Goal: Information Seeking & Learning: Learn about a topic

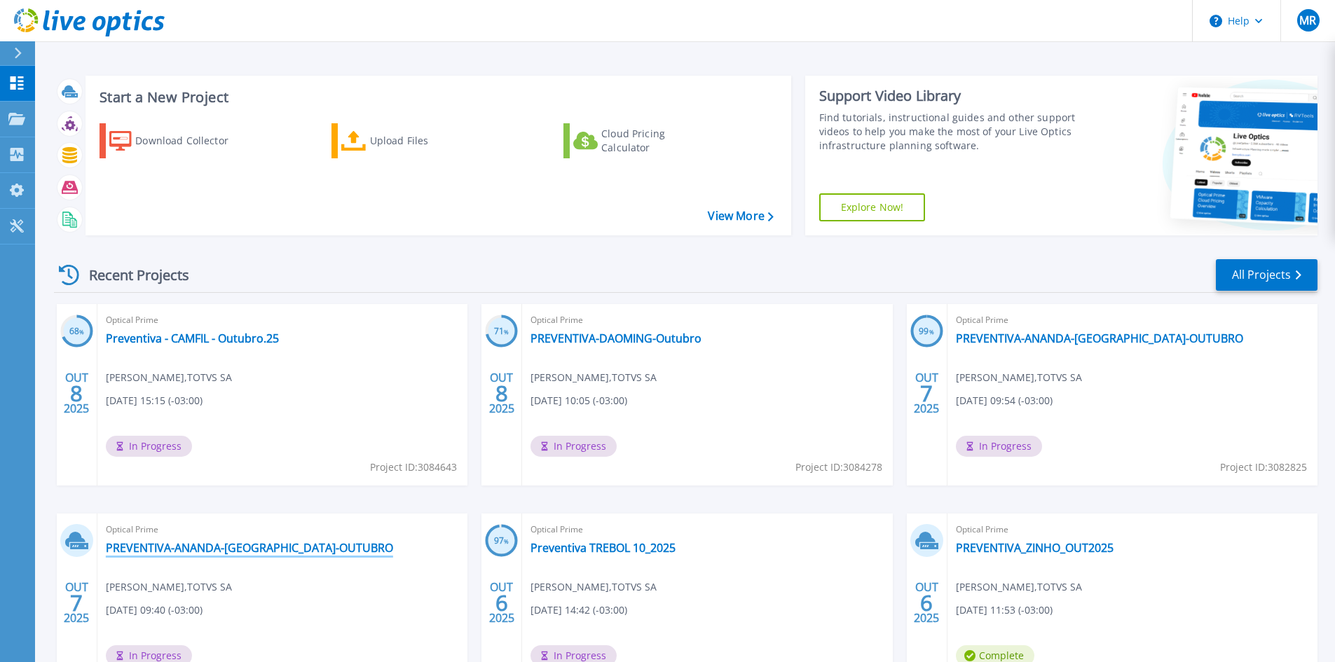
click at [282, 549] on link "PREVENTIVA-ANANDA-[GEOGRAPHIC_DATA]-OUTUBRO" at bounding box center [249, 548] width 287 height 14
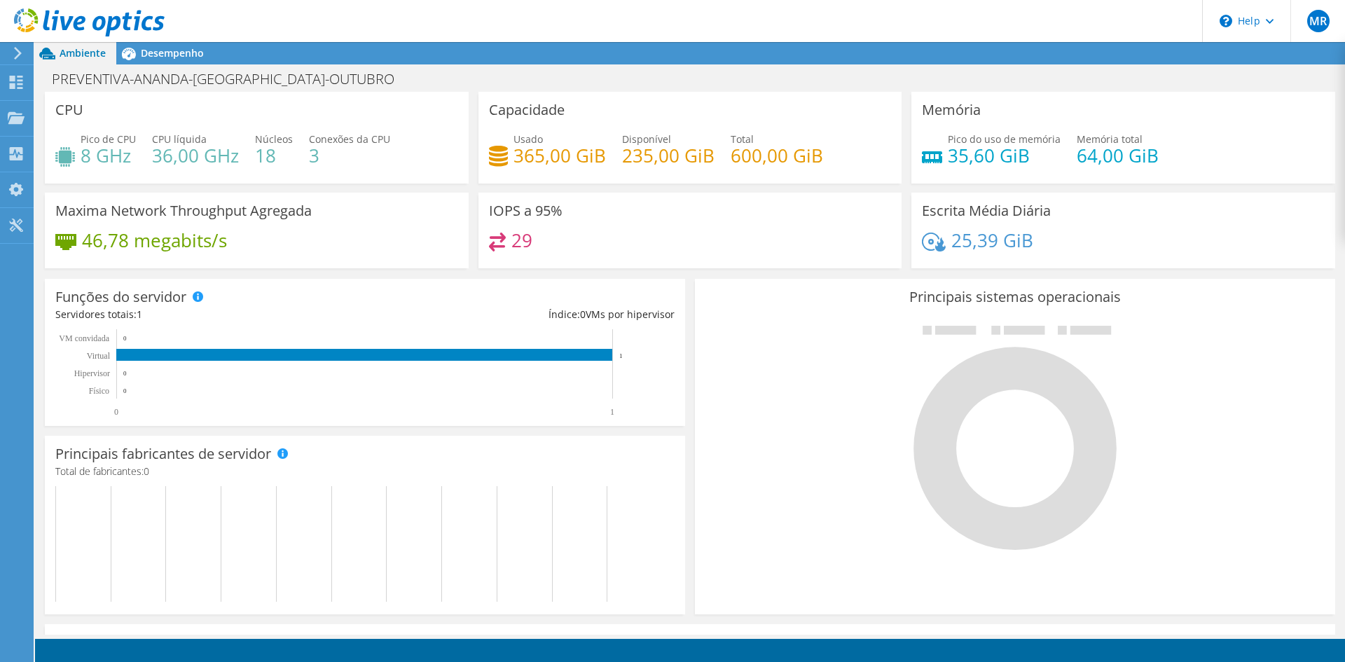
scroll to position [70, 0]
click at [184, 51] on span "Desempenho" at bounding box center [172, 52] width 63 height 13
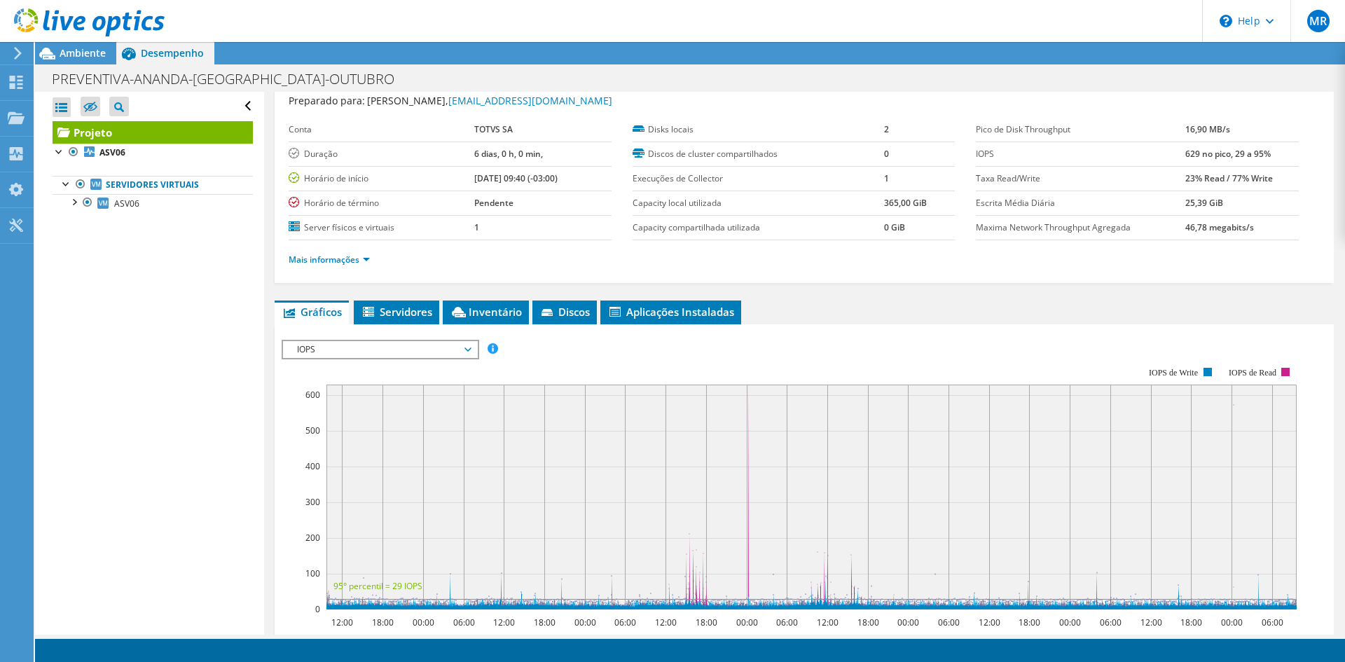
scroll to position [0, 0]
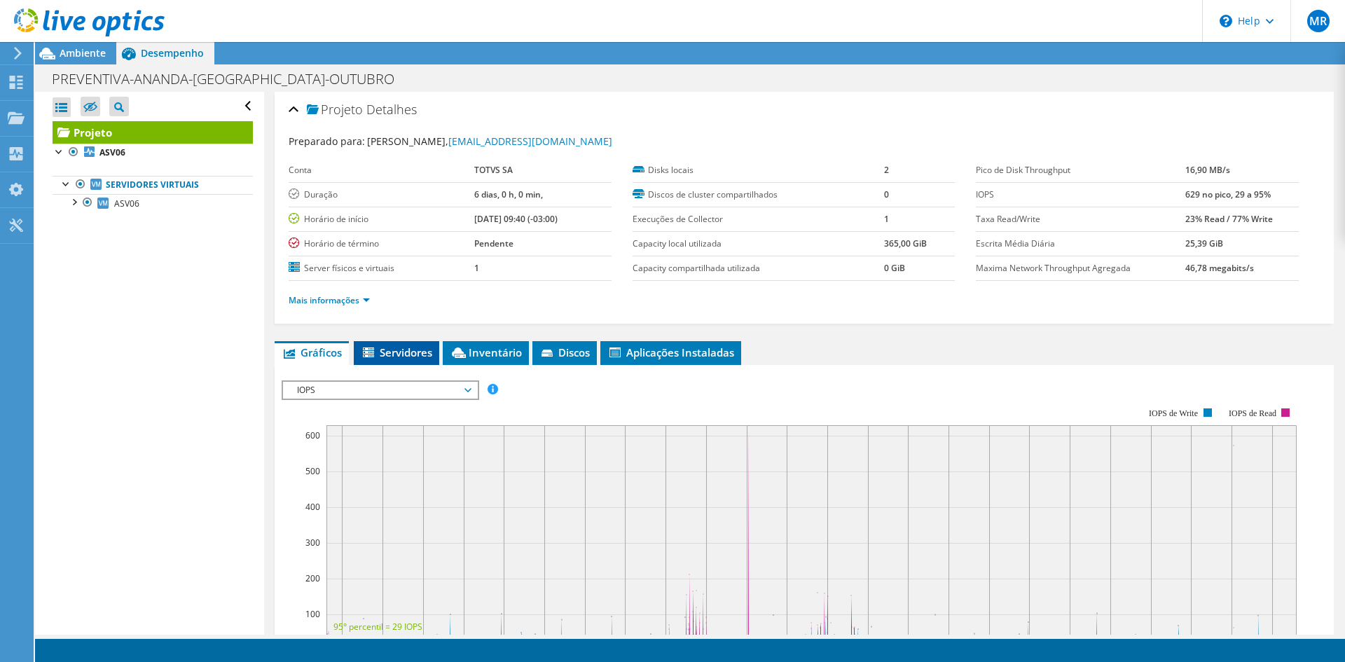
click at [418, 356] on span "Servidores" at bounding box center [396, 352] width 71 height 14
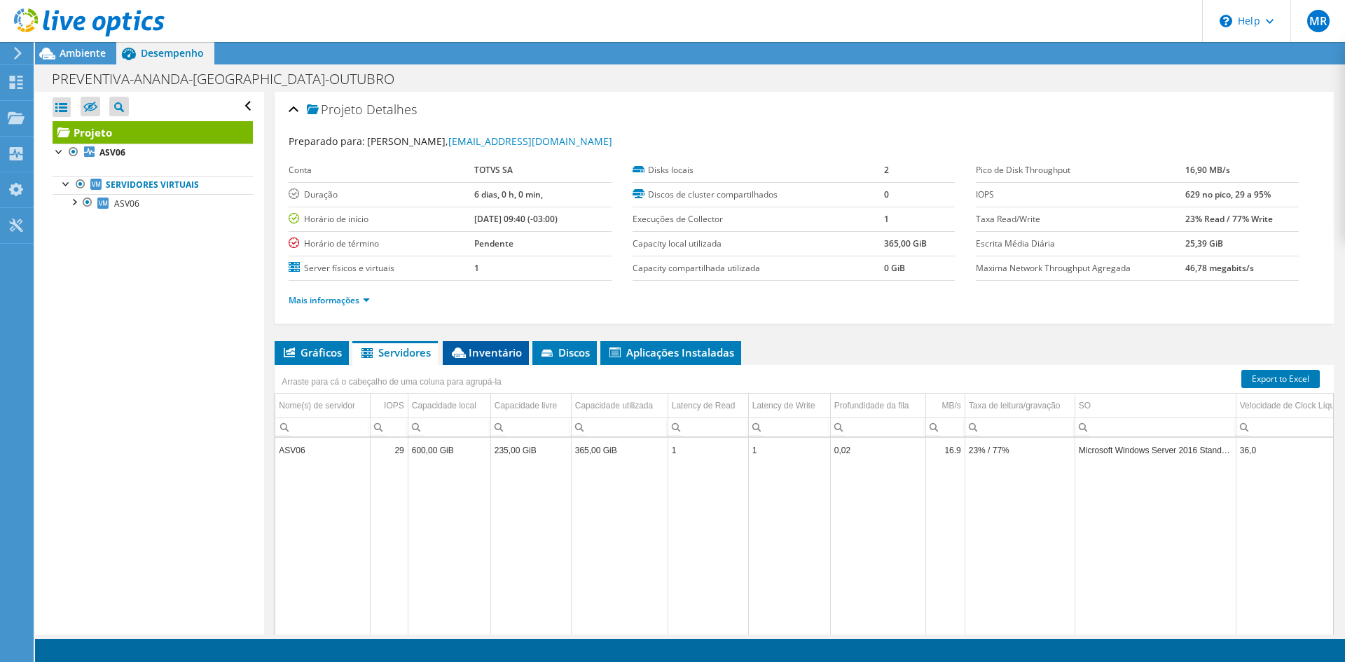
click at [486, 349] on span "Inventário" at bounding box center [486, 352] width 72 height 14
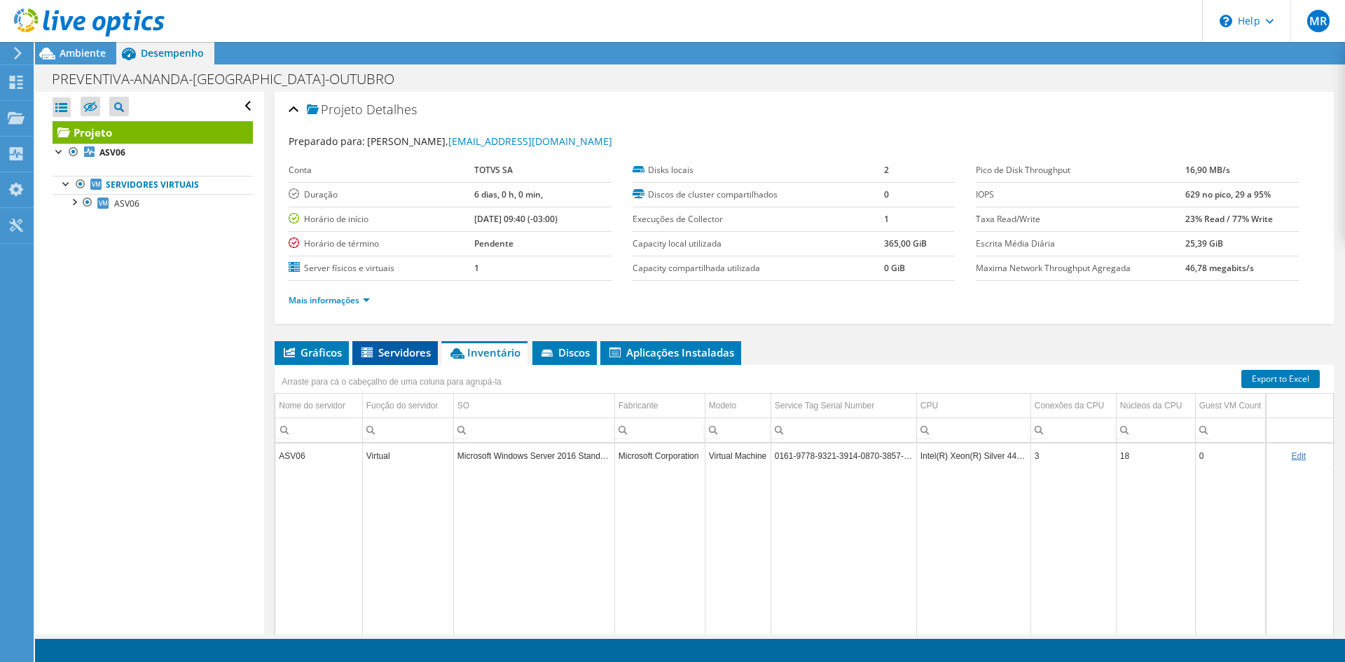
click at [408, 350] on span "Servidores" at bounding box center [394, 352] width 71 height 14
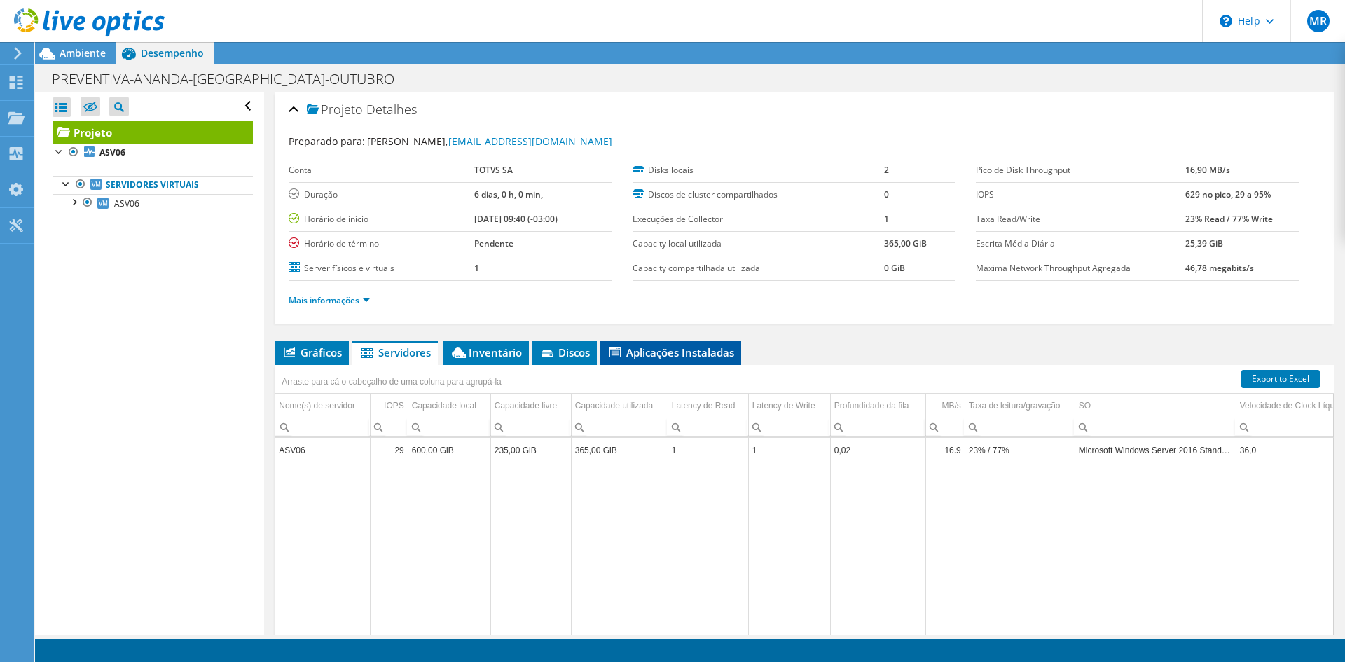
click at [637, 346] on span "Aplicações Instaladas" at bounding box center [671, 352] width 127 height 14
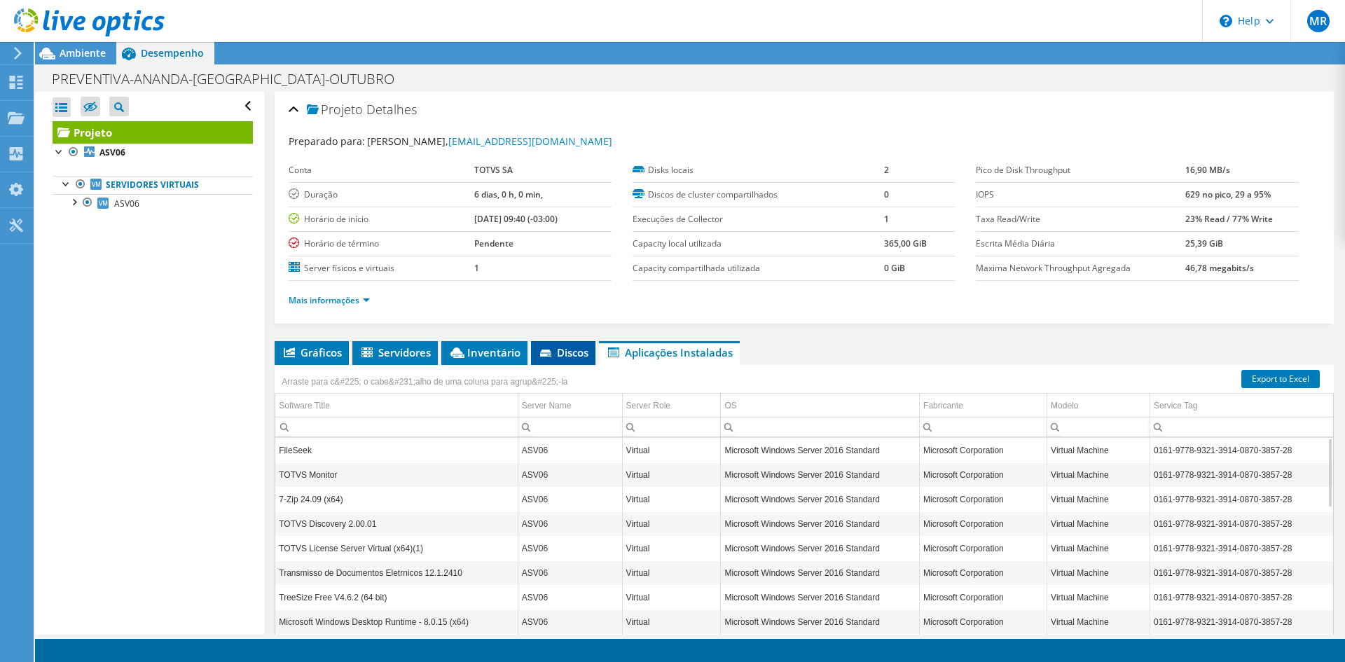
click at [560, 348] on span "Discos" at bounding box center [563, 352] width 50 height 14
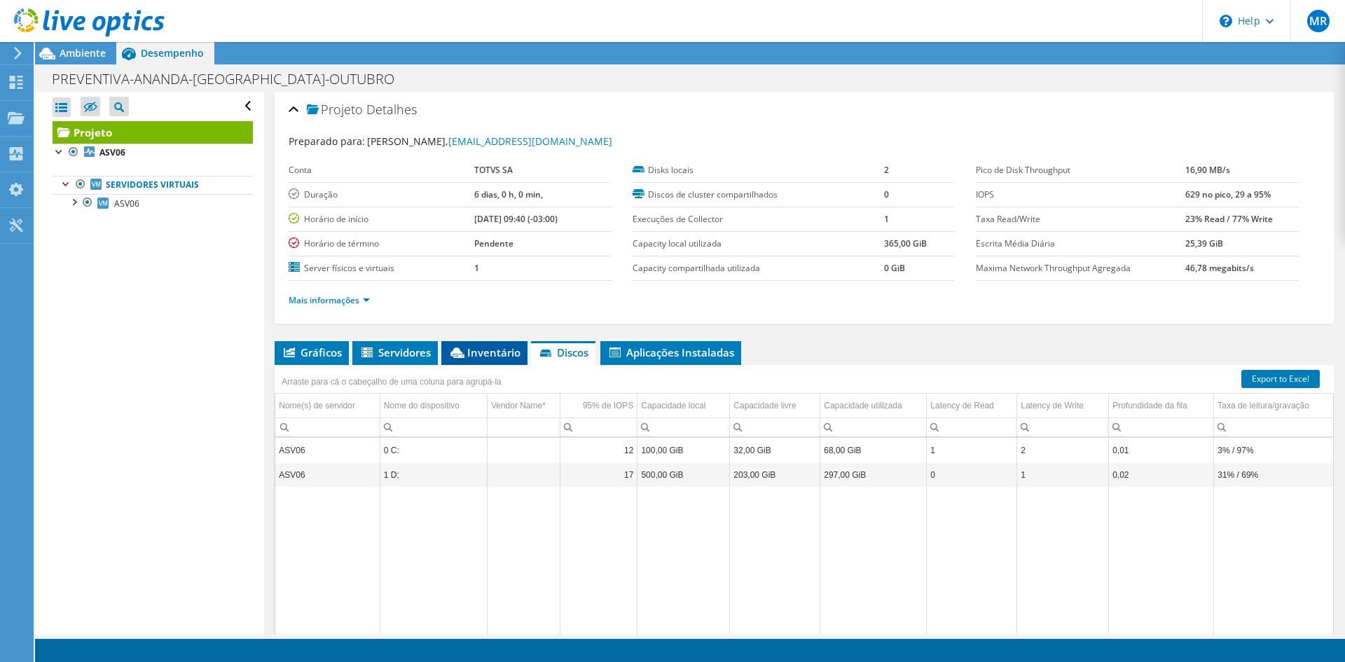
click at [498, 357] on span "Inventário" at bounding box center [484, 352] width 72 height 14
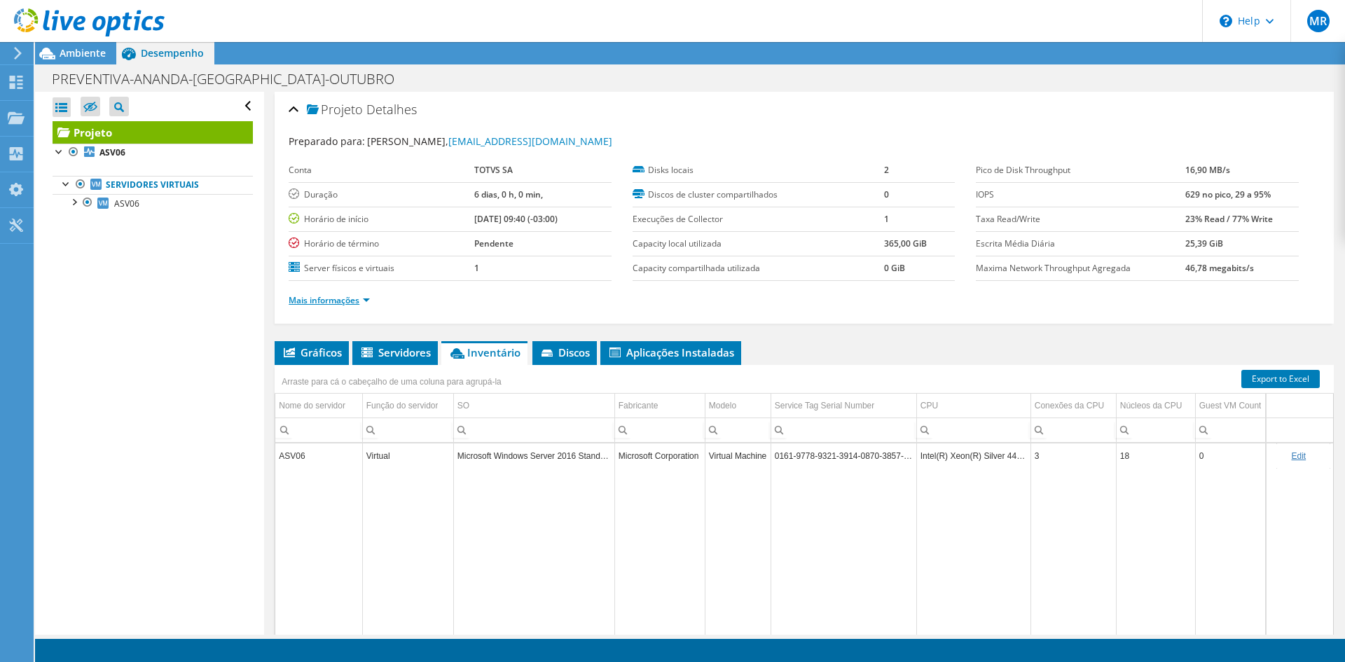
click at [350, 299] on link "Mais informações" at bounding box center [329, 300] width 81 height 12
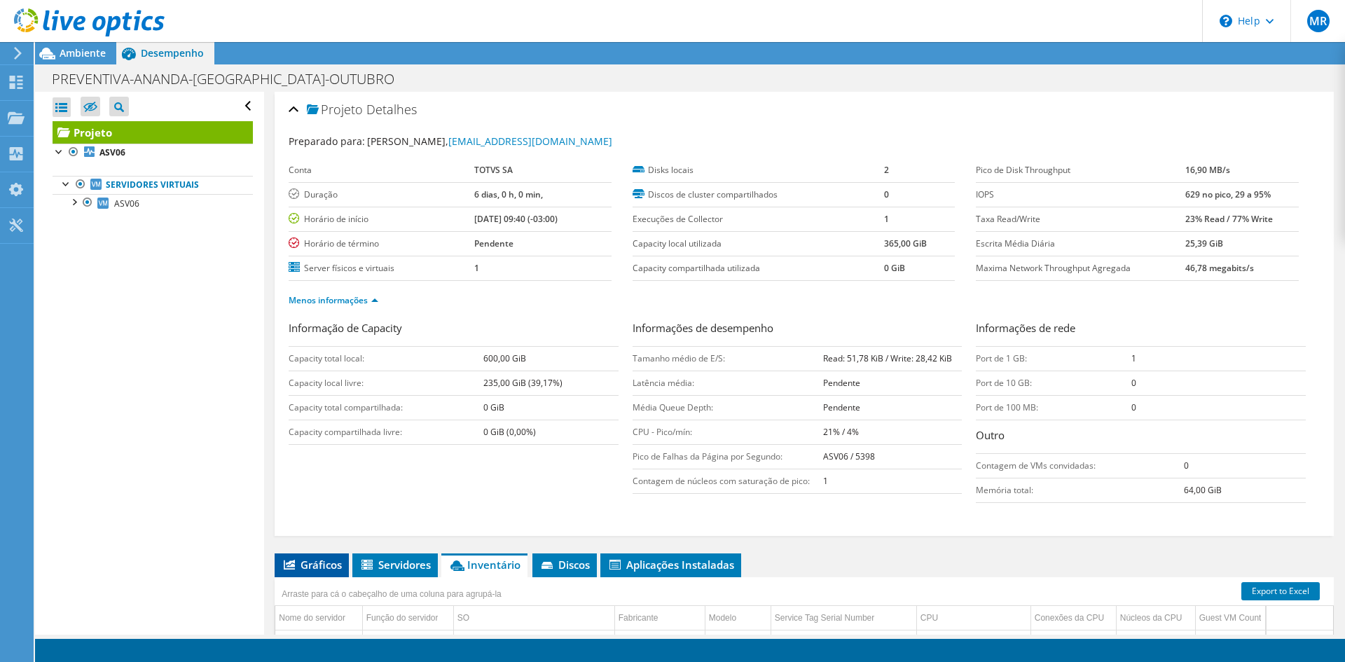
click at [324, 561] on span "Gráficos" at bounding box center [312, 565] width 60 height 14
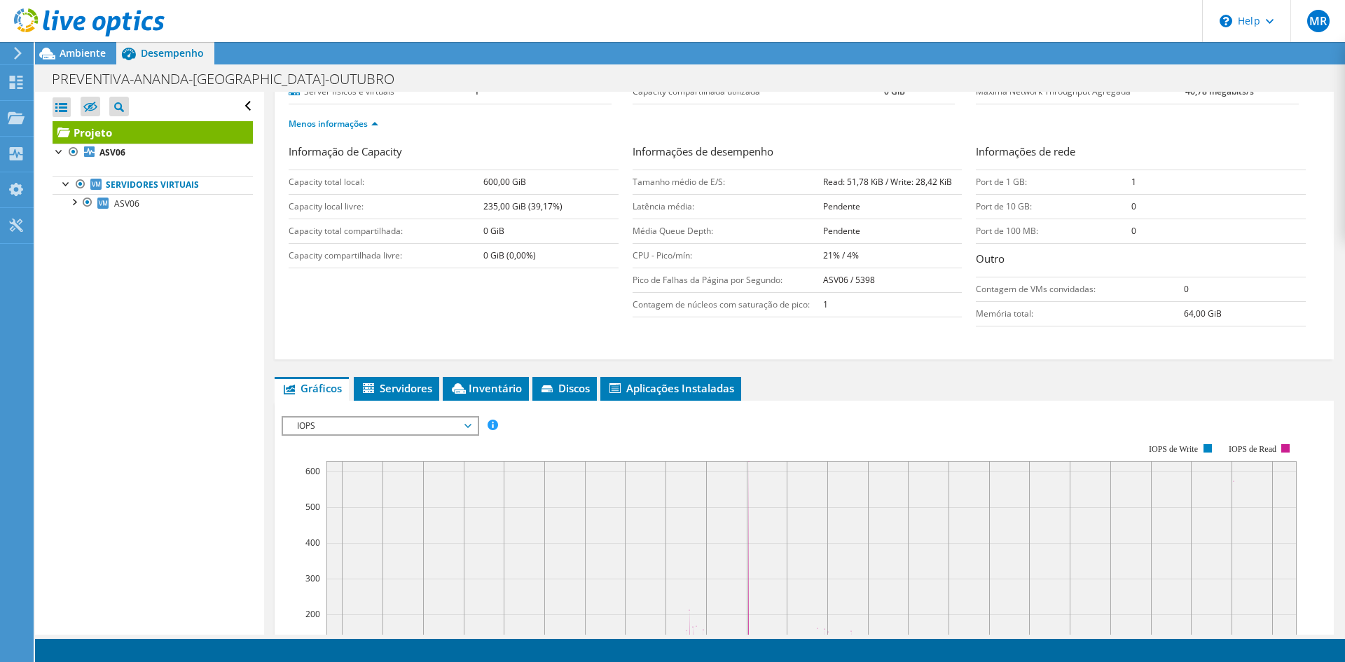
scroll to position [350, 0]
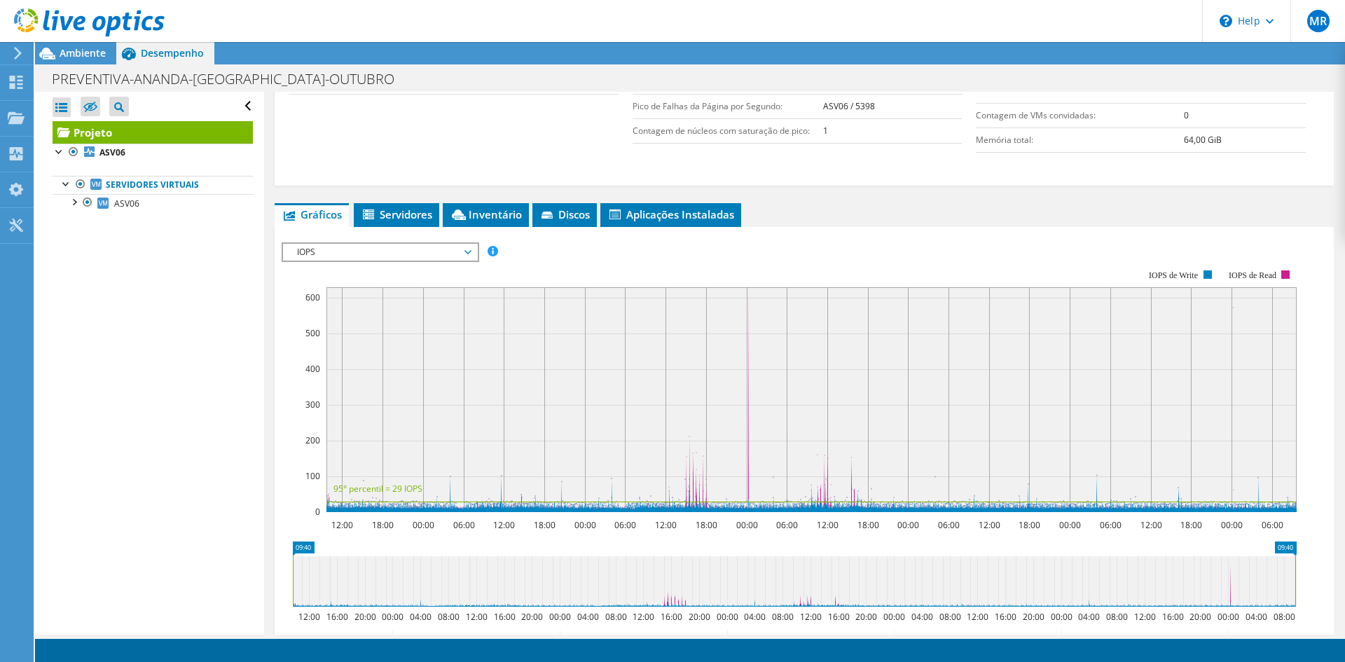
click at [464, 250] on span "IOPS" at bounding box center [380, 252] width 180 height 17
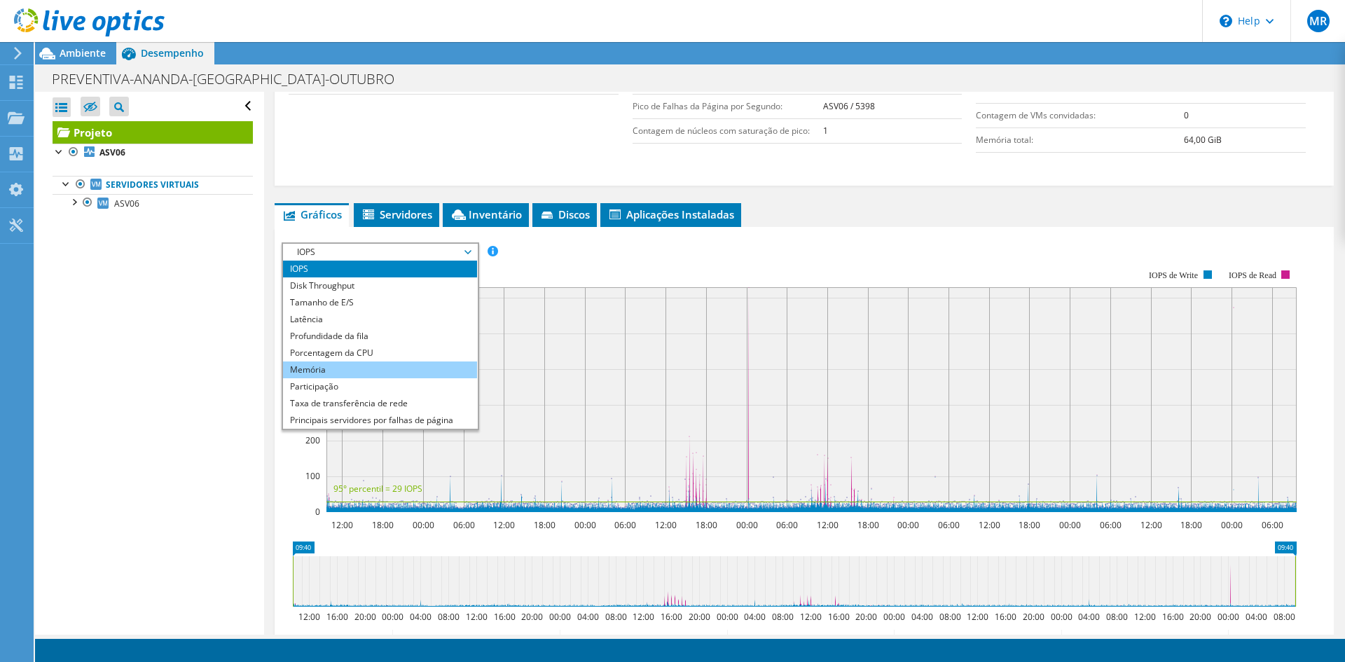
click at [375, 370] on li "Memória" at bounding box center [380, 370] width 194 height 17
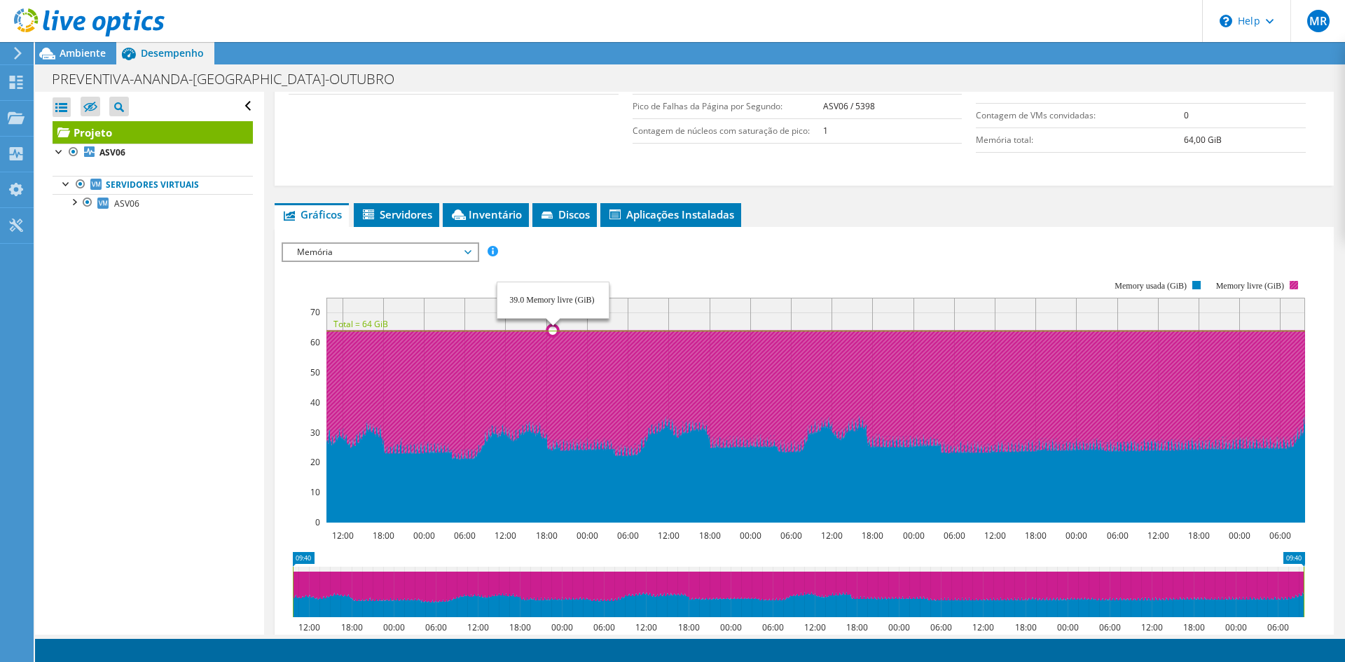
click at [554, 354] on icon at bounding box center [816, 397] width 979 height 132
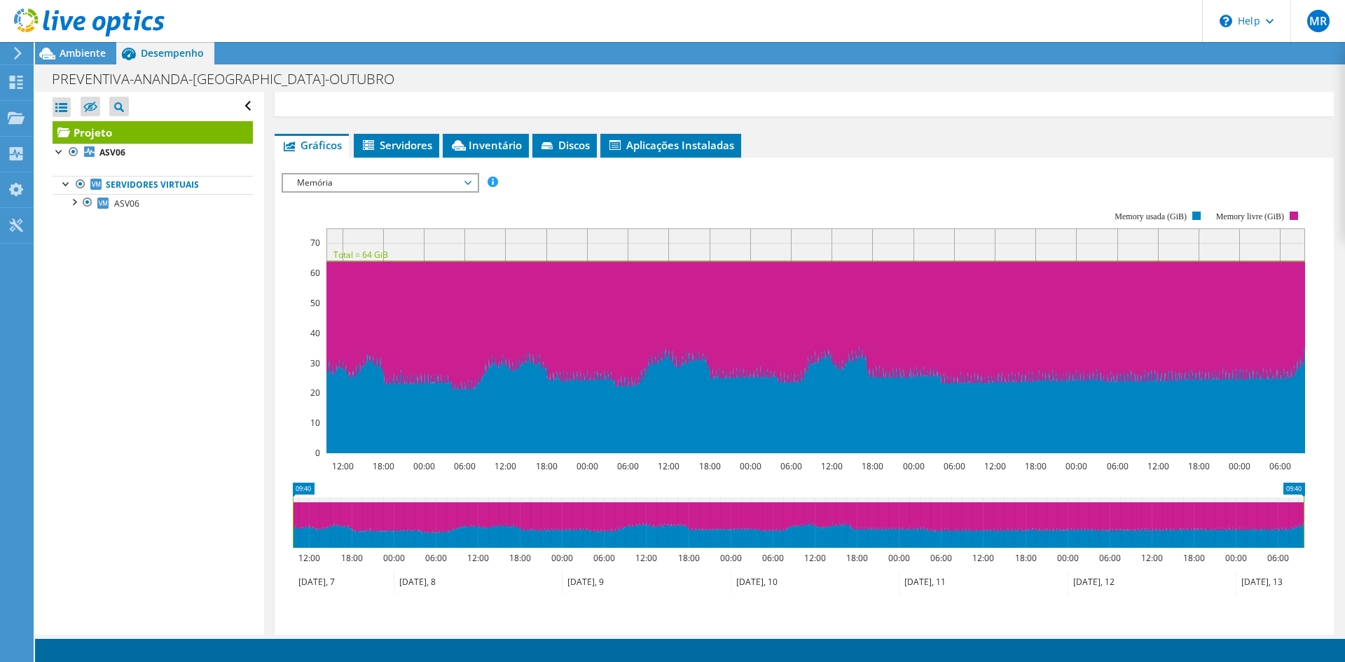
scroll to position [420, 0]
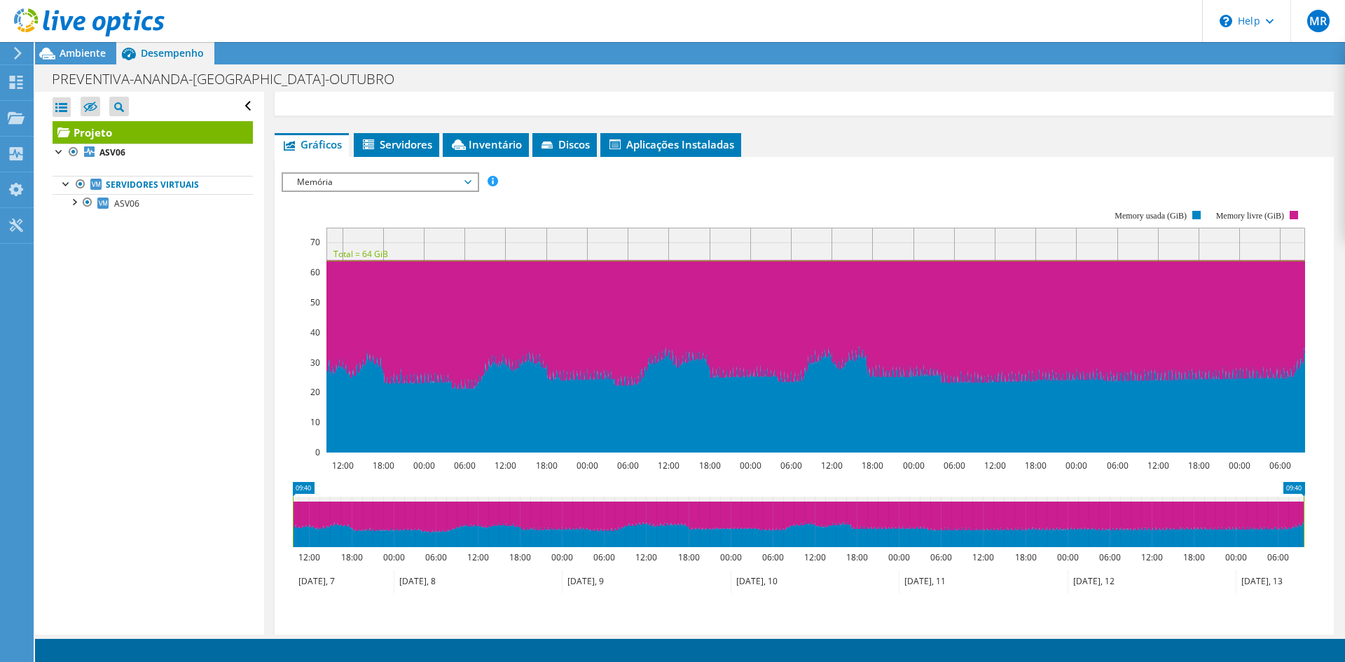
click at [433, 174] on span "Memória" at bounding box center [380, 182] width 180 height 17
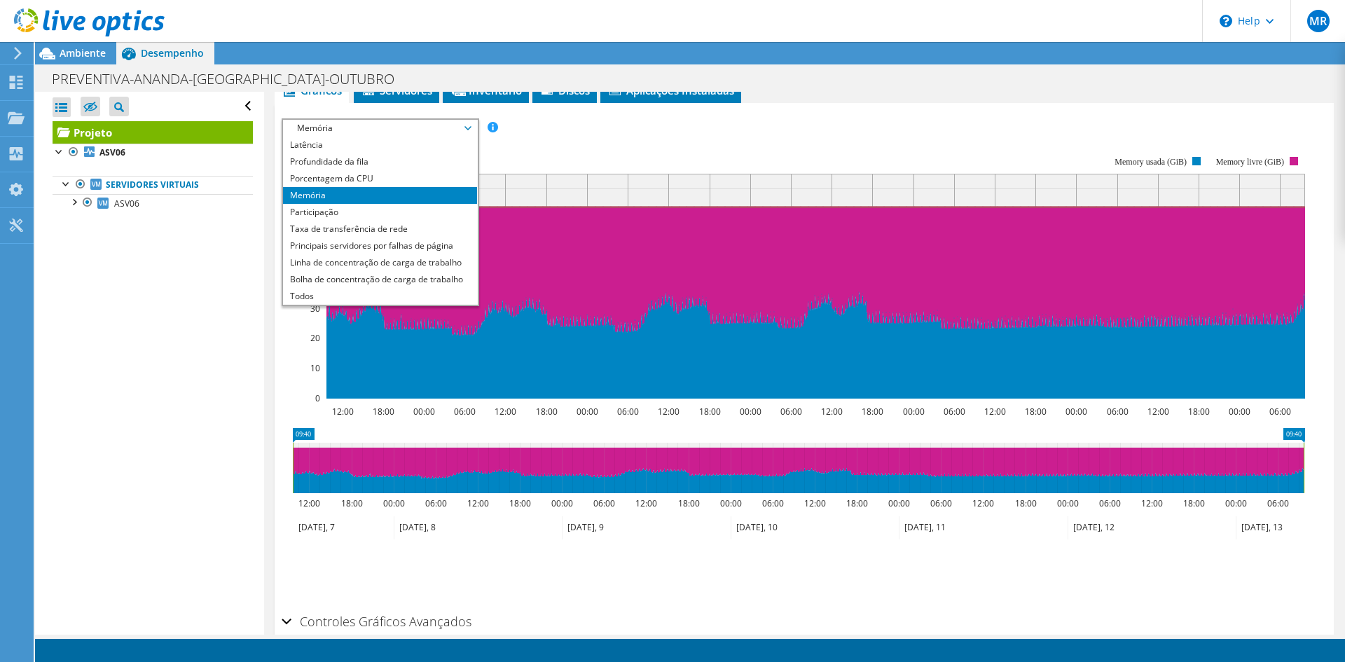
scroll to position [544, 0]
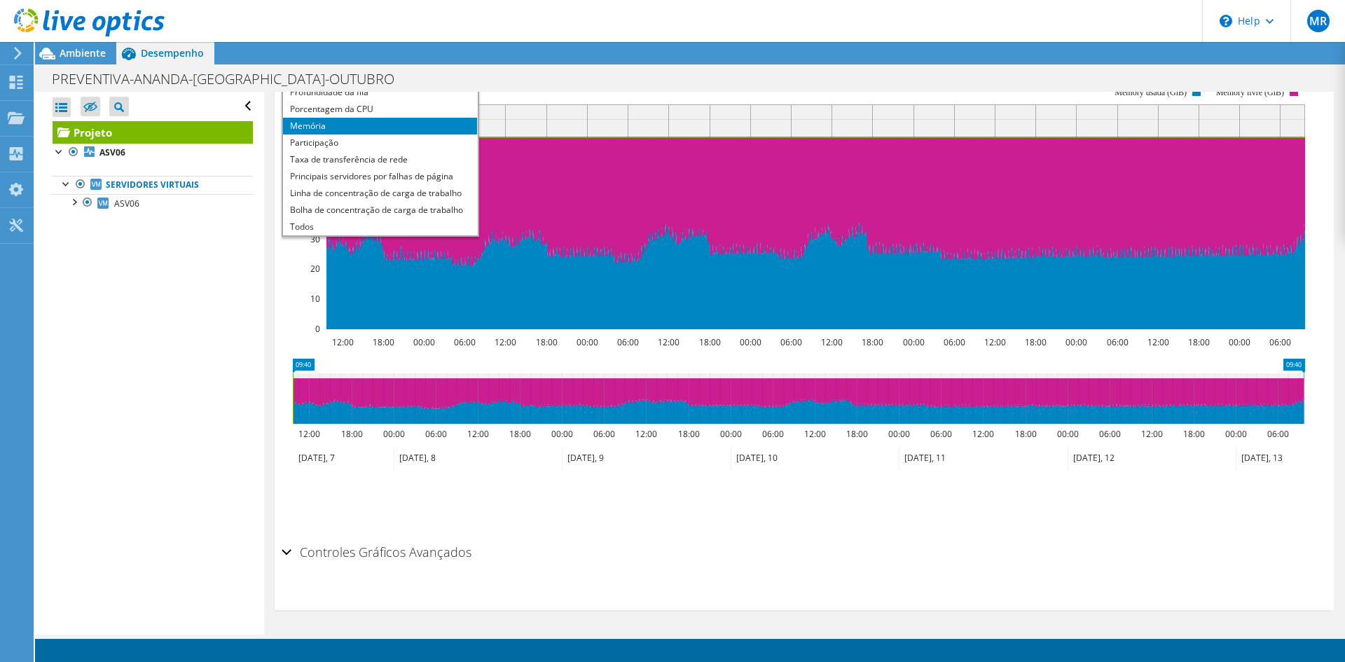
click at [292, 552] on div "Controles Gráficos Avançados" at bounding box center [805, 553] width 1046 height 30
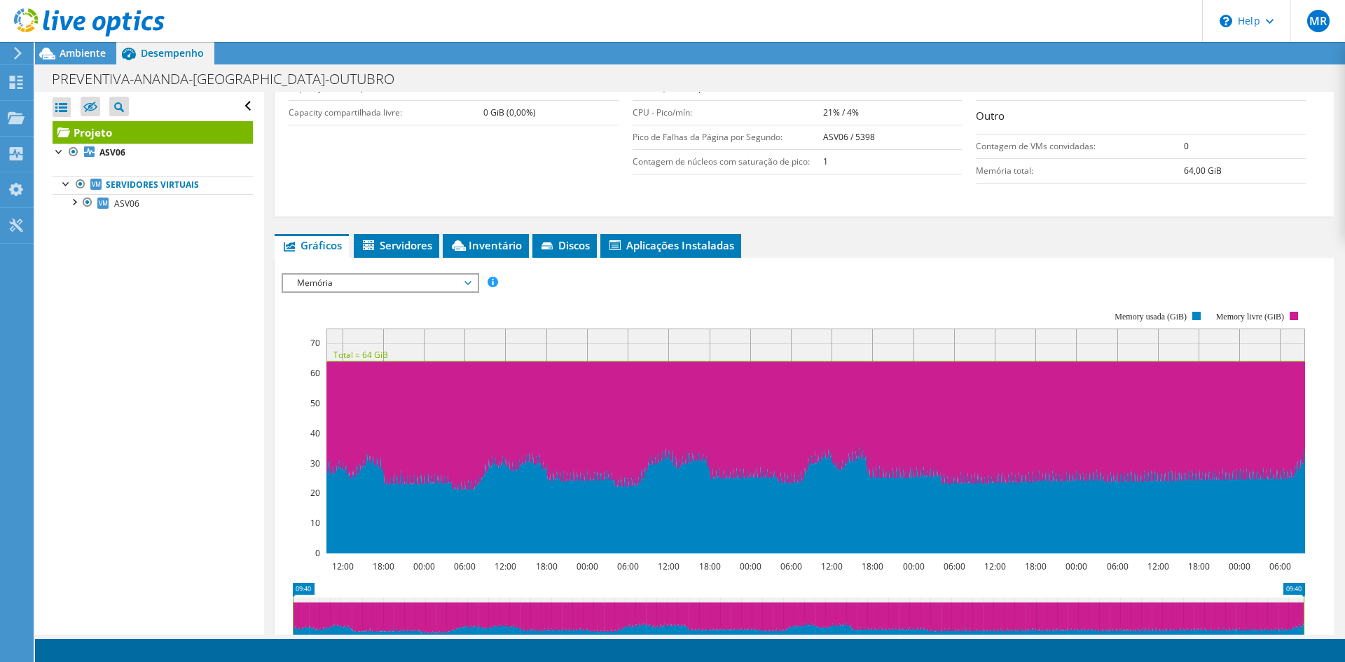
scroll to position [249, 0]
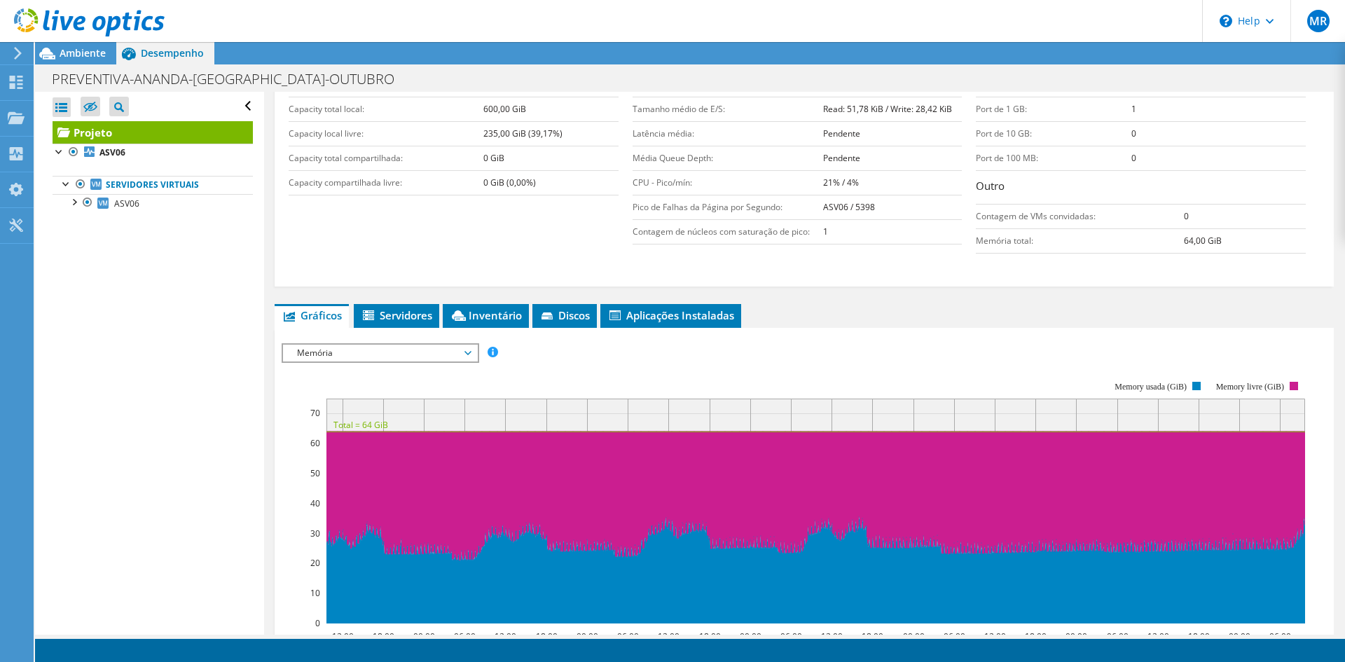
click at [367, 349] on span "Memória" at bounding box center [380, 353] width 180 height 17
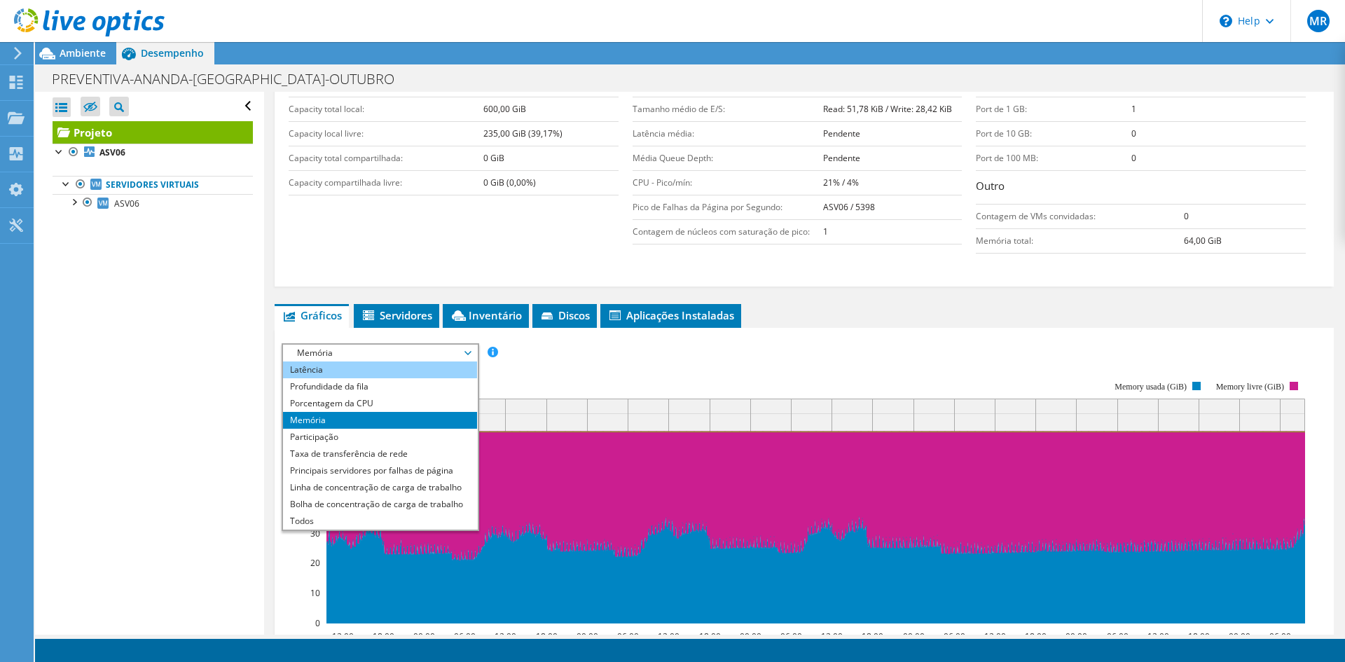
click at [360, 370] on li "Latência" at bounding box center [380, 370] width 194 height 17
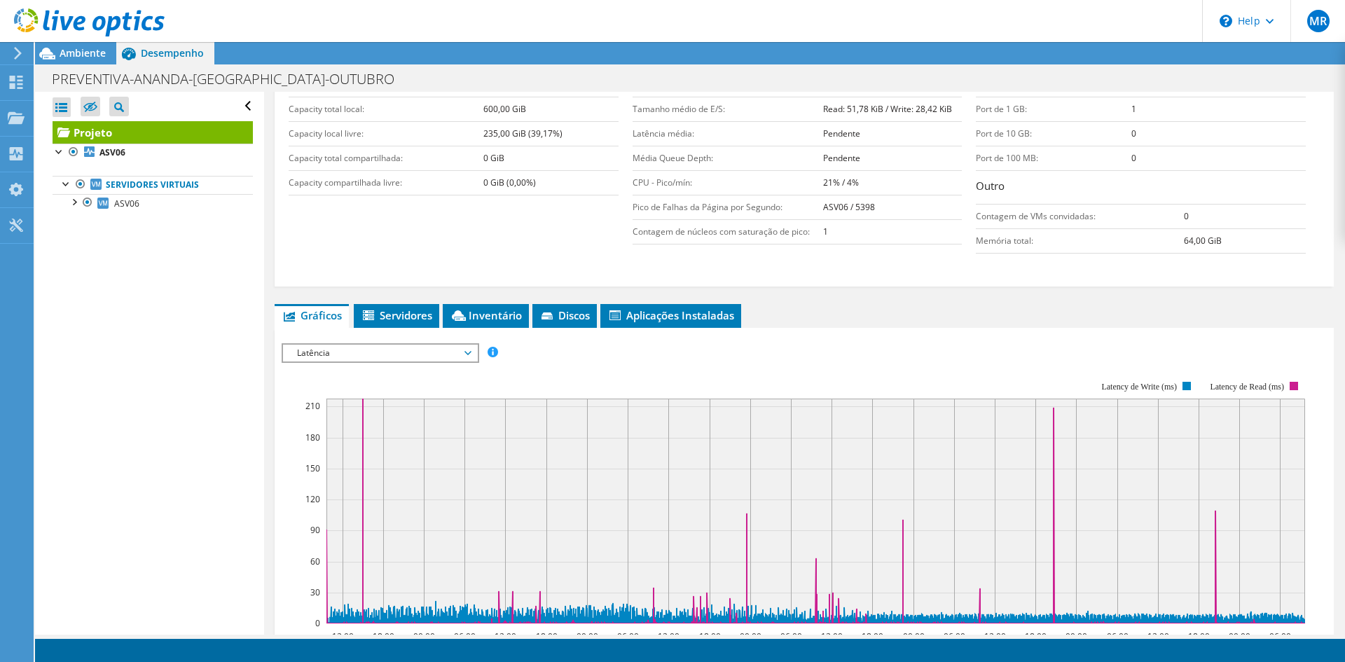
click at [453, 352] on span "Latência" at bounding box center [380, 353] width 180 height 17
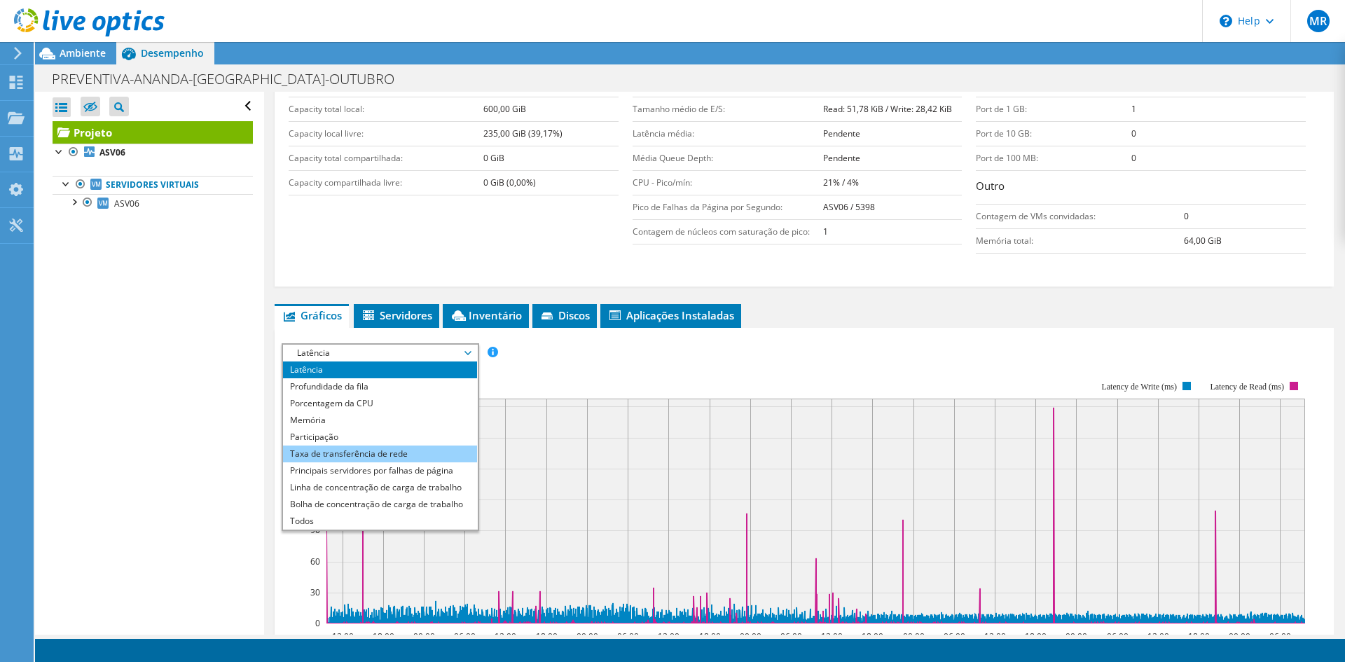
click at [420, 453] on li "Taxa de transferência de rede" at bounding box center [380, 454] width 194 height 17
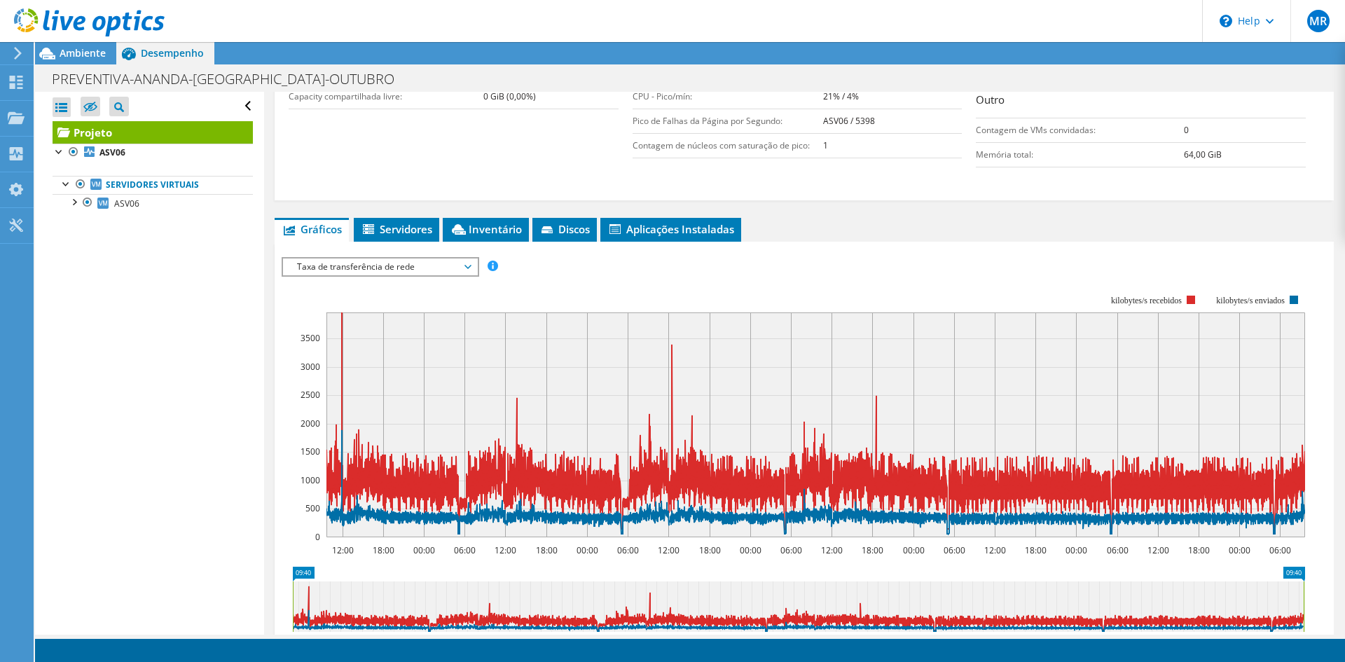
scroll to position [320, 0]
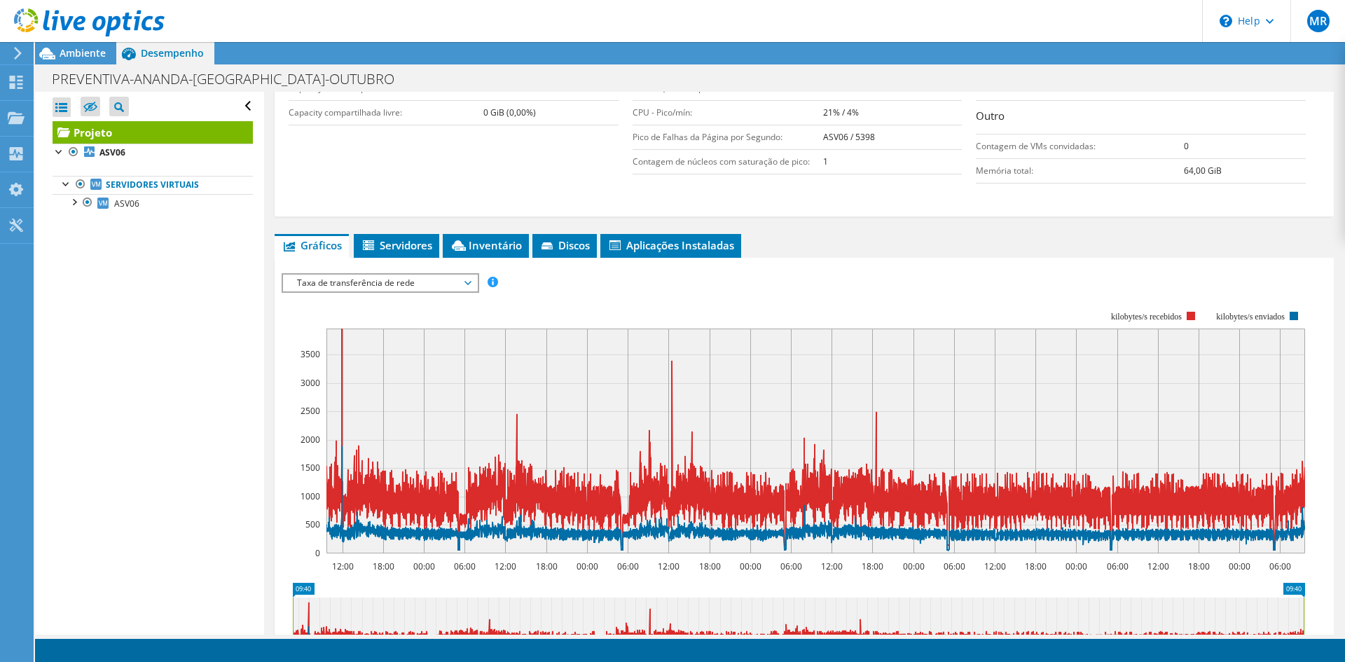
click at [410, 279] on span "Taxa de transferência de rede" at bounding box center [380, 283] width 180 height 17
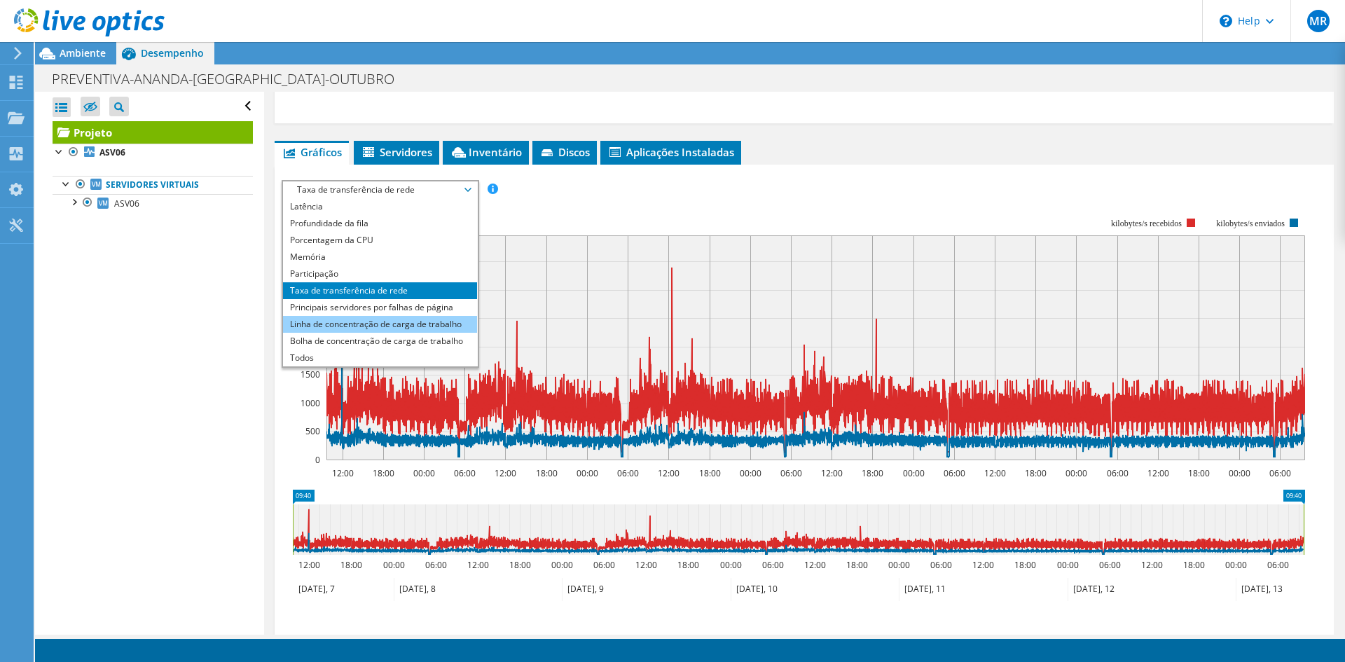
scroll to position [460, 0]
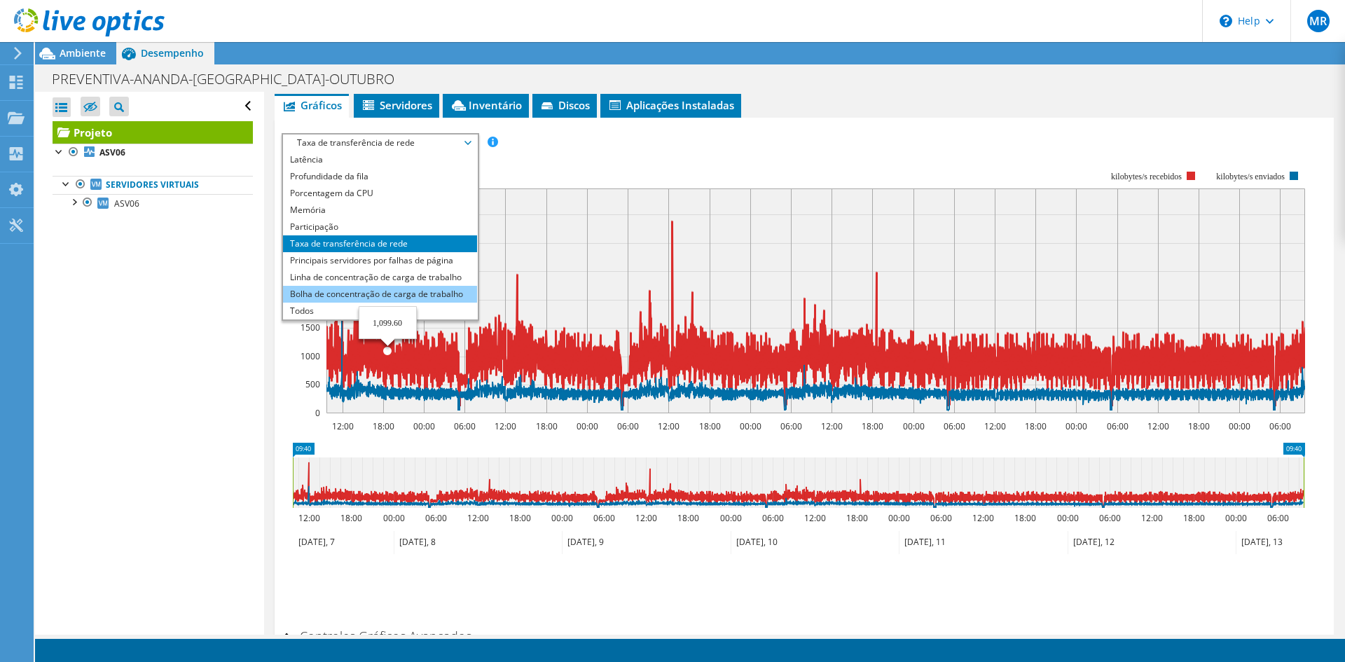
click at [360, 296] on li "Bolha de concentração de carga de trabalho" at bounding box center [380, 294] width 194 height 17
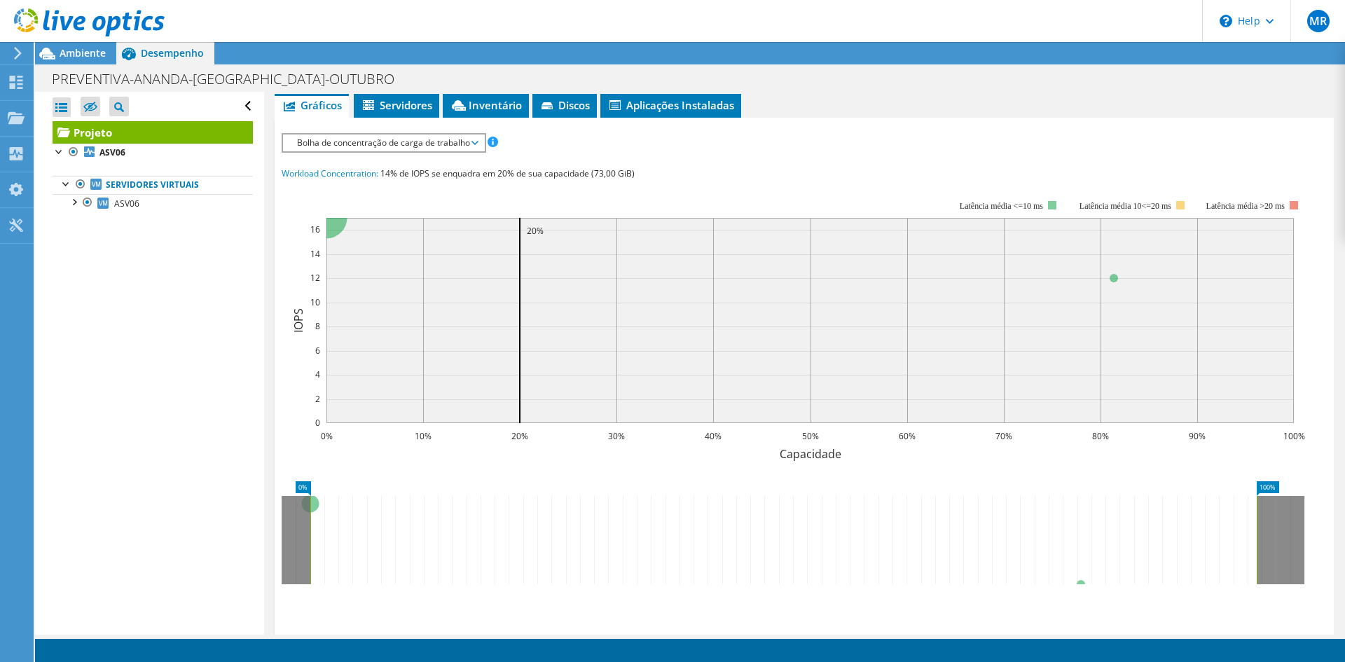
click at [369, 146] on span "Bolha de concentração de carga de trabalho" at bounding box center [383, 143] width 187 height 17
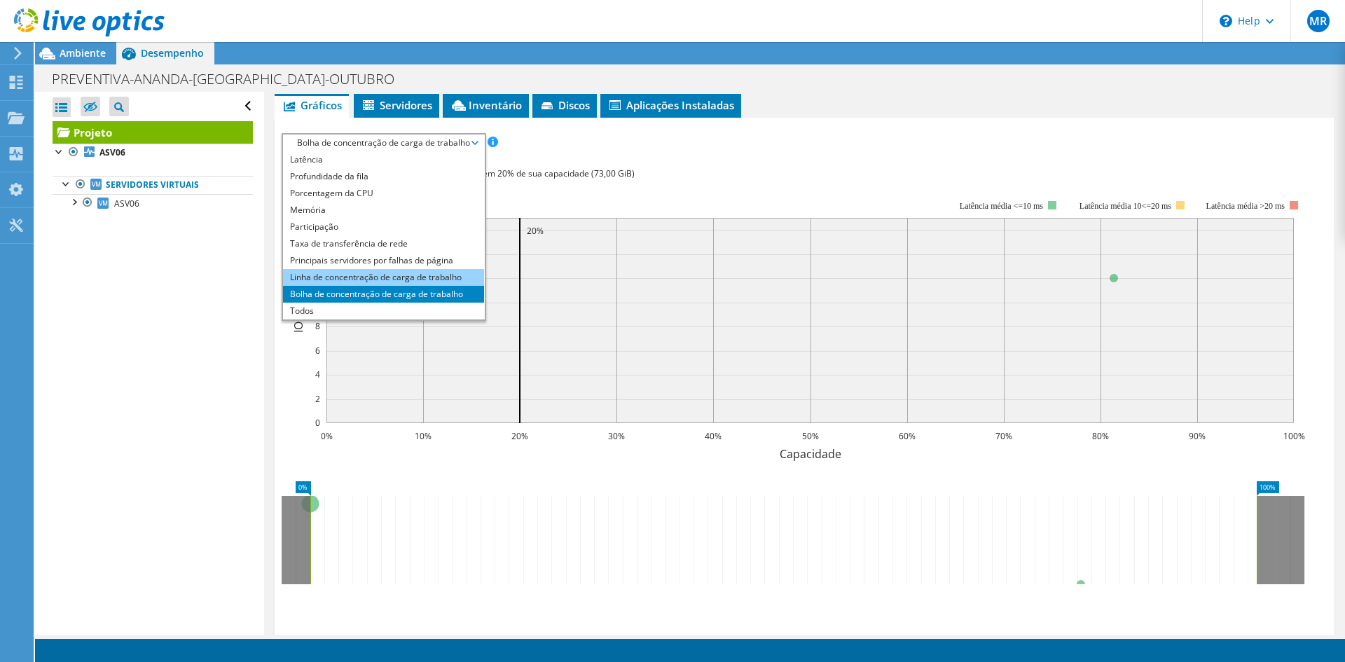
click at [361, 273] on li "Linha de concentração de carga de trabalho" at bounding box center [383, 277] width 201 height 17
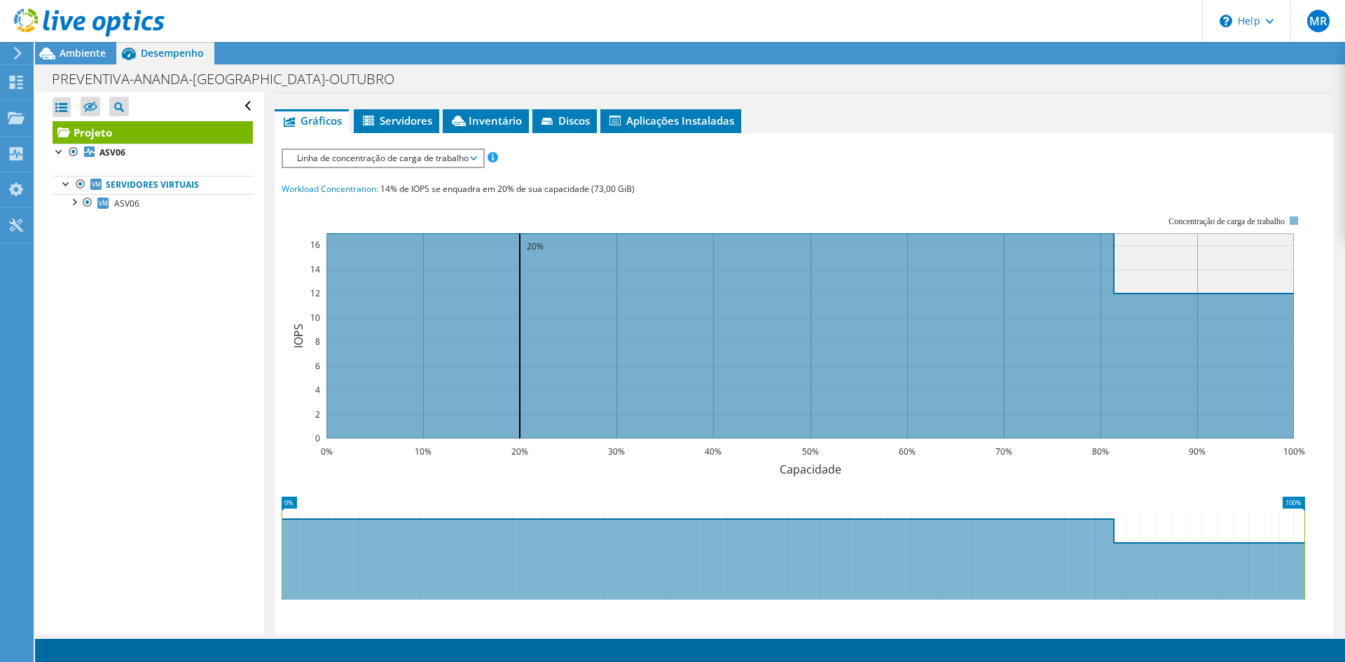
scroll to position [419, 0]
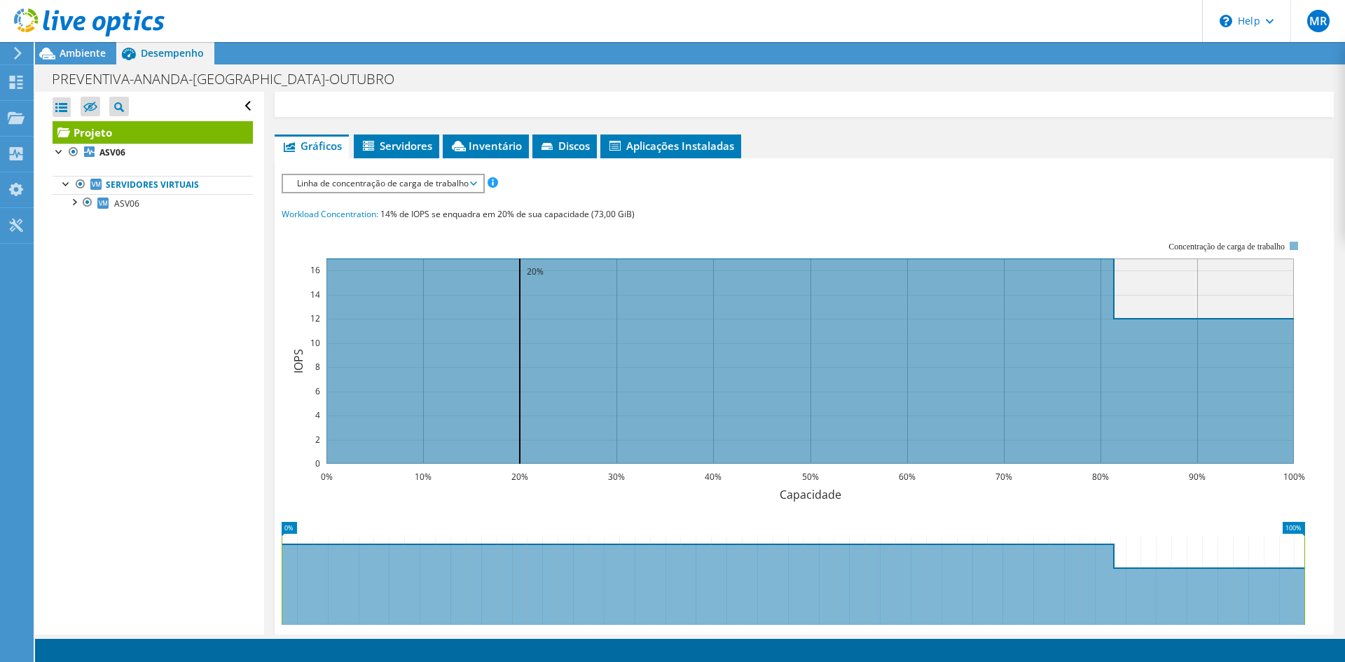
click at [416, 183] on span "Linha de concentração de carga de trabalho" at bounding box center [383, 183] width 186 height 17
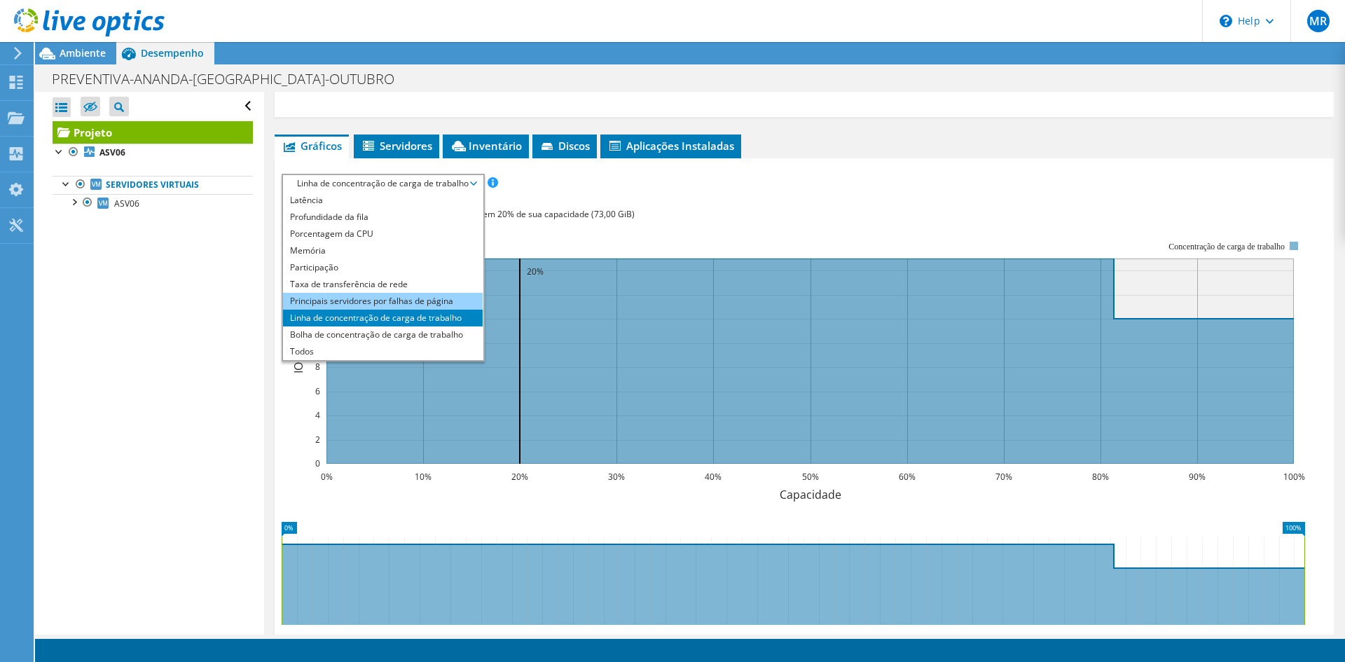
click at [369, 298] on li "Principais servidores por falhas de página" at bounding box center [383, 301] width 200 height 17
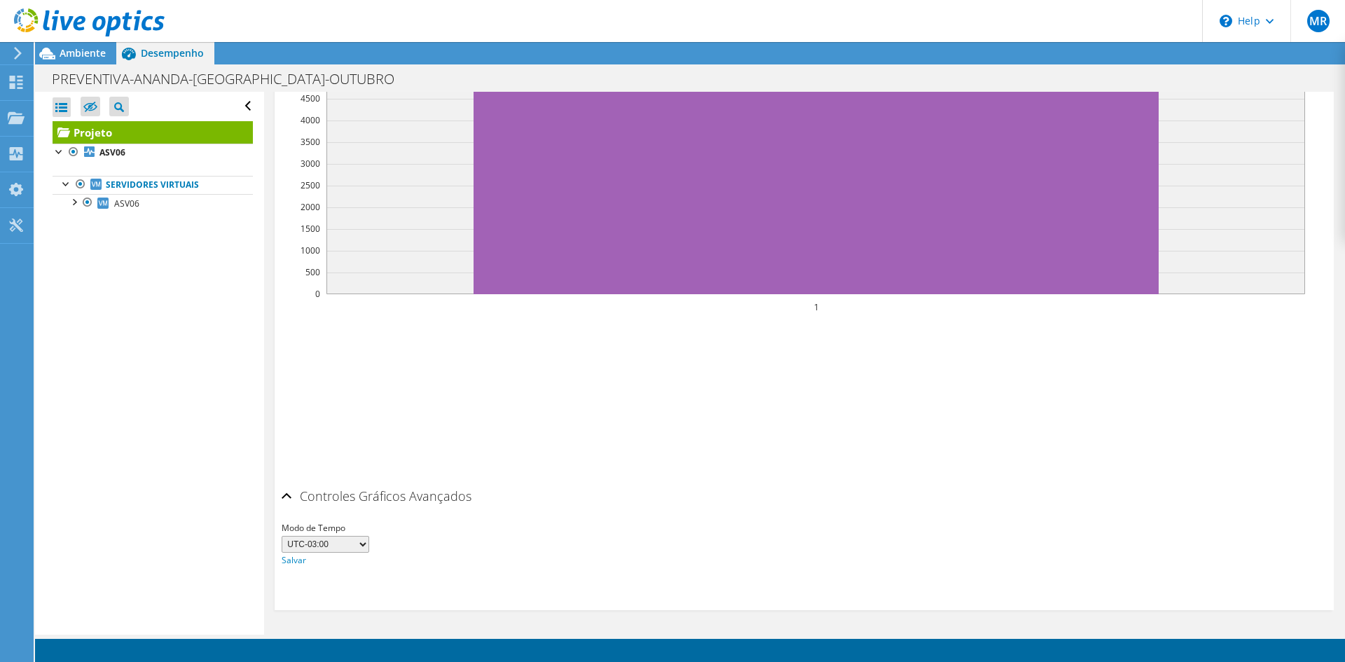
scroll to position [299, 0]
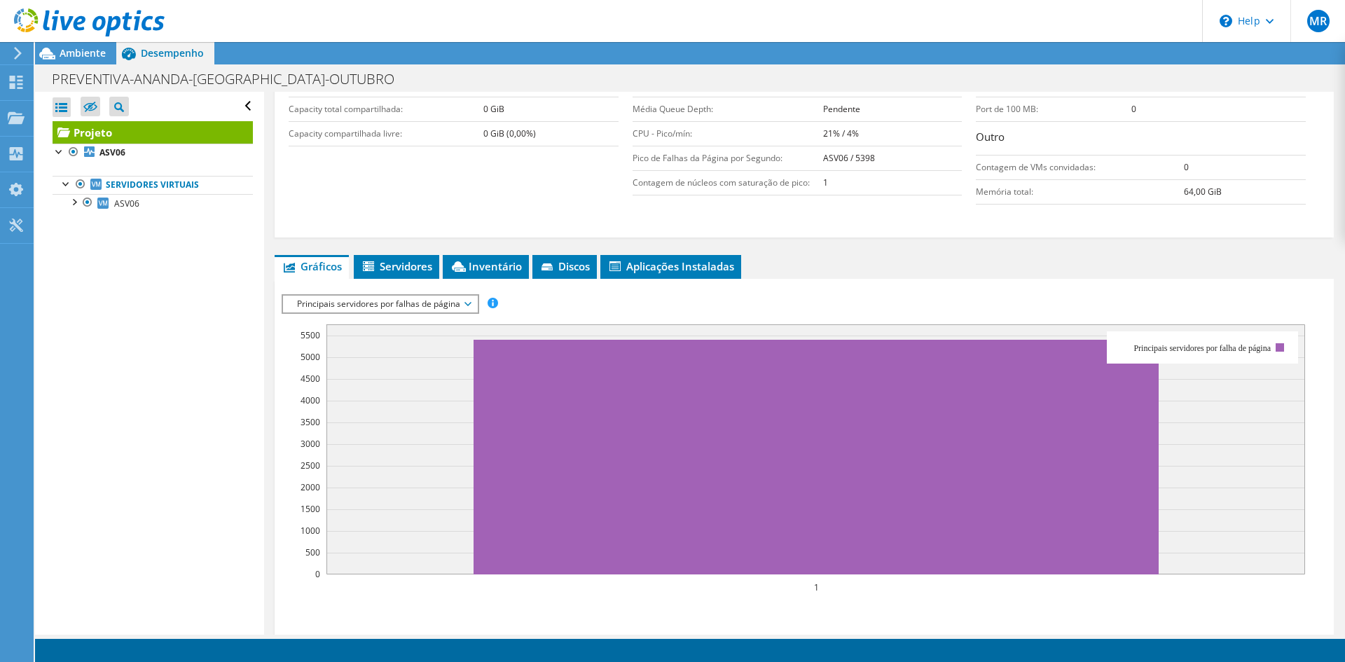
click at [399, 310] on span "Principais servidores por falhas de página" at bounding box center [380, 304] width 180 height 17
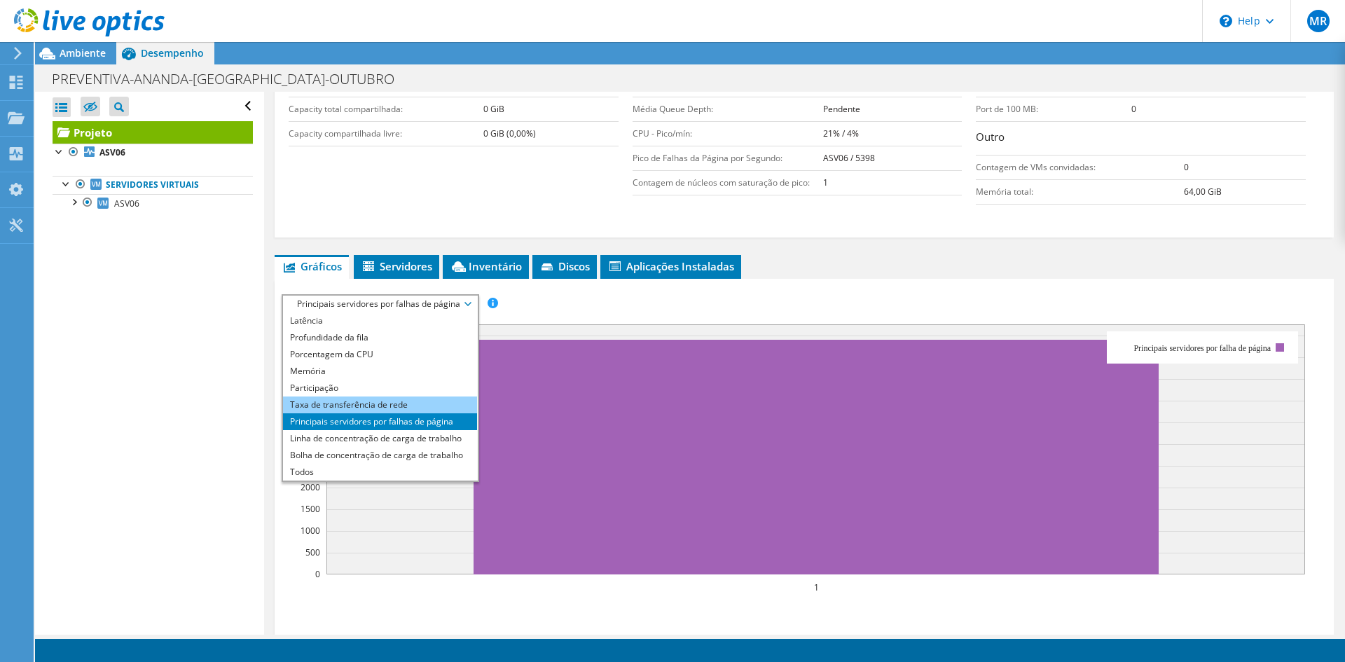
click at [397, 404] on li "Taxa de transferência de rede" at bounding box center [380, 405] width 194 height 17
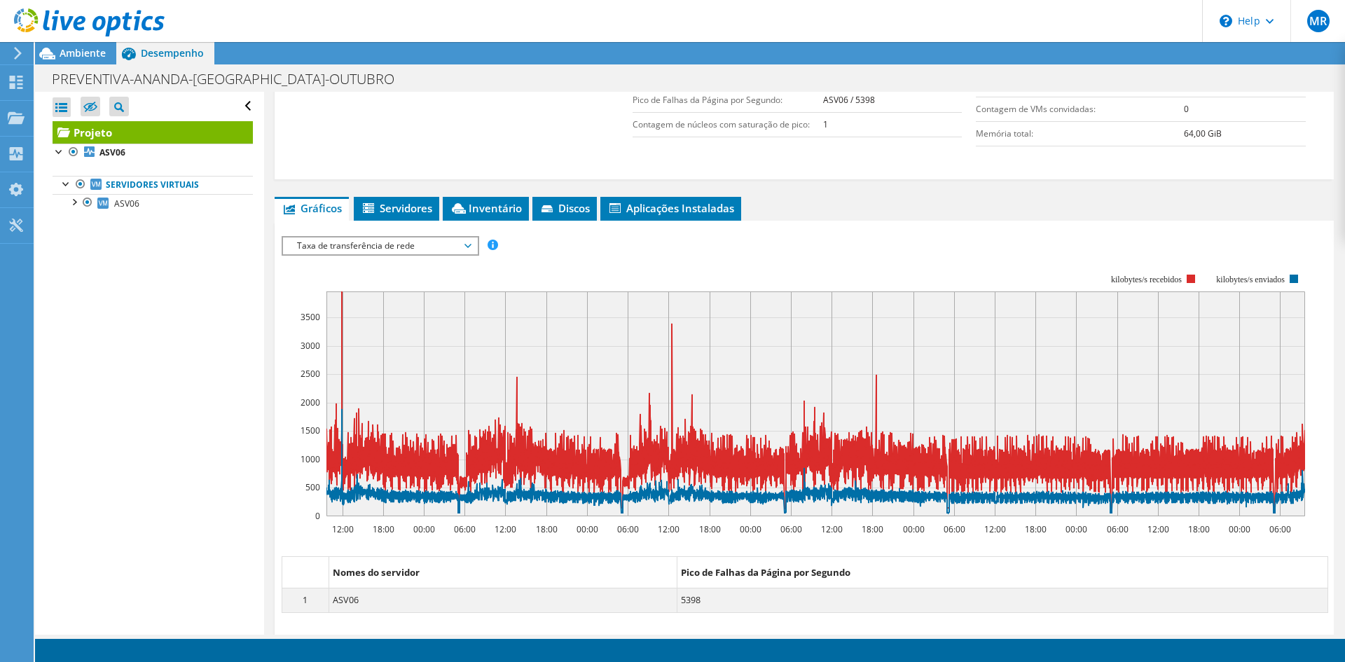
scroll to position [345, 0]
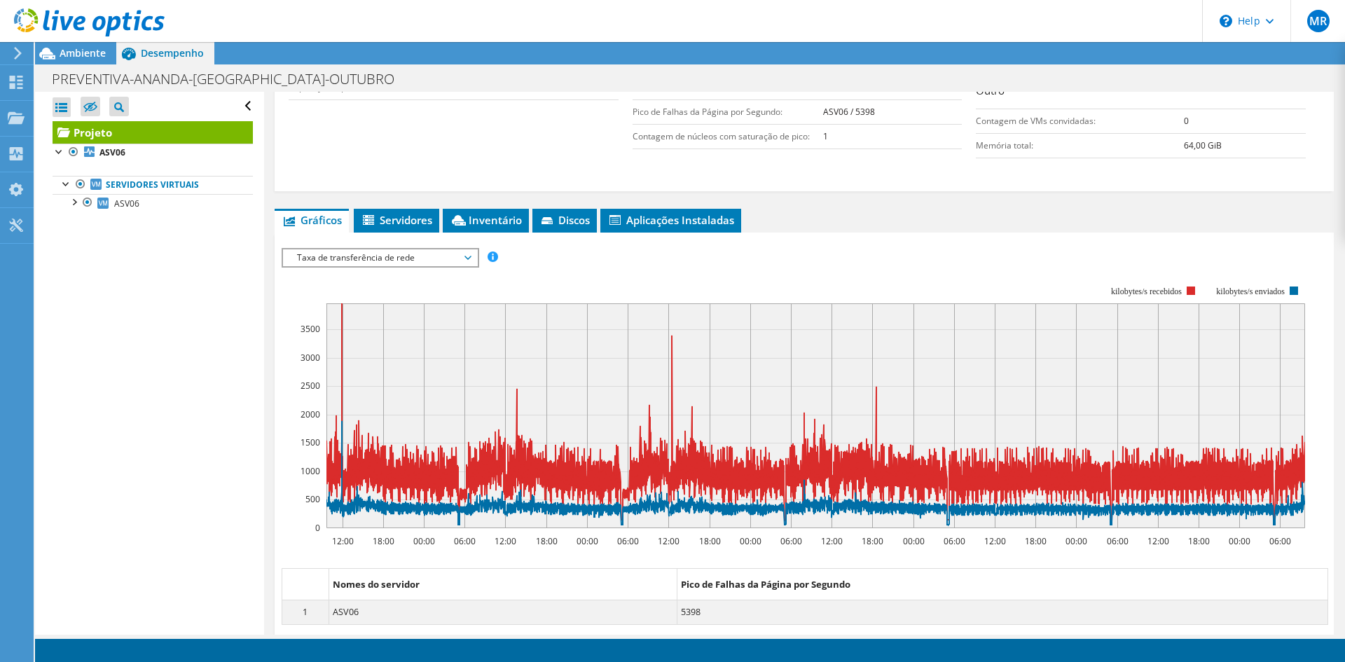
click at [452, 261] on span "Taxa de transferência de rede" at bounding box center [380, 257] width 180 height 17
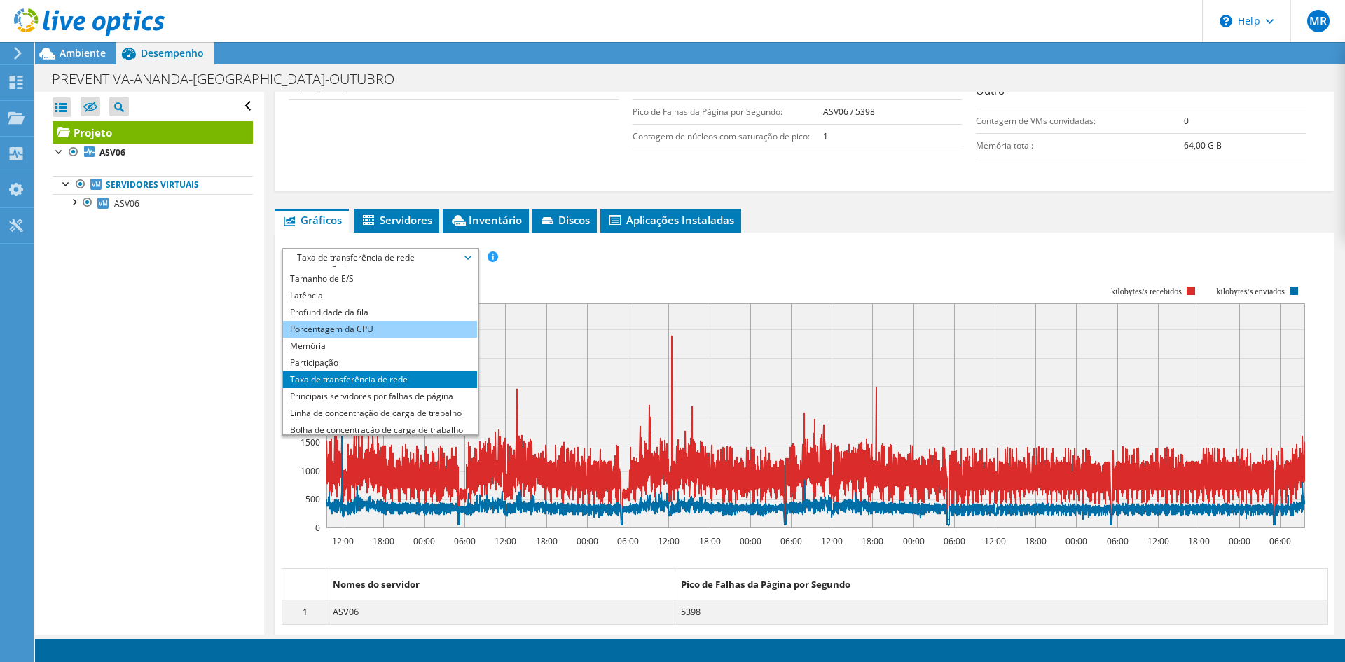
scroll to position [0, 0]
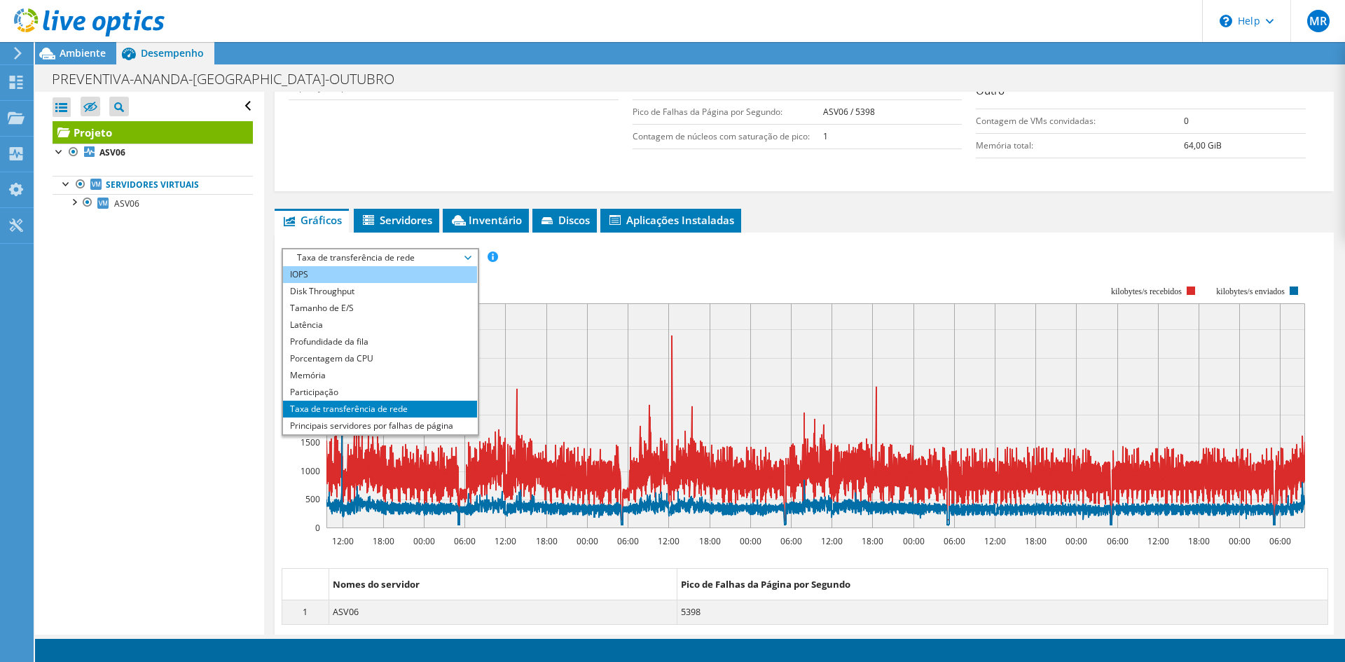
click at [359, 274] on li "IOPS" at bounding box center [380, 274] width 194 height 17
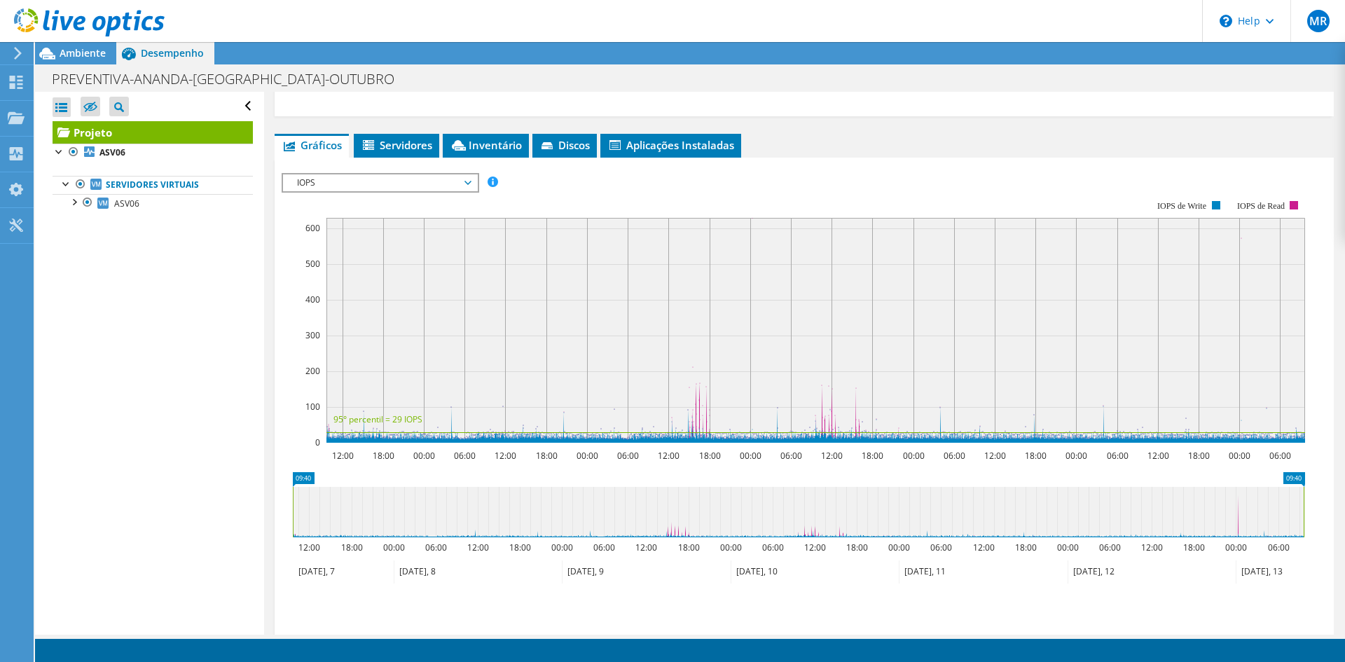
scroll to position [415, 0]
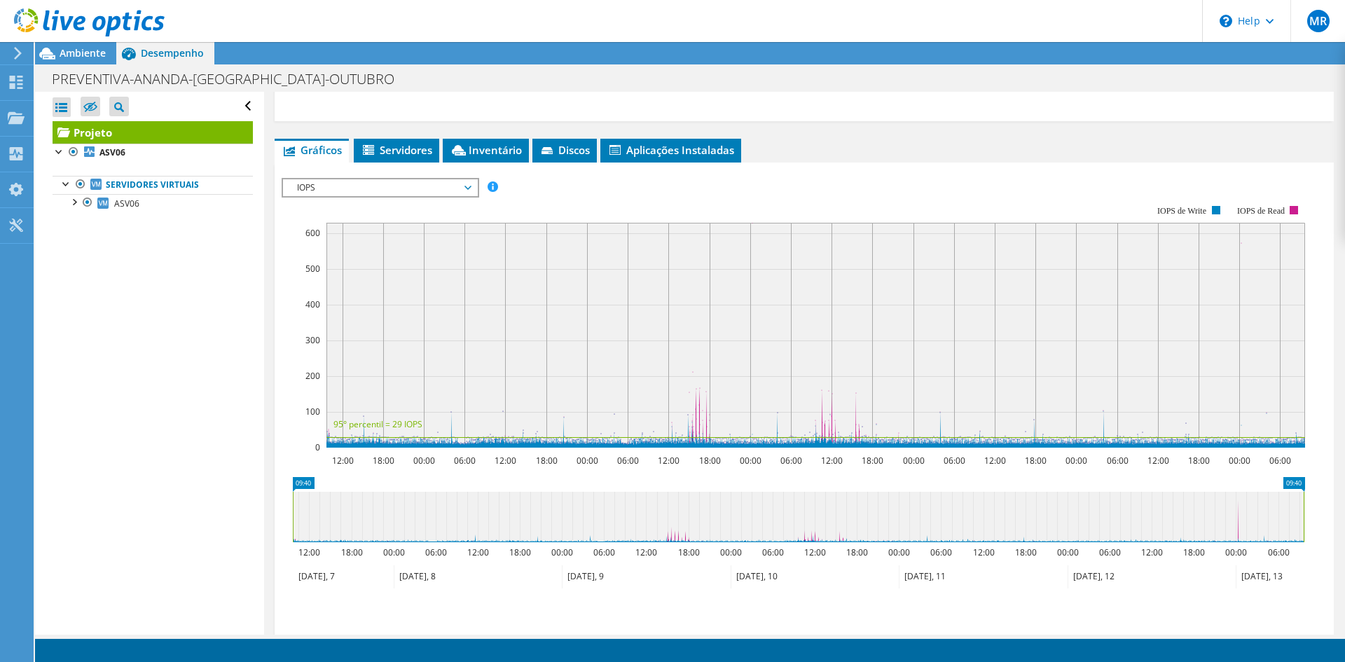
click at [411, 193] on span "IOPS" at bounding box center [380, 187] width 180 height 17
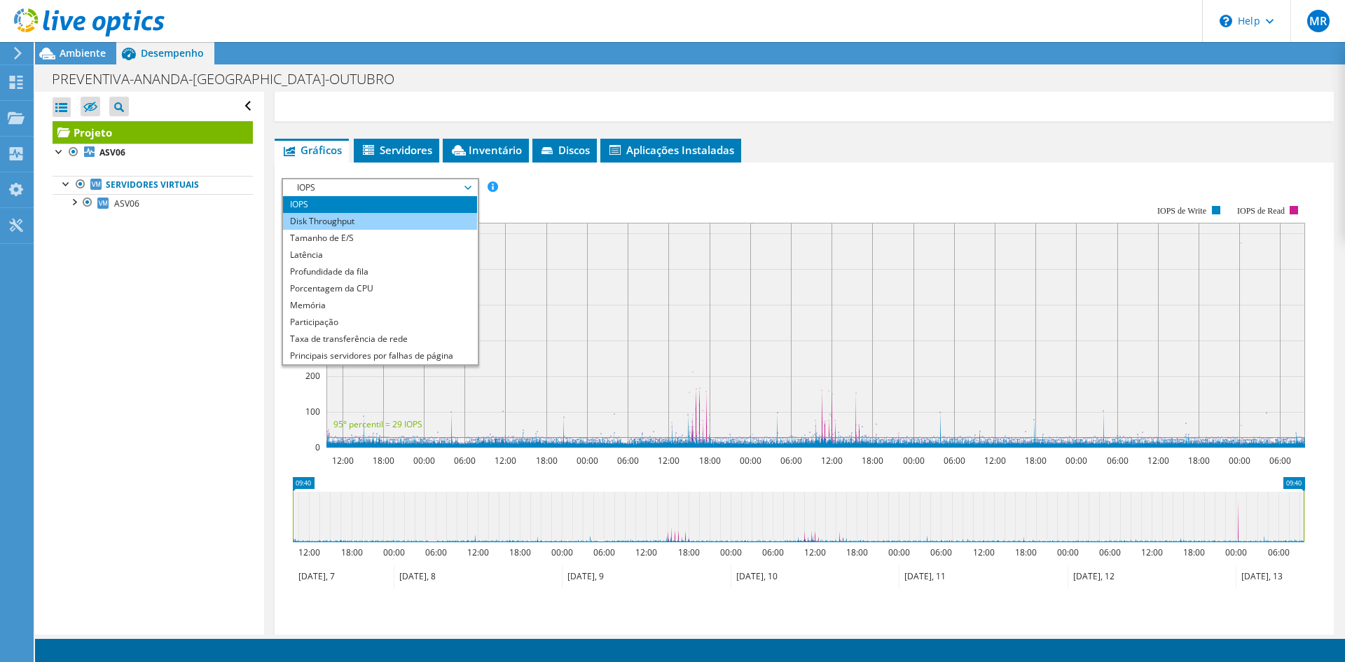
click at [397, 225] on li "Disk Throughput" at bounding box center [380, 221] width 194 height 17
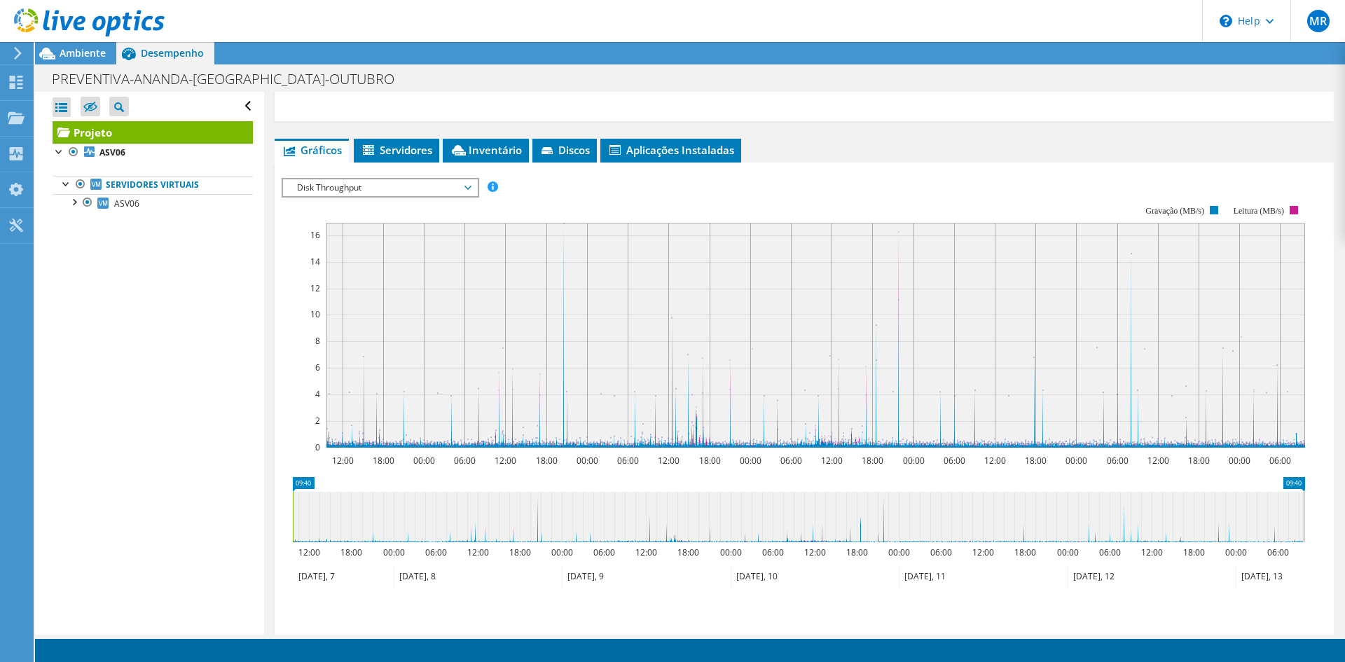
click at [367, 188] on span "Disk Throughput" at bounding box center [380, 187] width 180 height 17
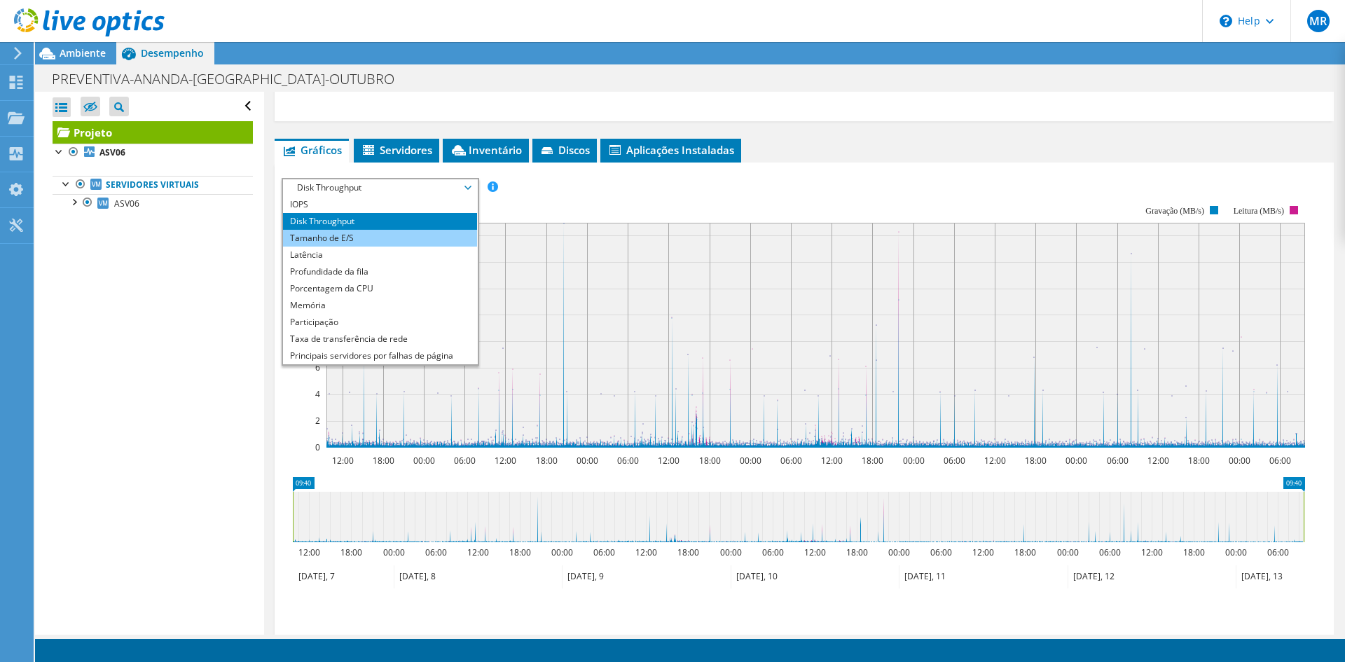
click at [361, 237] on li "Tamanho de E/S" at bounding box center [380, 238] width 194 height 17
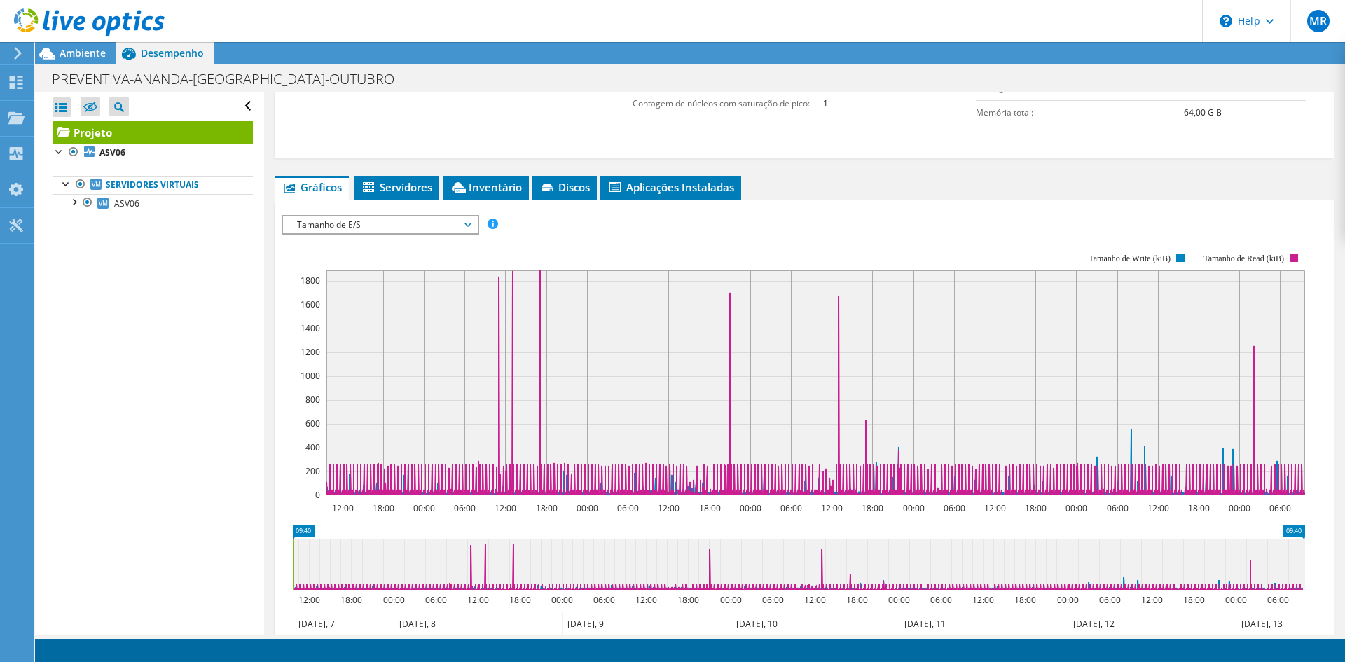
scroll to position [345, 0]
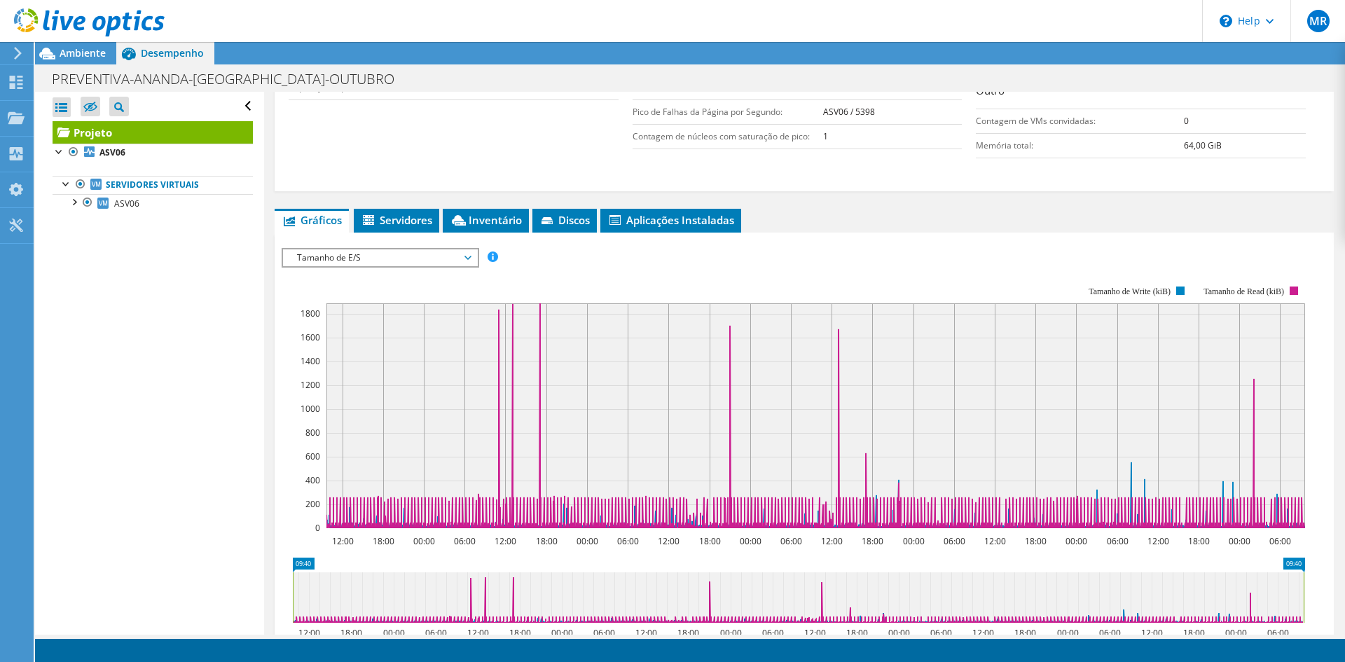
click at [372, 255] on span "Tamanho de E/S" at bounding box center [380, 257] width 180 height 17
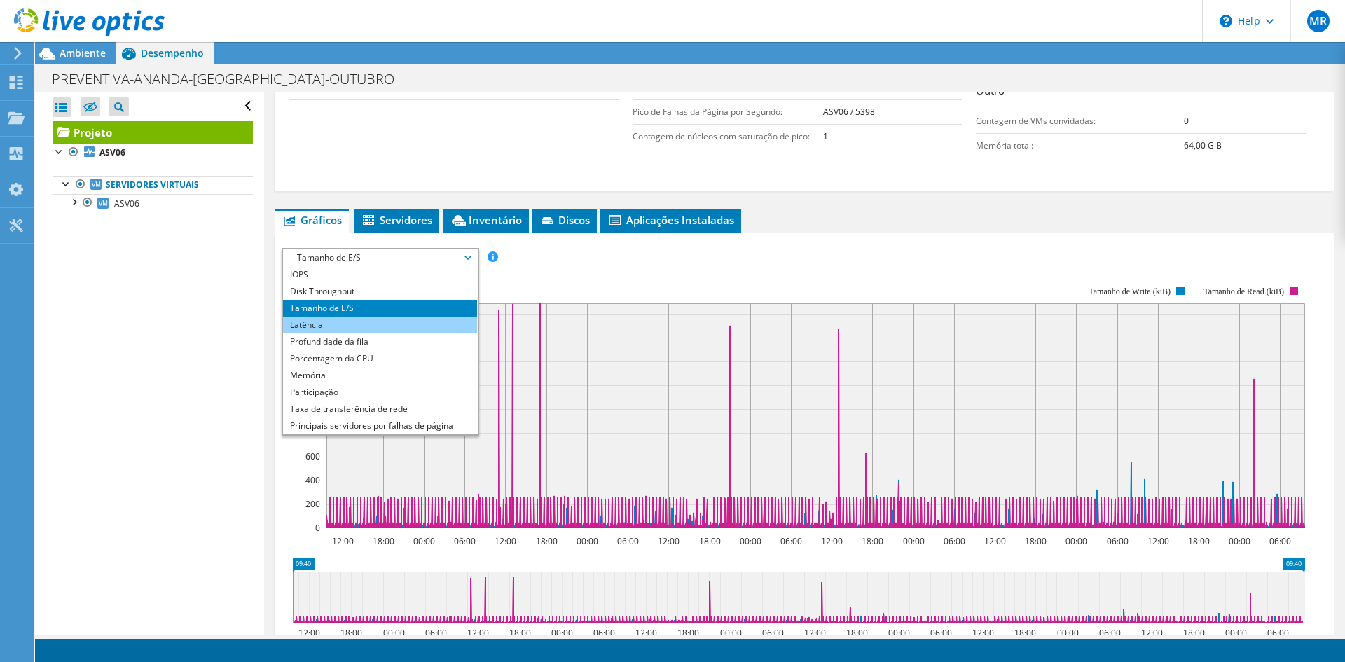
click at [359, 331] on li "Latência" at bounding box center [380, 325] width 194 height 17
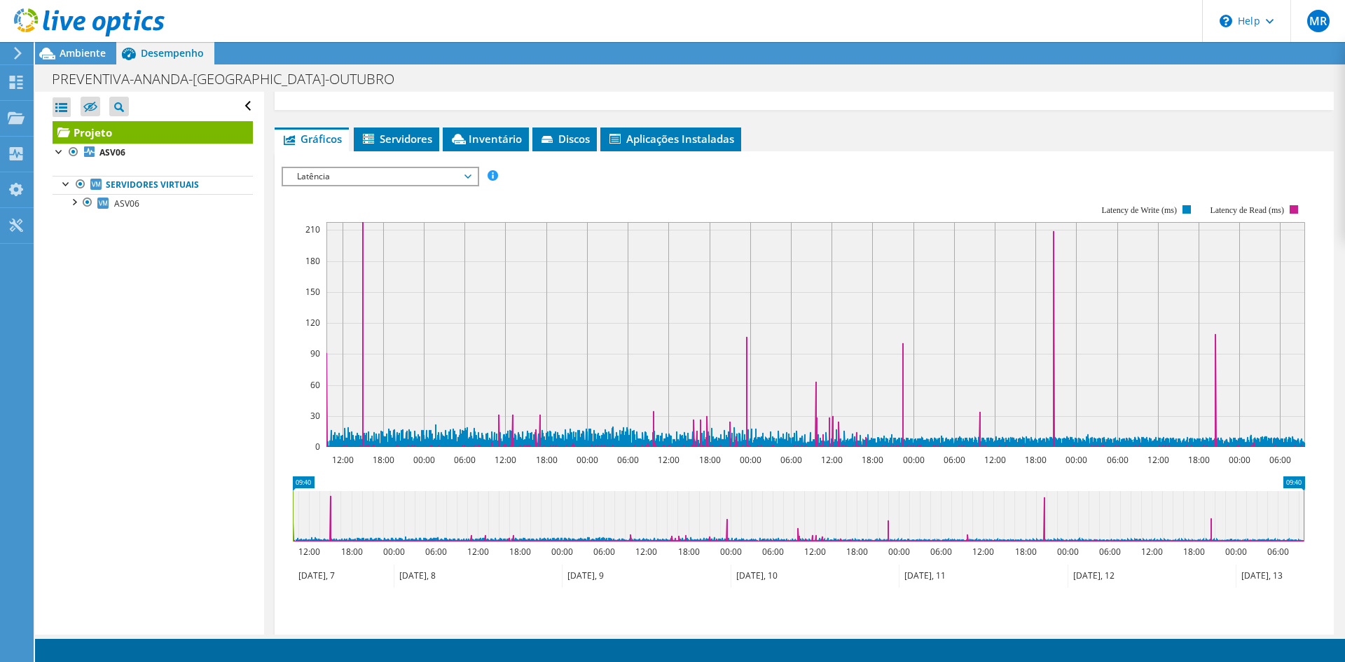
scroll to position [415, 0]
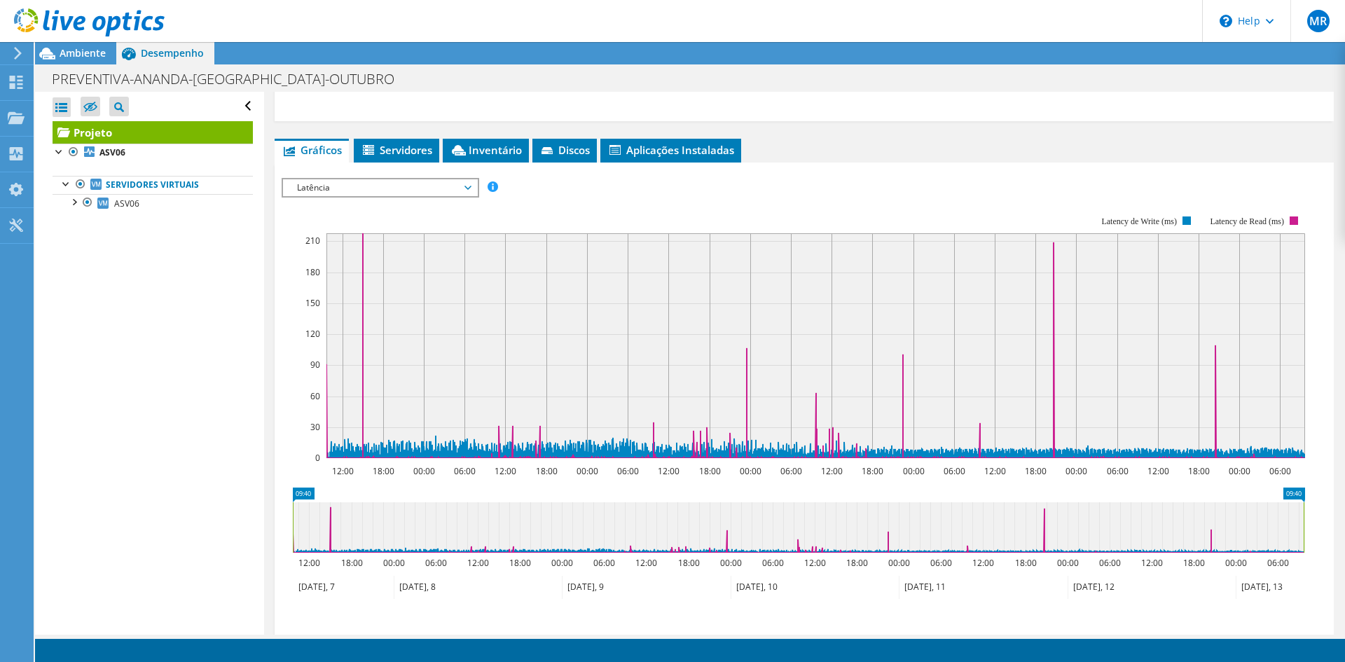
click at [388, 189] on span "Latência" at bounding box center [380, 187] width 180 height 17
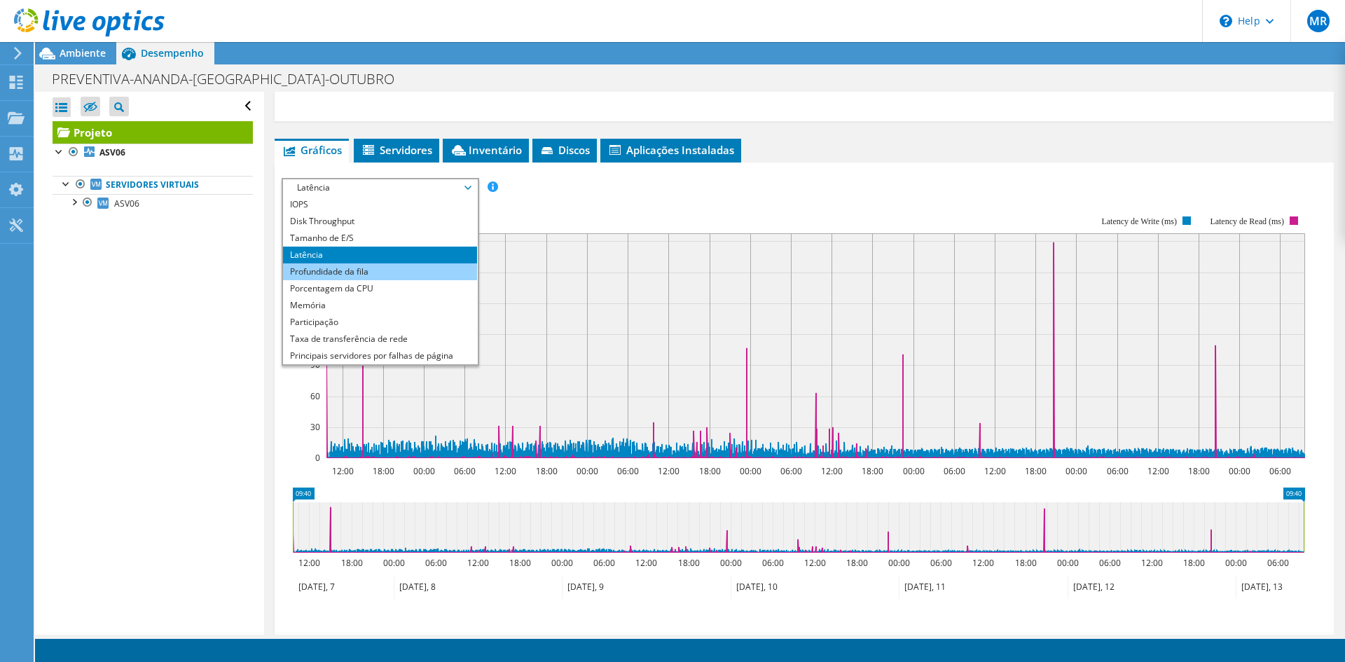
click at [328, 274] on li "Profundidade da fila" at bounding box center [380, 271] width 194 height 17
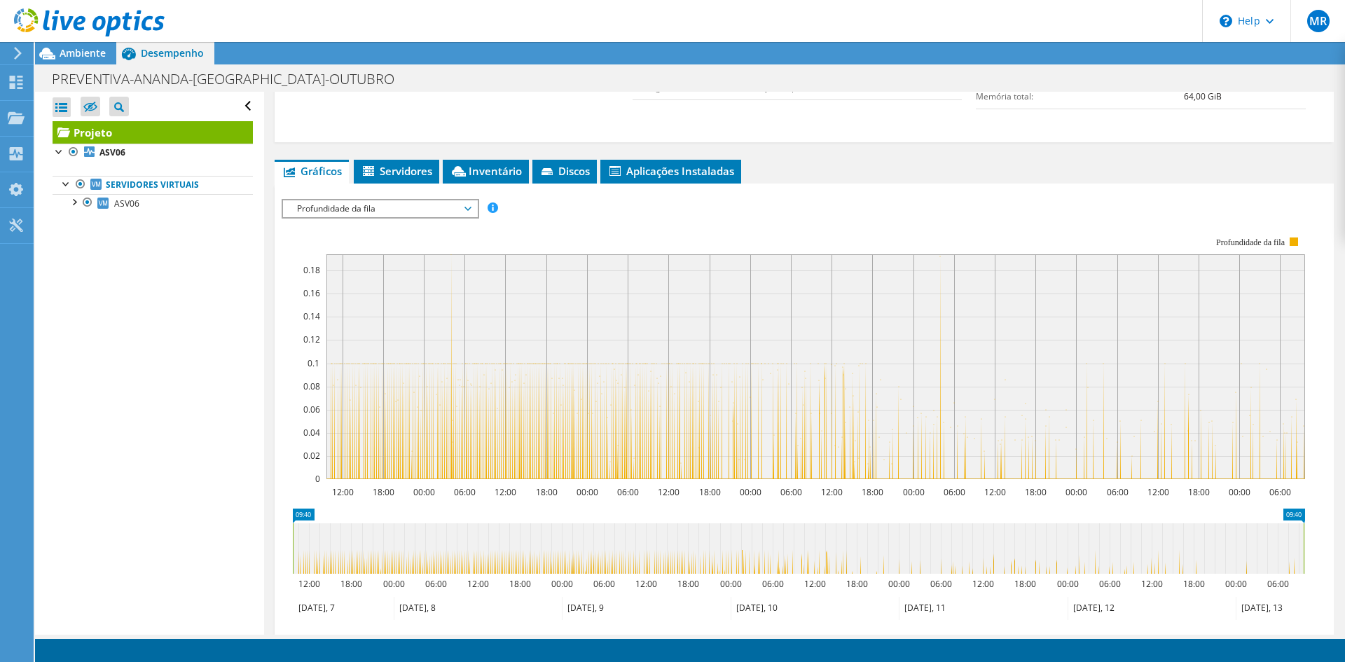
scroll to position [390, 0]
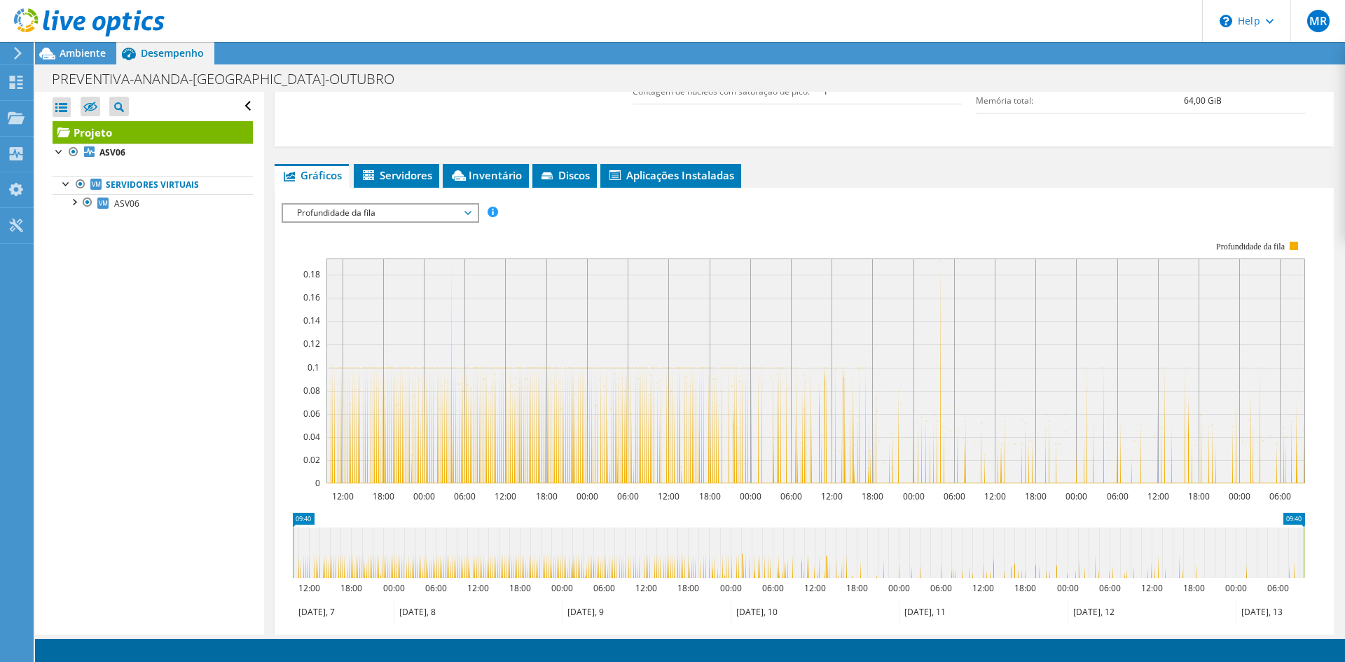
click at [383, 212] on span "Profundidade da fila" at bounding box center [380, 213] width 180 height 17
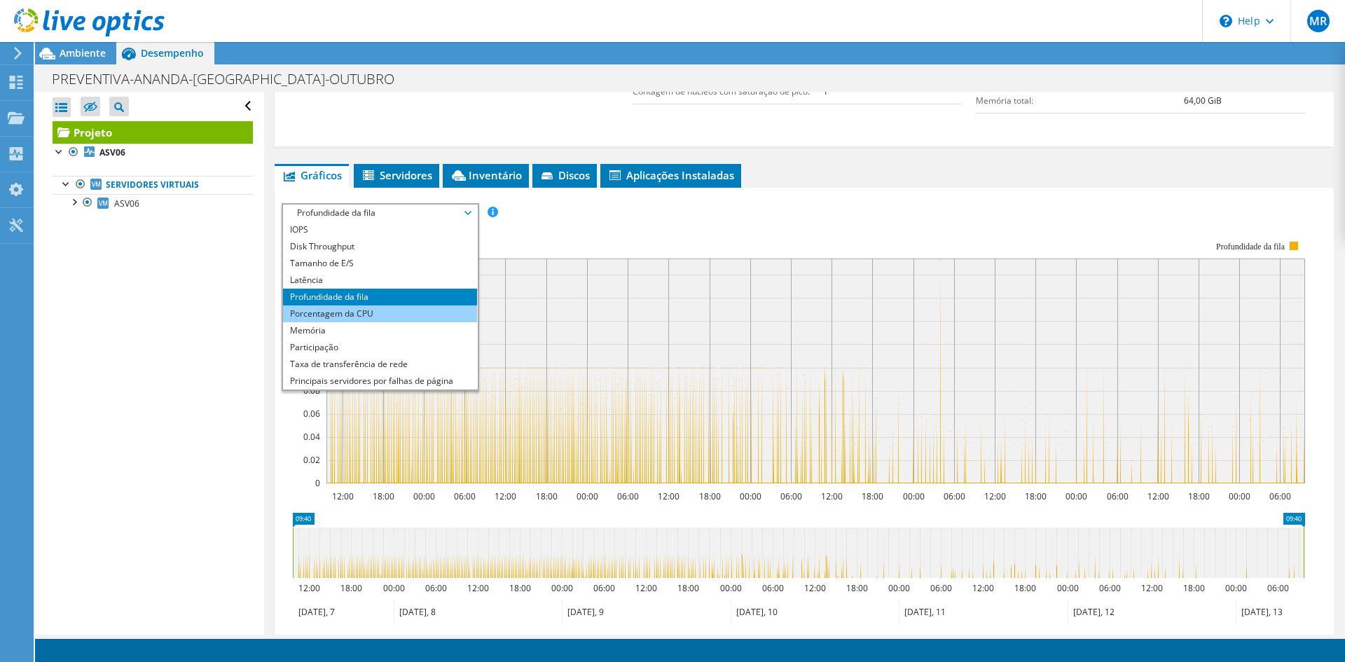
click at [377, 308] on li "Porcentagem da CPU" at bounding box center [380, 314] width 194 height 17
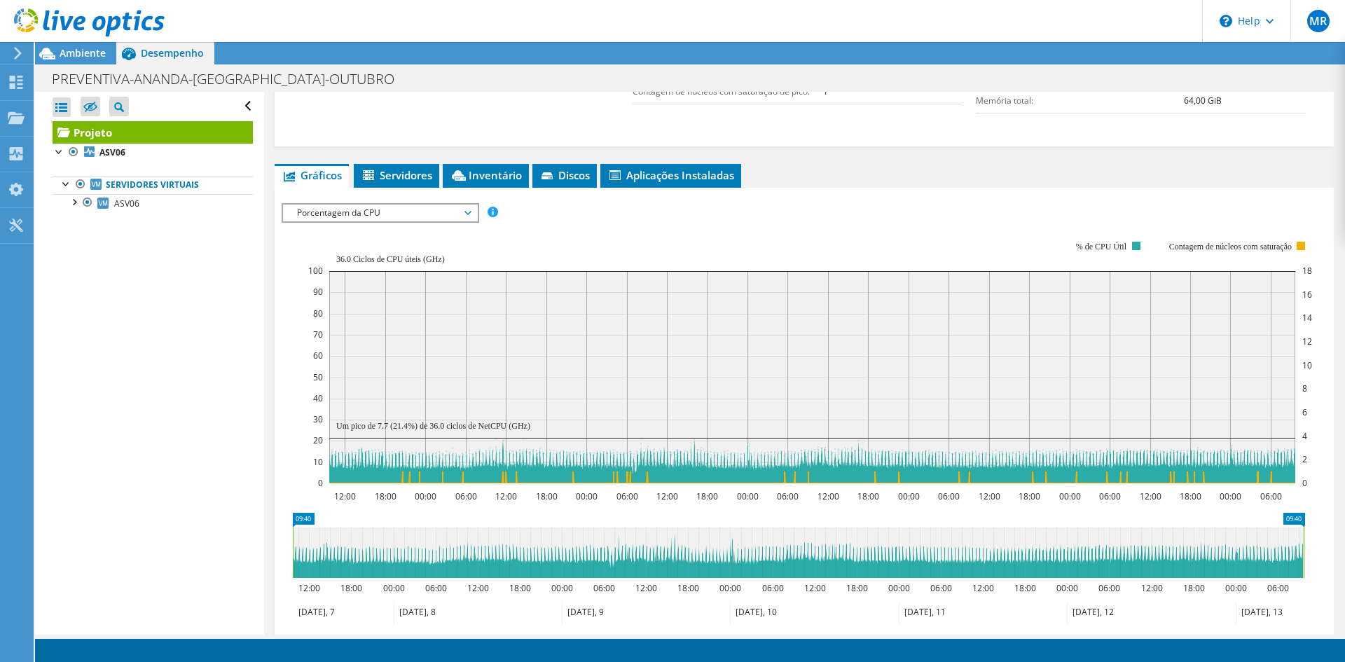
click at [418, 212] on span "Porcentagem da CPU" at bounding box center [380, 213] width 180 height 17
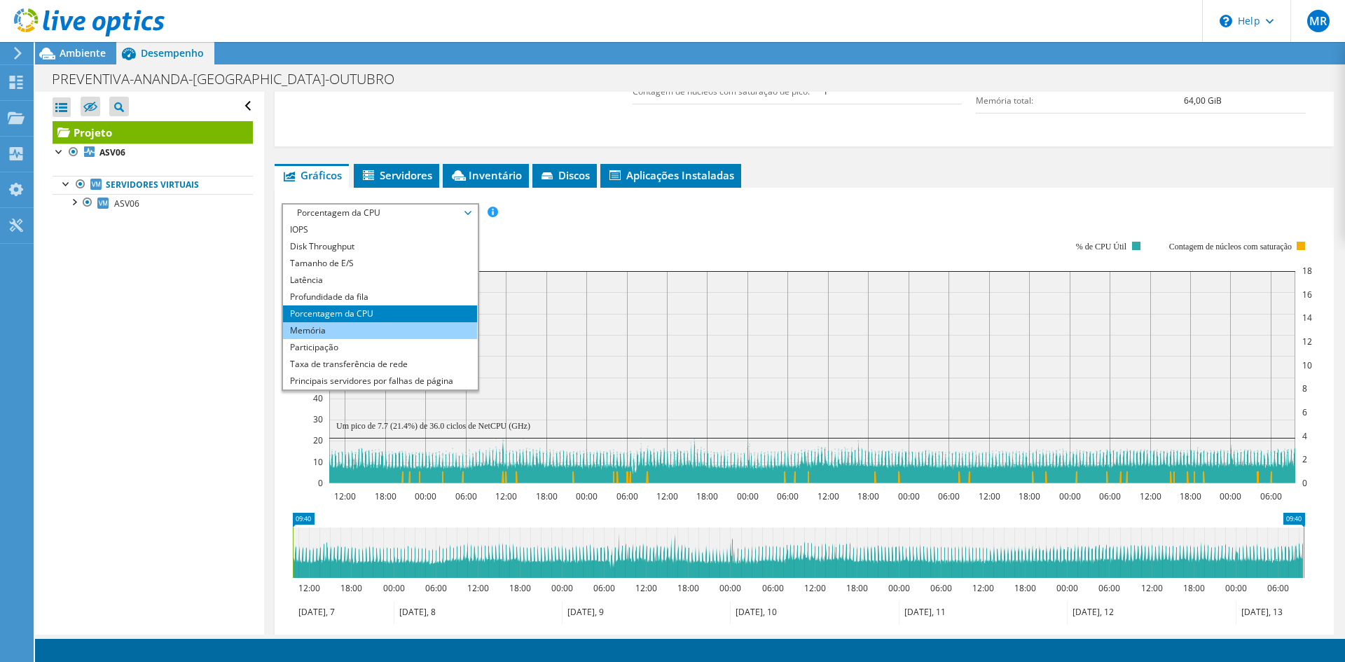
click at [375, 334] on li "Memória" at bounding box center [380, 330] width 194 height 17
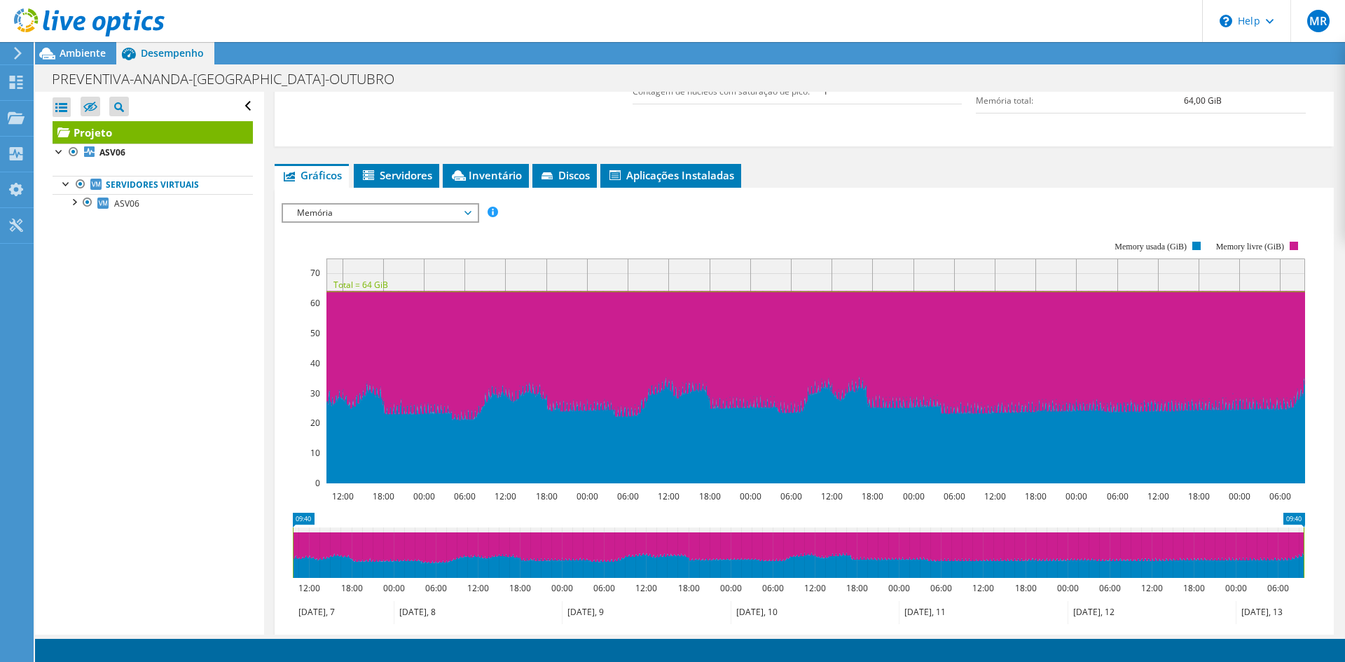
click at [392, 217] on span "Memória" at bounding box center [380, 213] width 180 height 17
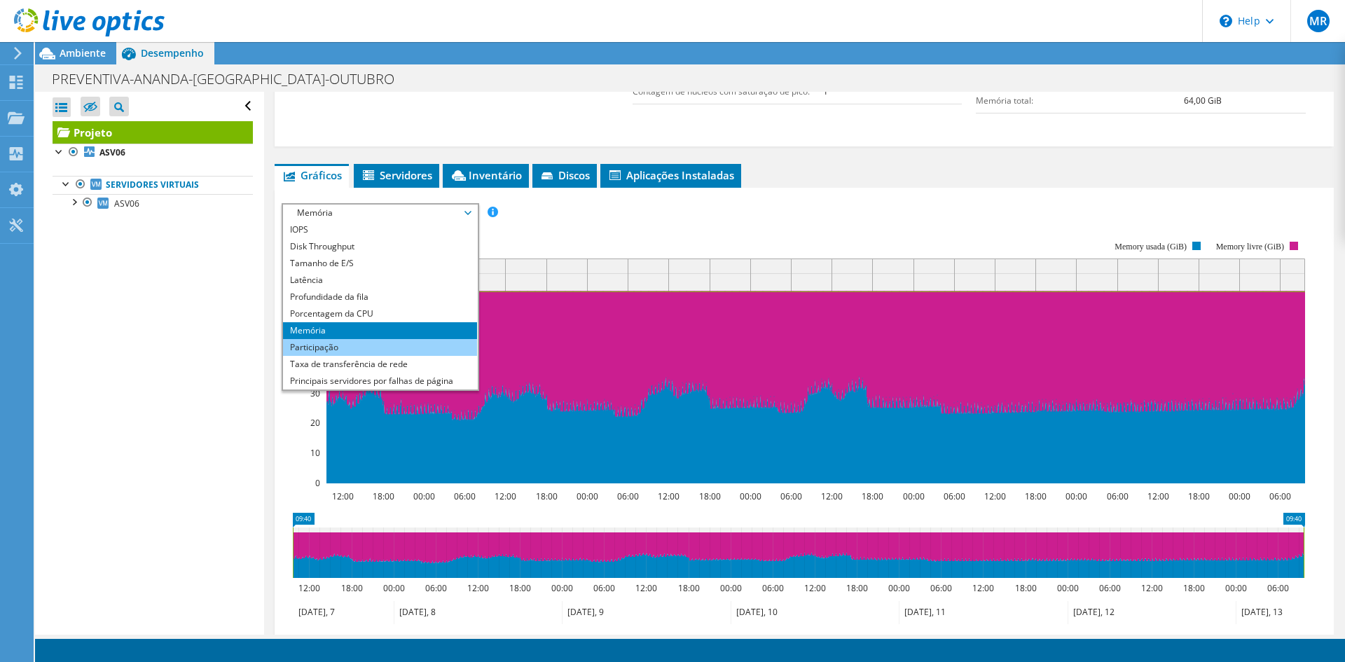
click at [365, 346] on li "Participação" at bounding box center [380, 347] width 194 height 17
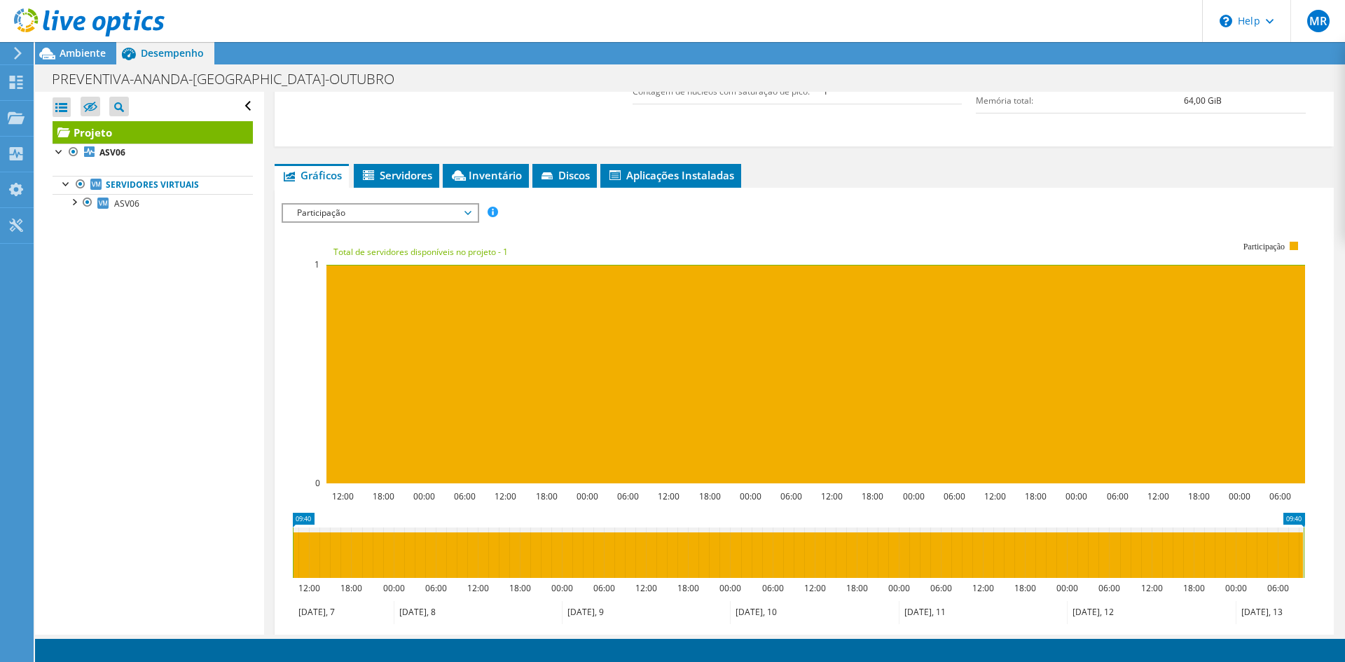
click at [421, 207] on span "Participação" at bounding box center [380, 213] width 180 height 17
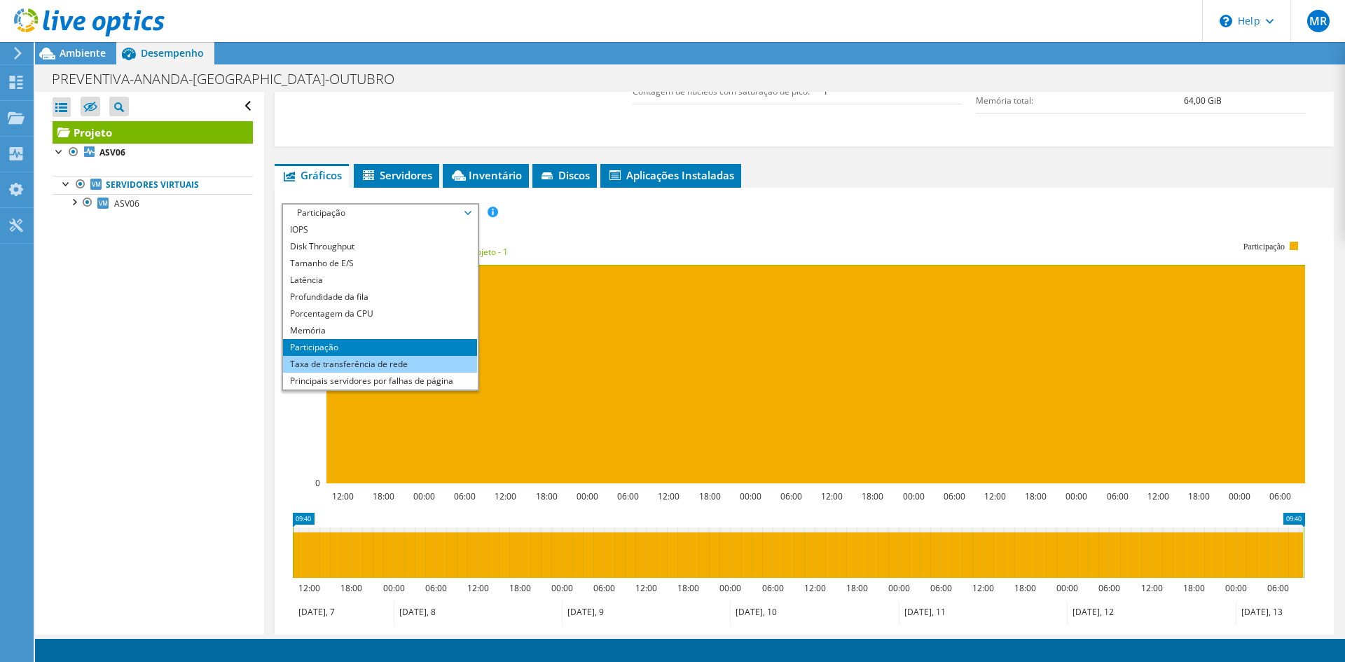
click at [360, 359] on li "Taxa de transferência de rede" at bounding box center [380, 364] width 194 height 17
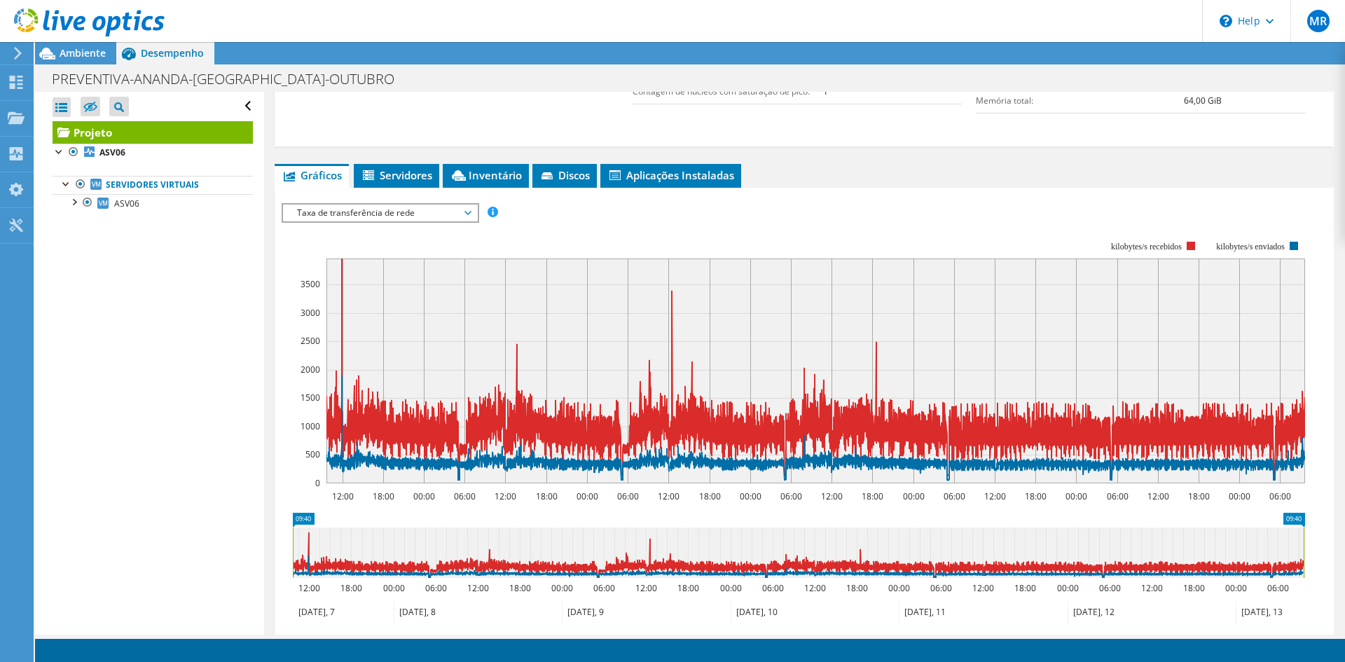
click at [369, 210] on span "Taxa de transferência de rede" at bounding box center [380, 213] width 180 height 17
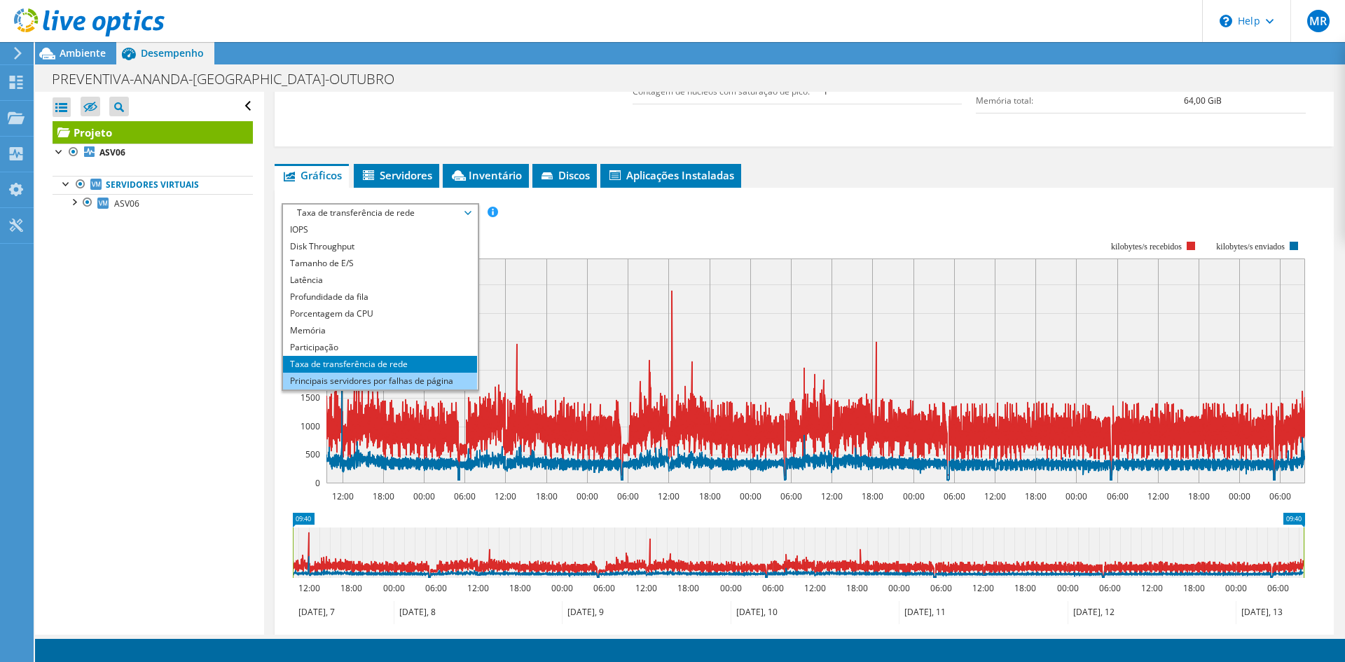
click at [368, 380] on li "Principais servidores por falhas de página" at bounding box center [380, 381] width 194 height 17
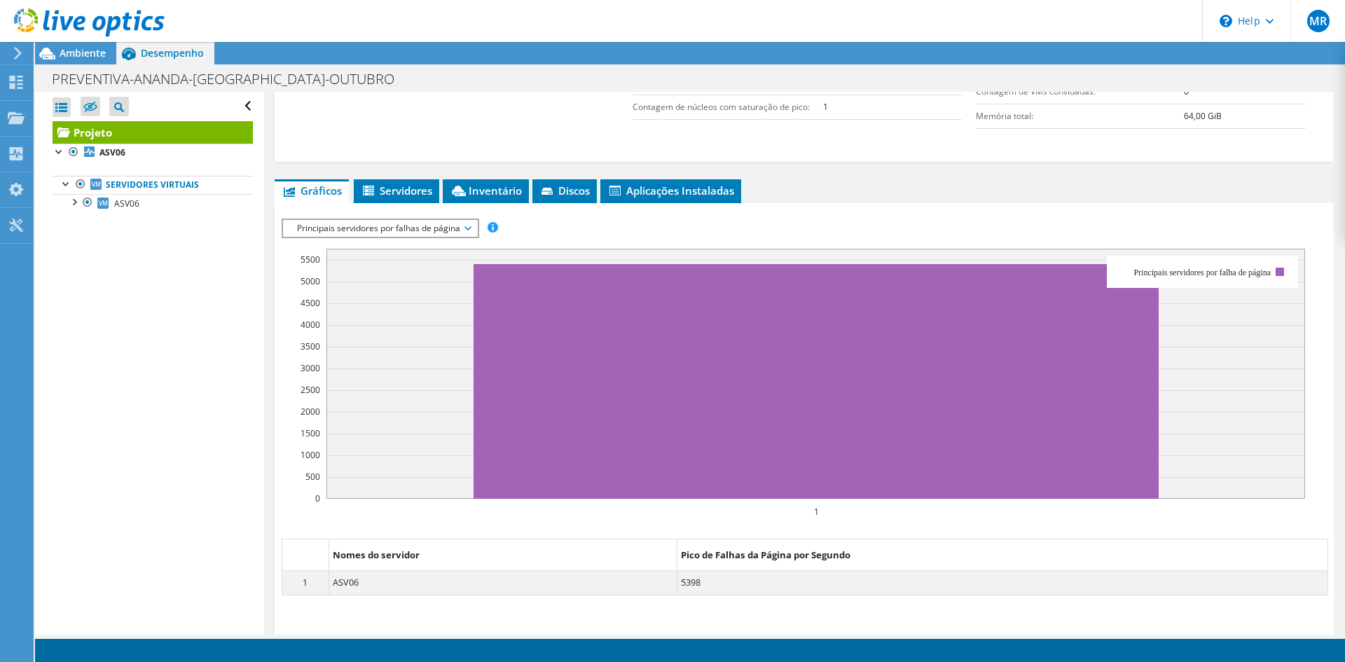
scroll to position [345, 0]
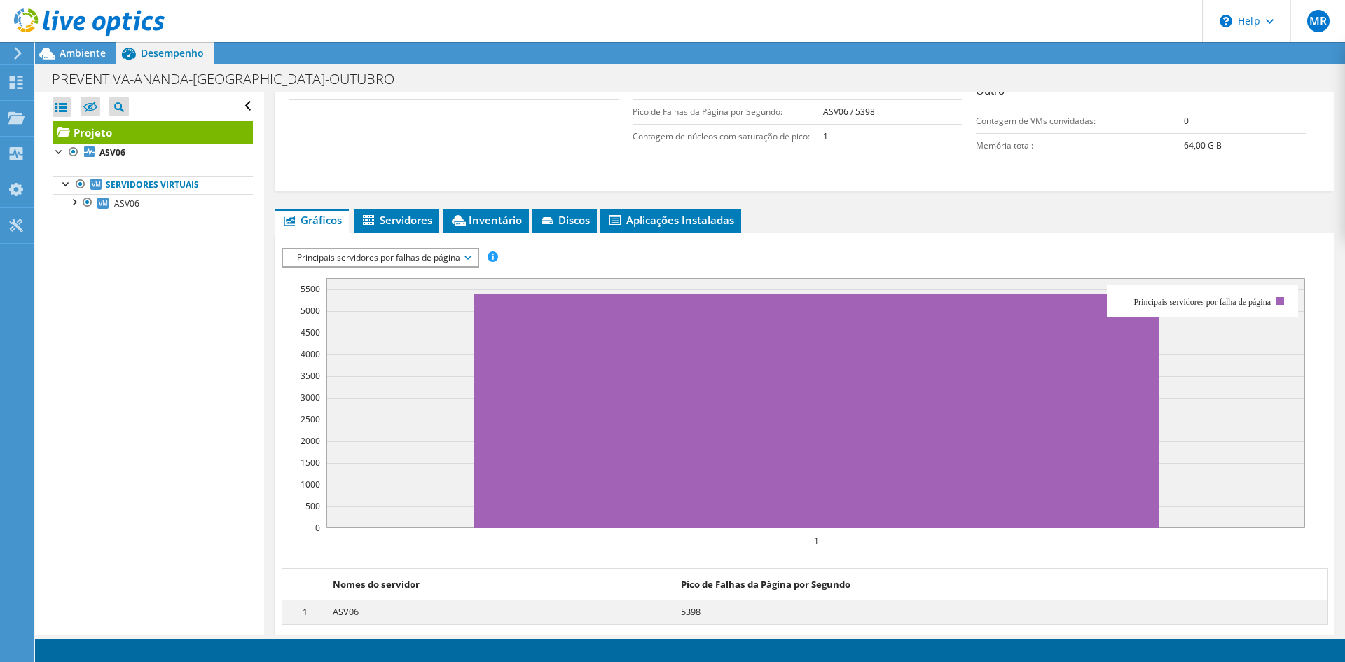
click at [334, 259] on span "Principais servidores por falhas de página" at bounding box center [380, 257] width 180 height 17
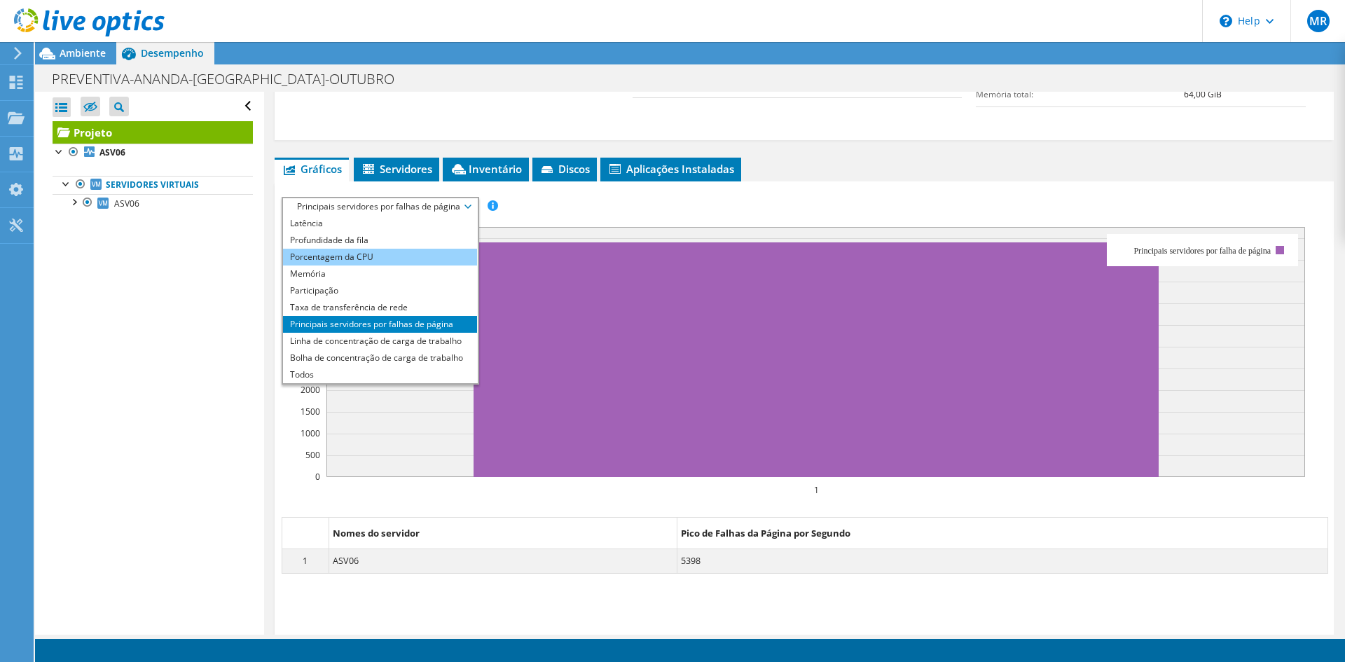
scroll to position [415, 0]
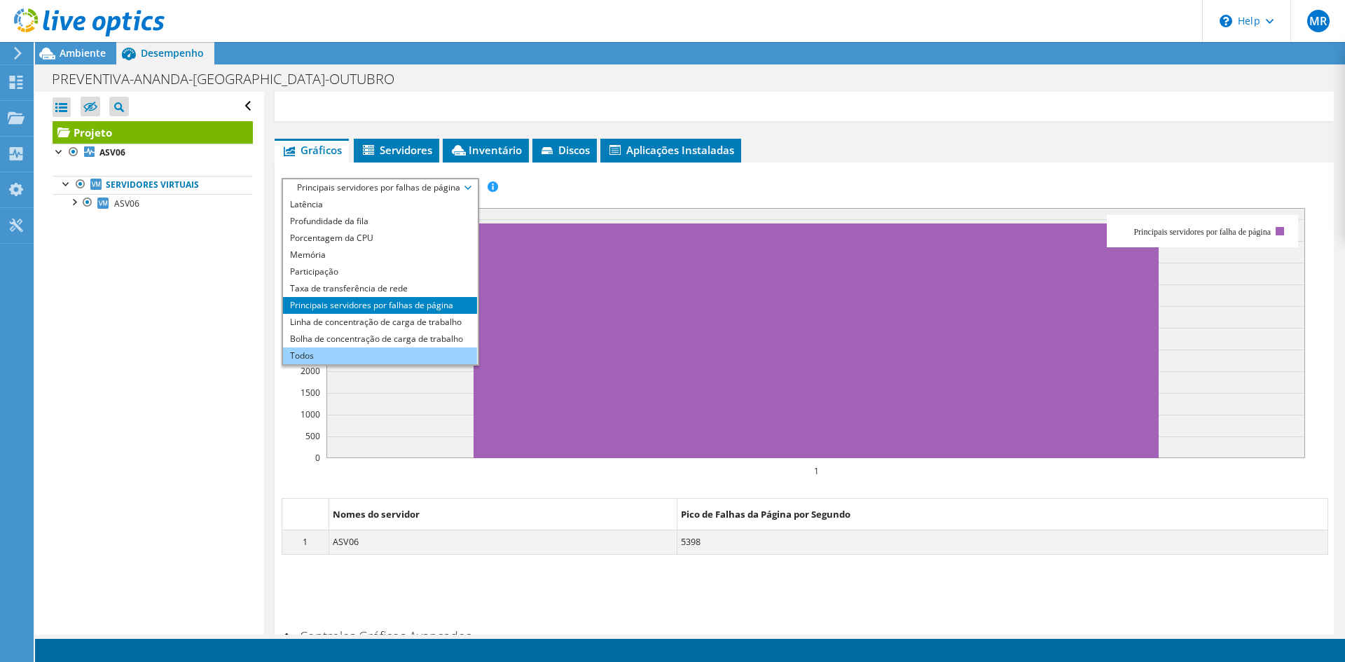
click at [348, 348] on li "Todos" at bounding box center [380, 356] width 194 height 17
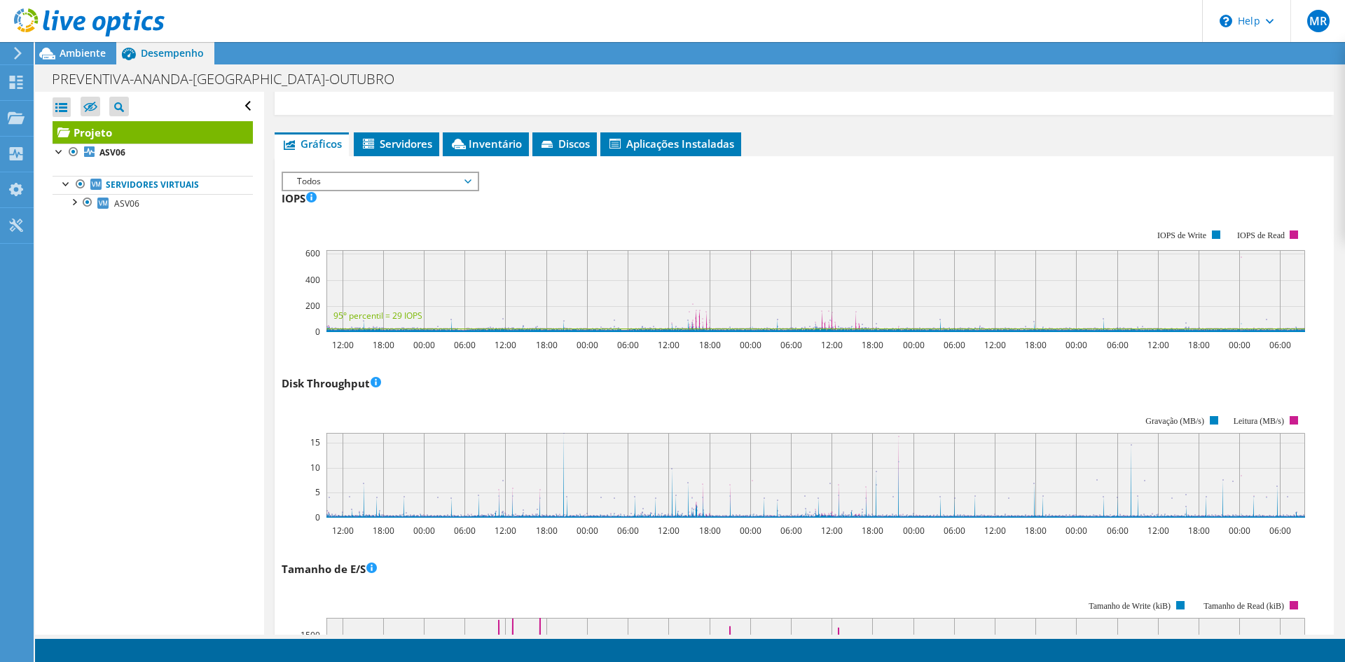
scroll to position [351, 0]
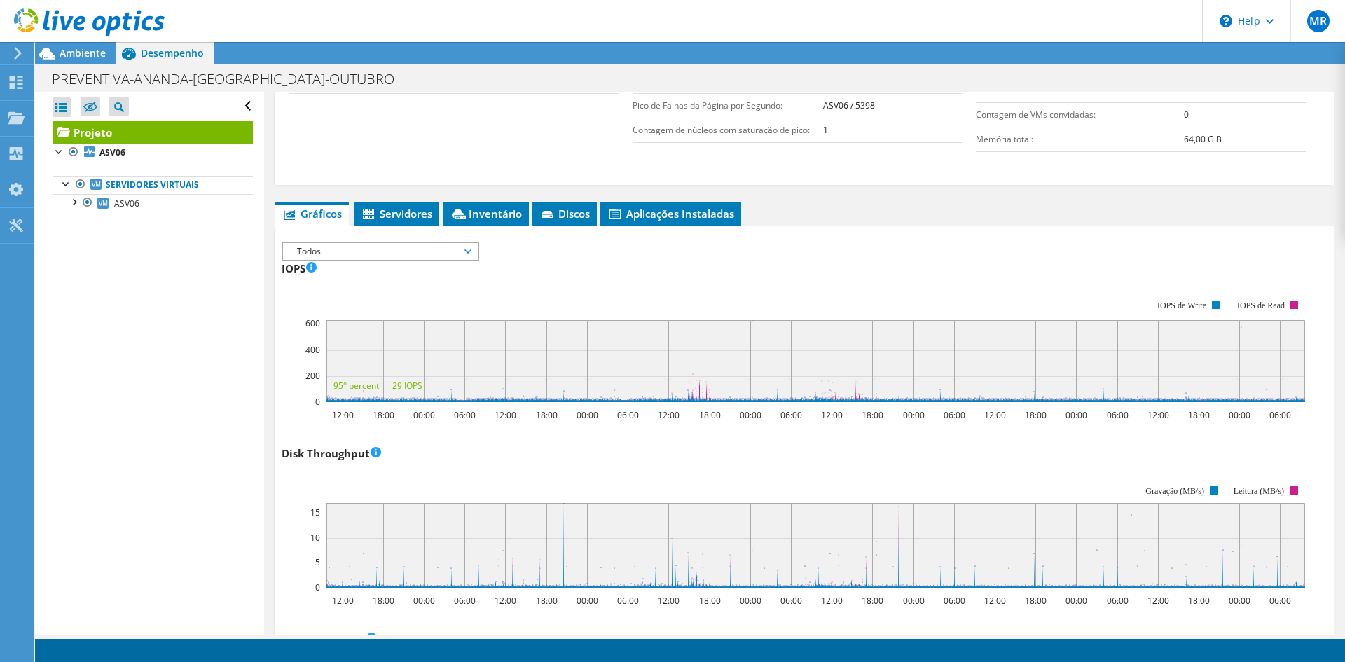
click at [440, 252] on span "Todos" at bounding box center [380, 251] width 180 height 17
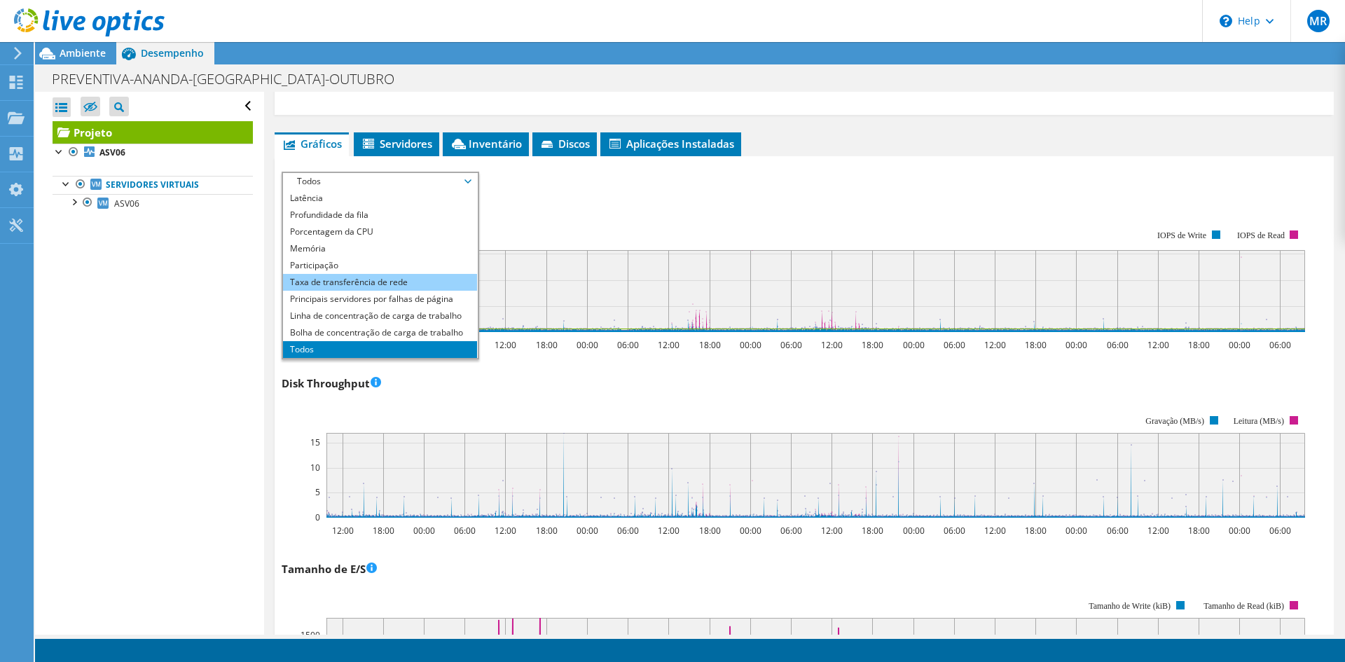
scroll to position [0, 0]
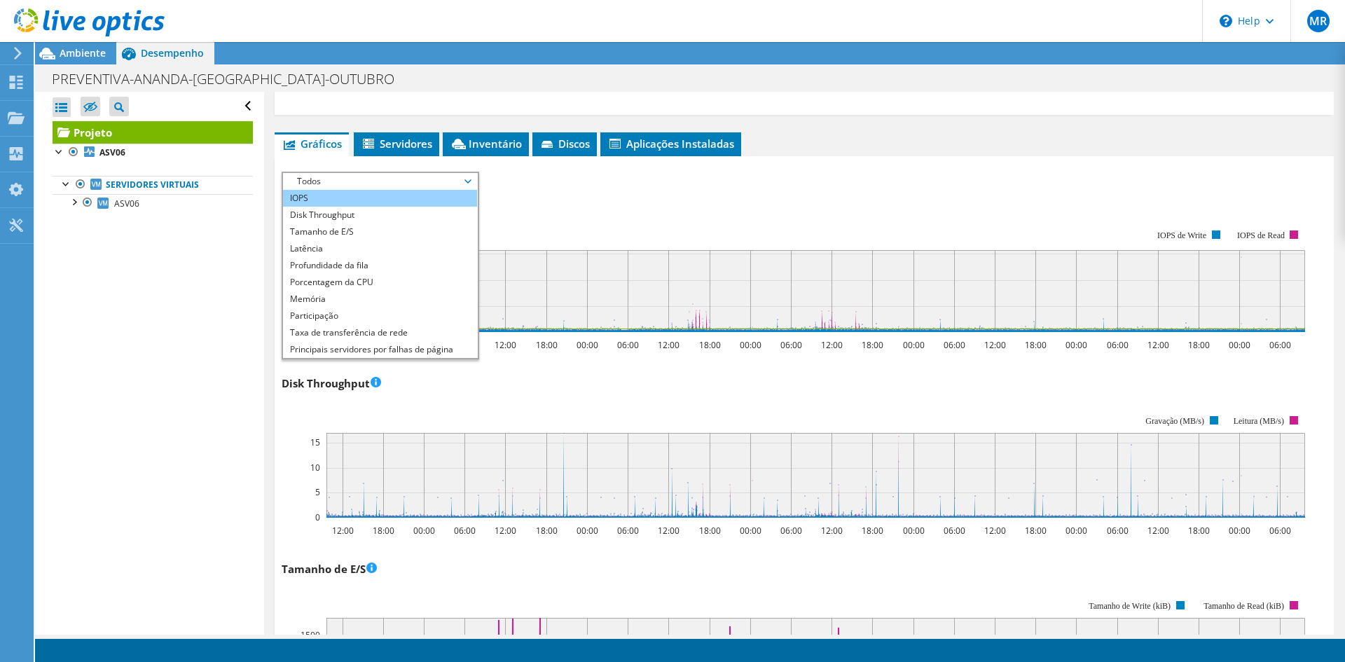
click at [319, 198] on li "IOPS" at bounding box center [380, 198] width 194 height 17
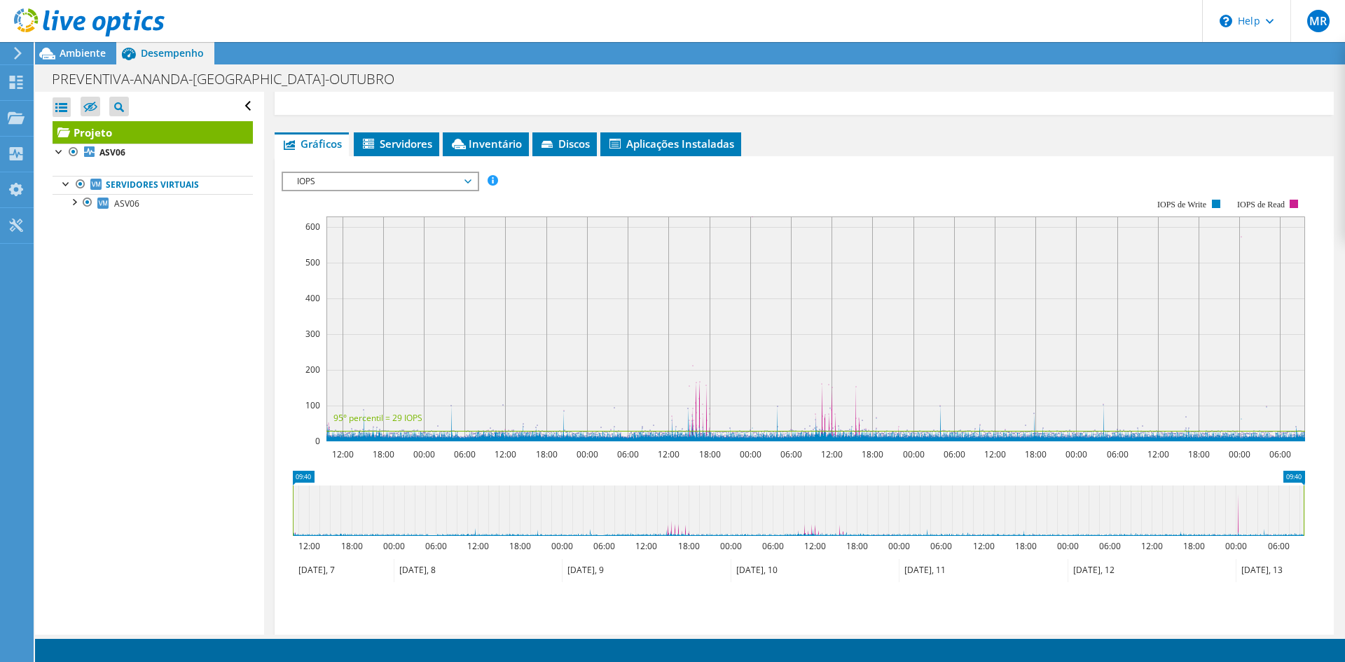
click at [679, 585] on div "Salvar zoom" at bounding box center [805, 613] width 1046 height 60
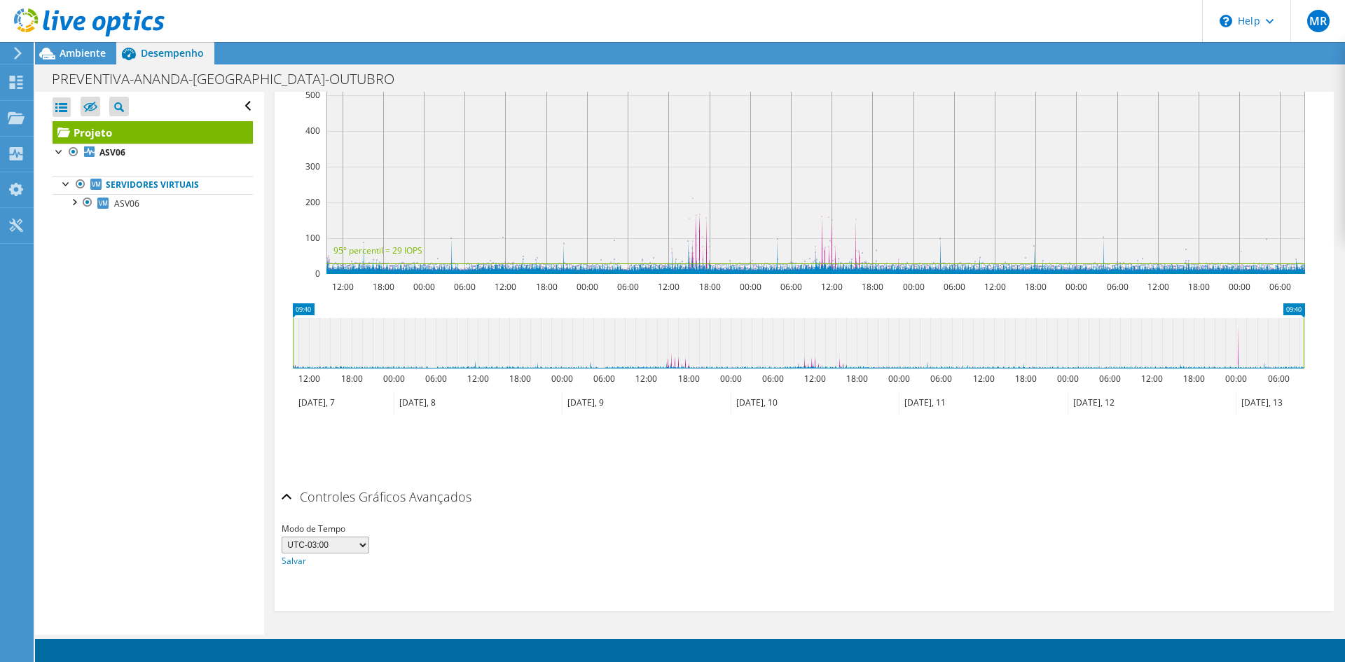
scroll to position [589, 0]
click at [352, 548] on select "UTC-12:00 UTC-11:00 UTC-10:00 UTC-09:30 UTC-09:00 UTC-08:00 UTC-07:00 UTC-06:00…" at bounding box center [326, 544] width 88 height 17
drag, startPoint x: 352, startPoint y: 548, endPoint x: 430, endPoint y: 499, distance: 91.4
click at [352, 548] on select "UTC-12:00 UTC-11:00 UTC-10:00 UTC-09:30 UTC-09:00 UTC-08:00 UTC-07:00 UTC-06:00…" at bounding box center [326, 544] width 88 height 17
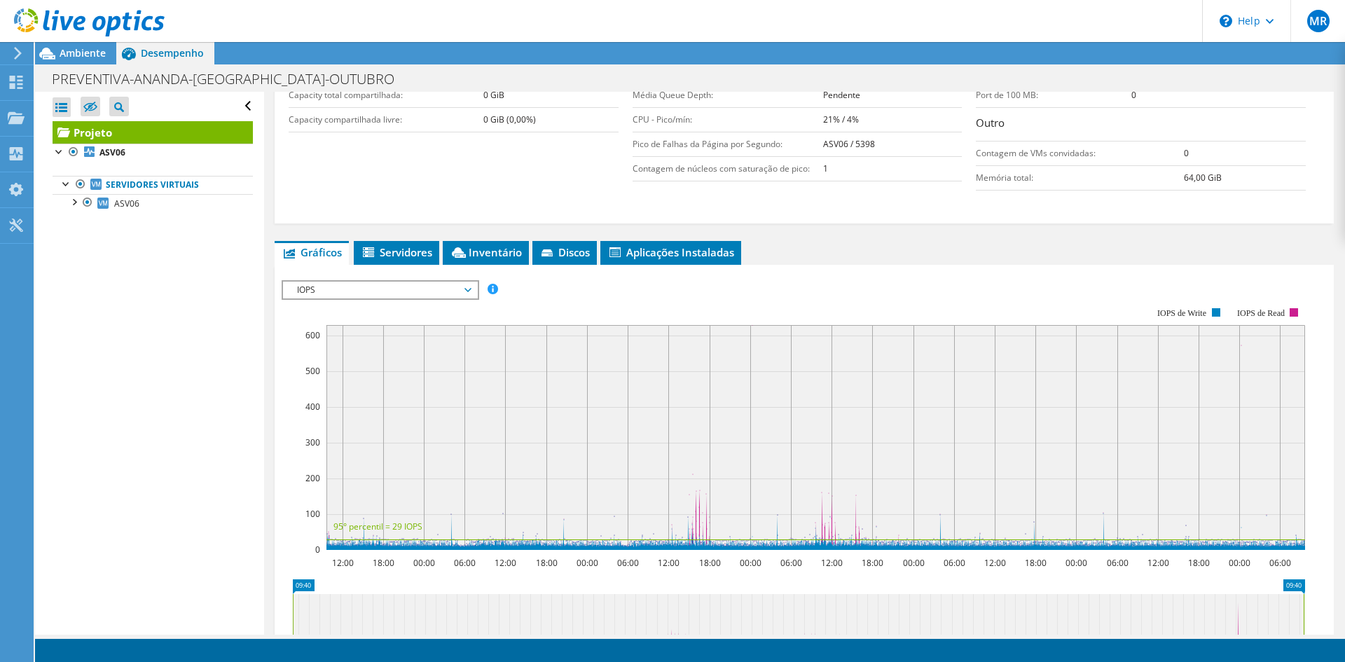
scroll to position [309, 0]
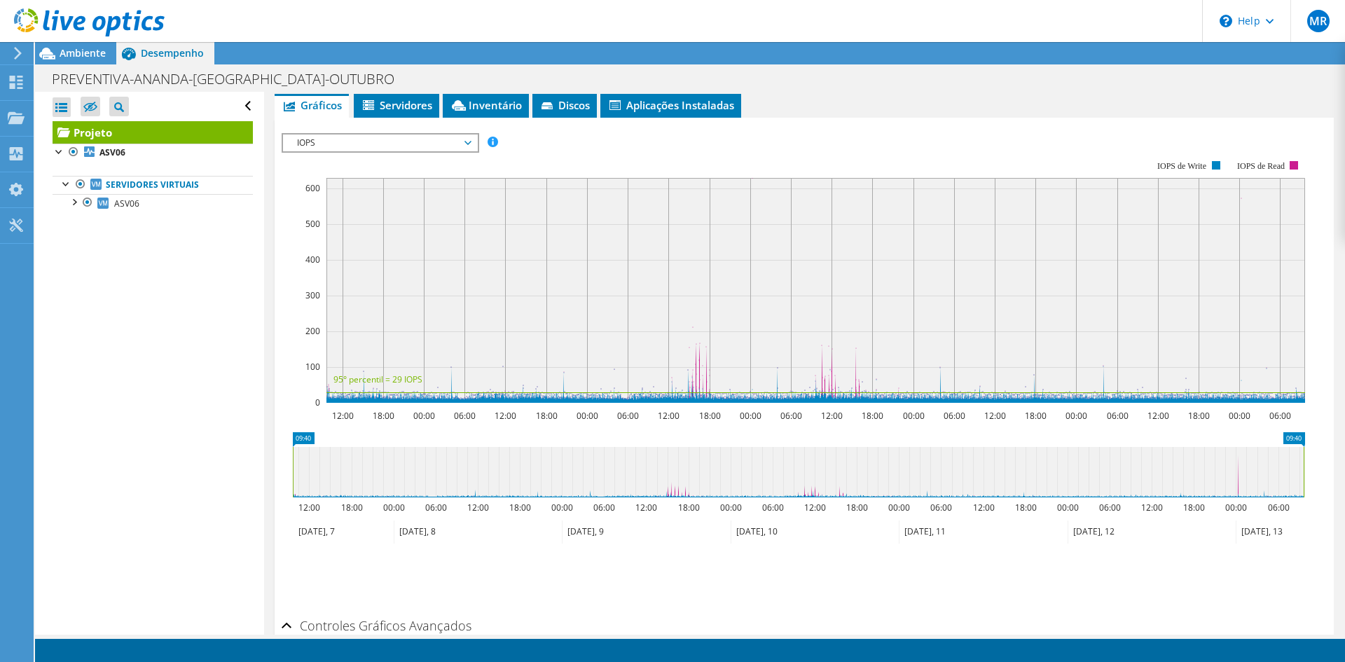
scroll to position [379, 0]
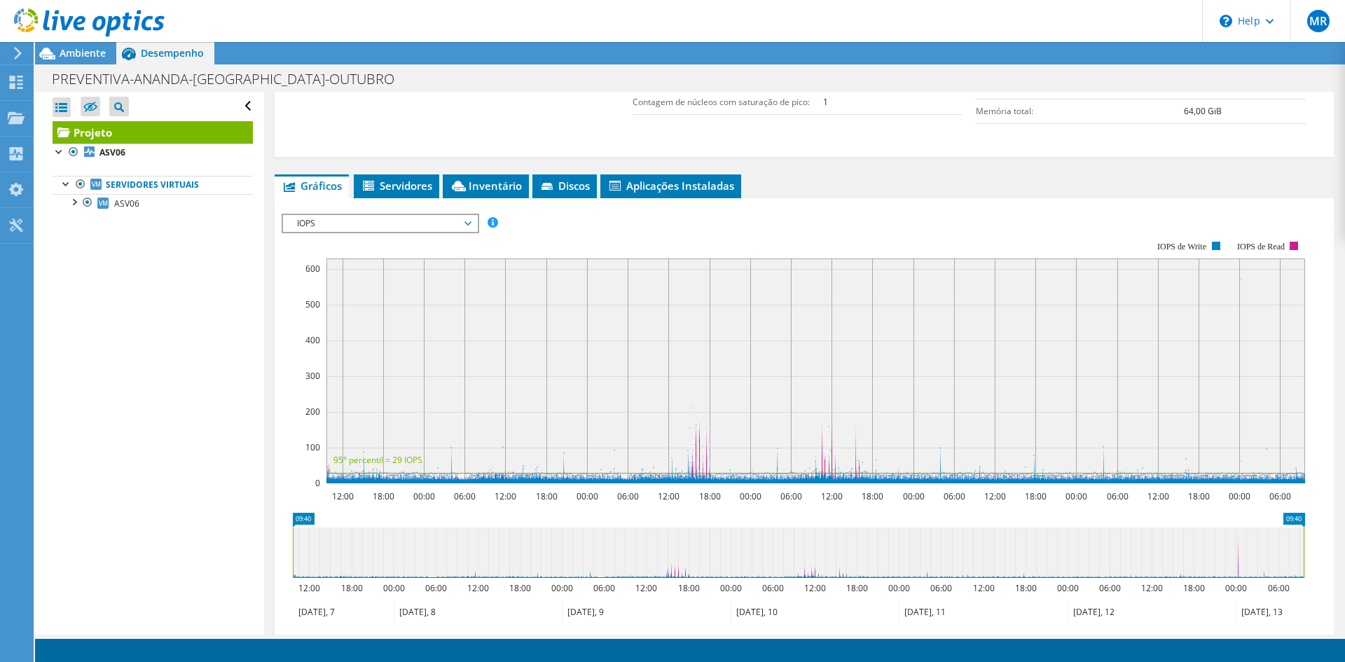
click at [362, 212] on div "IOPS Disk Throughput Tamanho de E/S Latência Profundidade da fila Porcentagem d…" at bounding box center [805, 450] width 1046 height 486
click at [352, 221] on span "IOPS" at bounding box center [380, 223] width 180 height 17
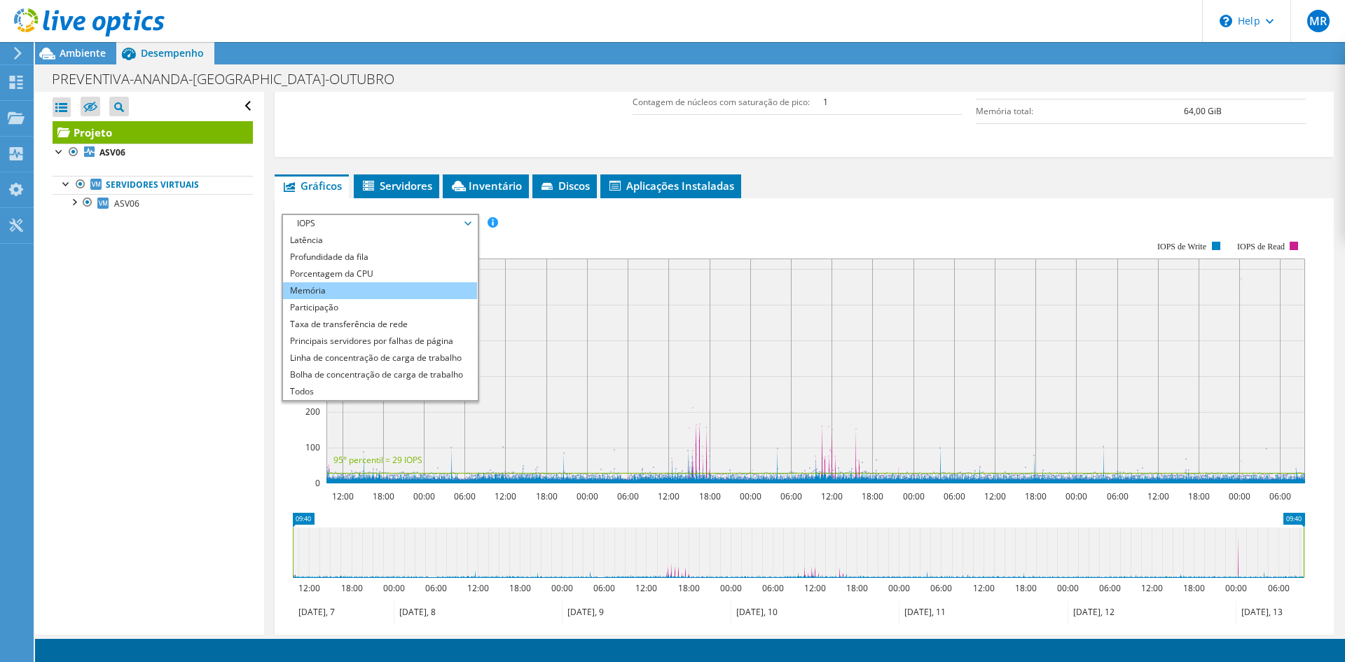
scroll to position [0, 0]
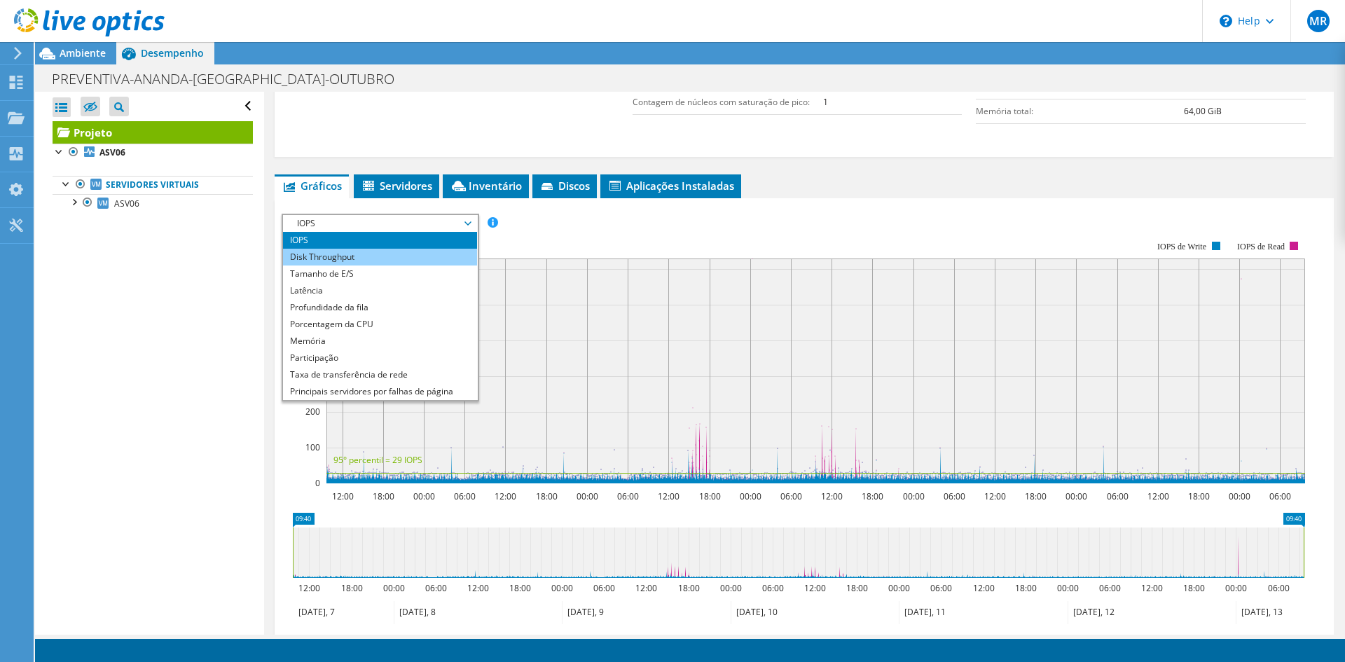
click at [350, 256] on li "Disk Throughput" at bounding box center [380, 257] width 194 height 17
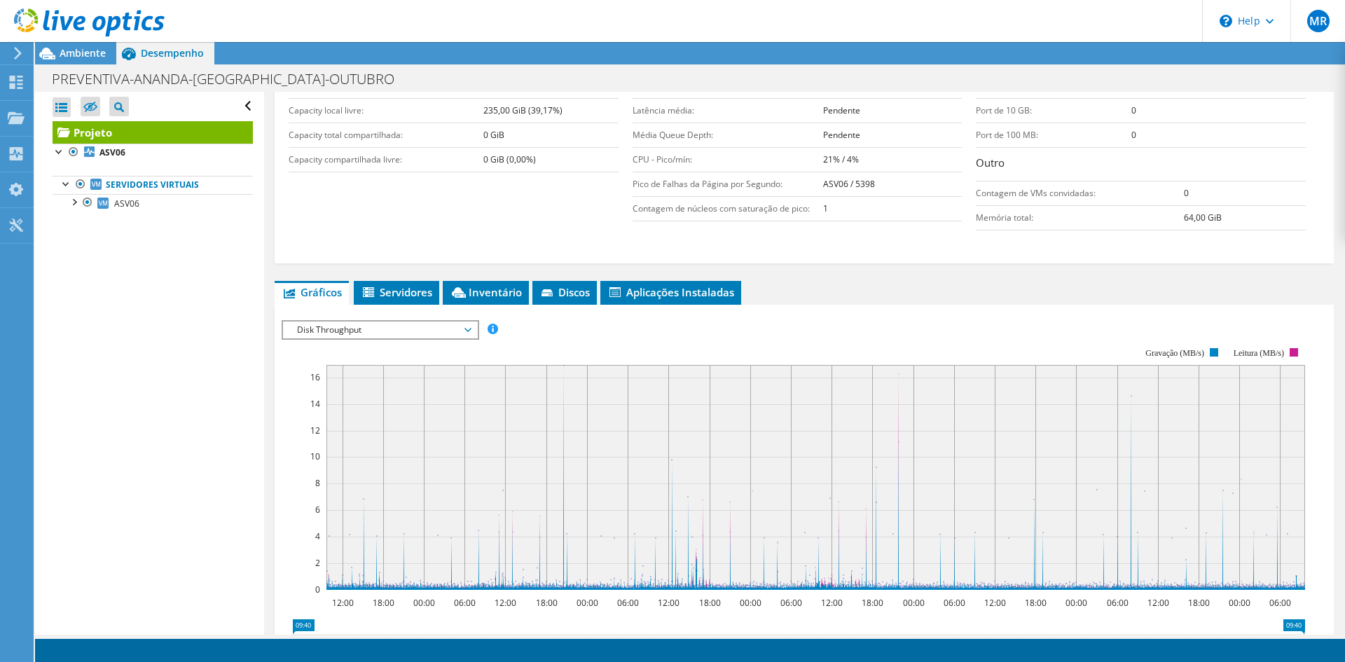
scroll to position [239, 0]
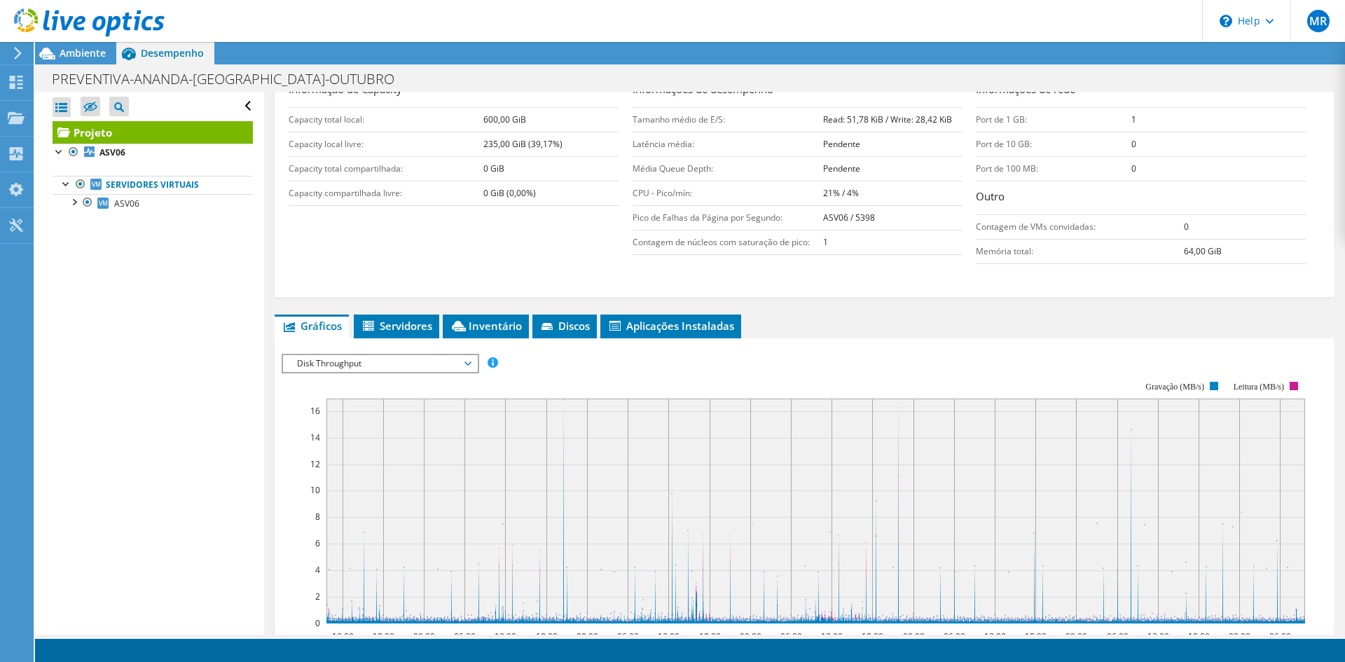
click at [387, 367] on span "Disk Throughput" at bounding box center [380, 363] width 180 height 17
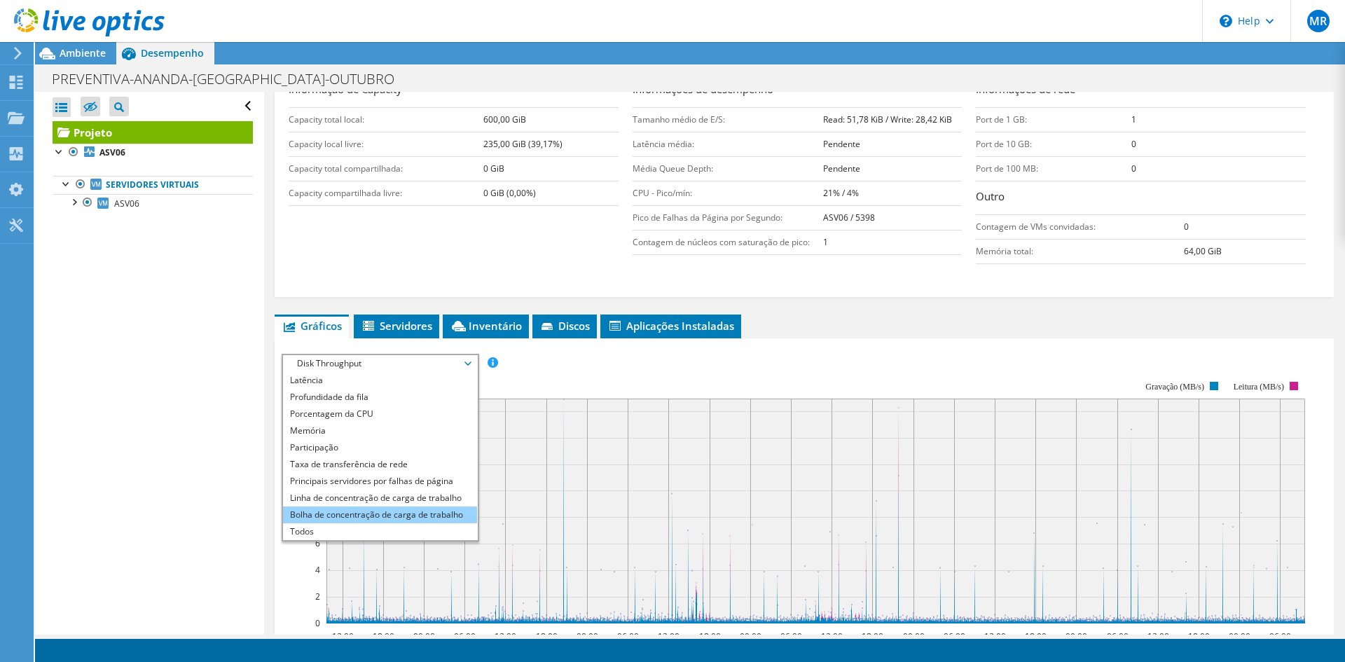
scroll to position [0, 0]
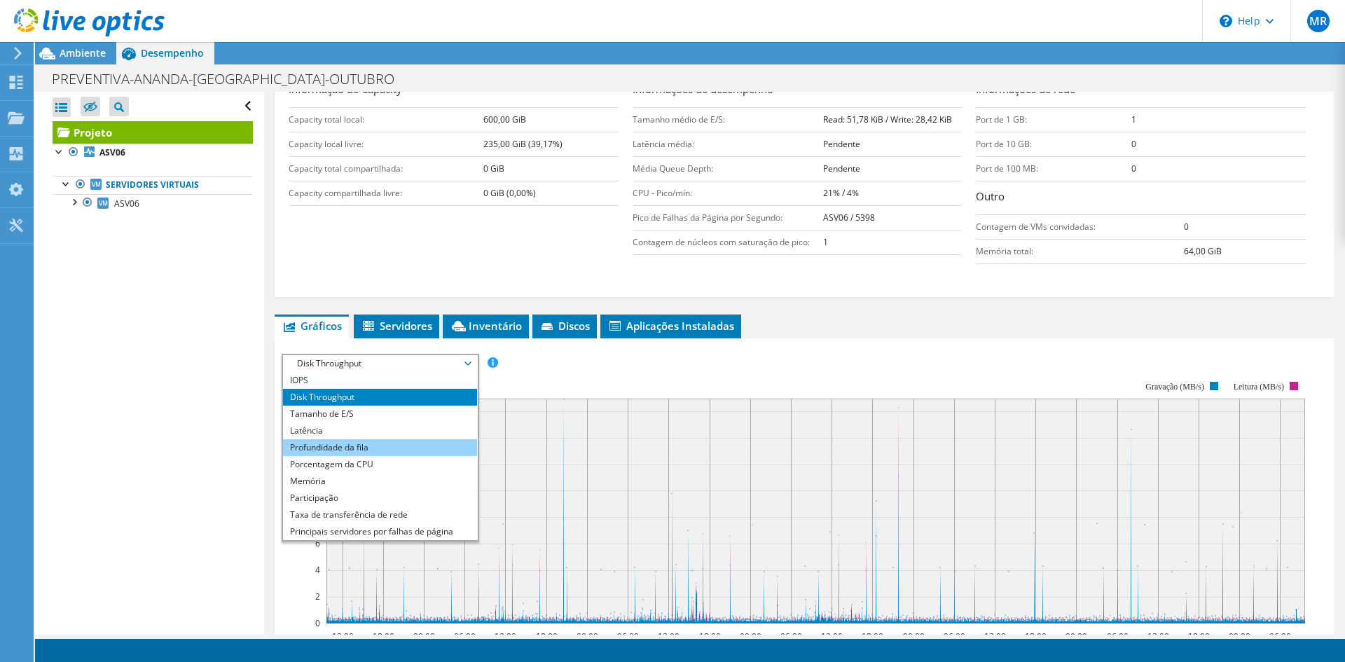
click at [368, 451] on li "Profundidade da fila" at bounding box center [380, 447] width 194 height 17
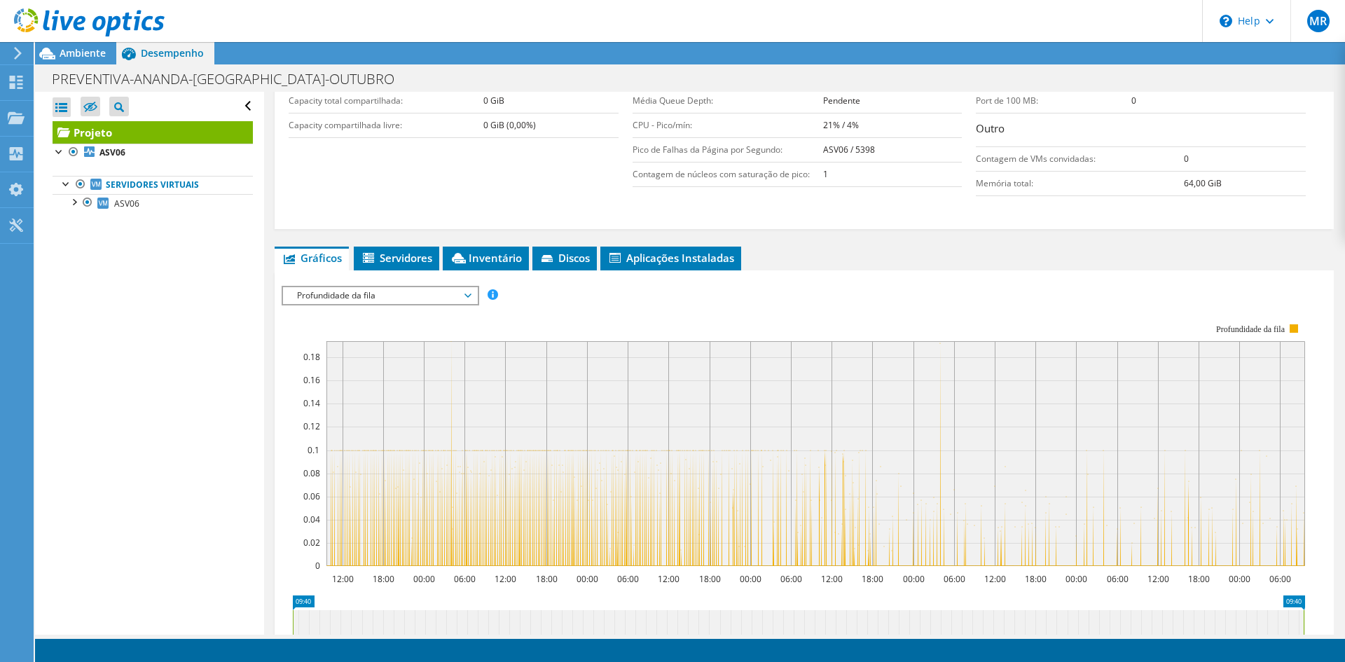
scroll to position [379, 0]
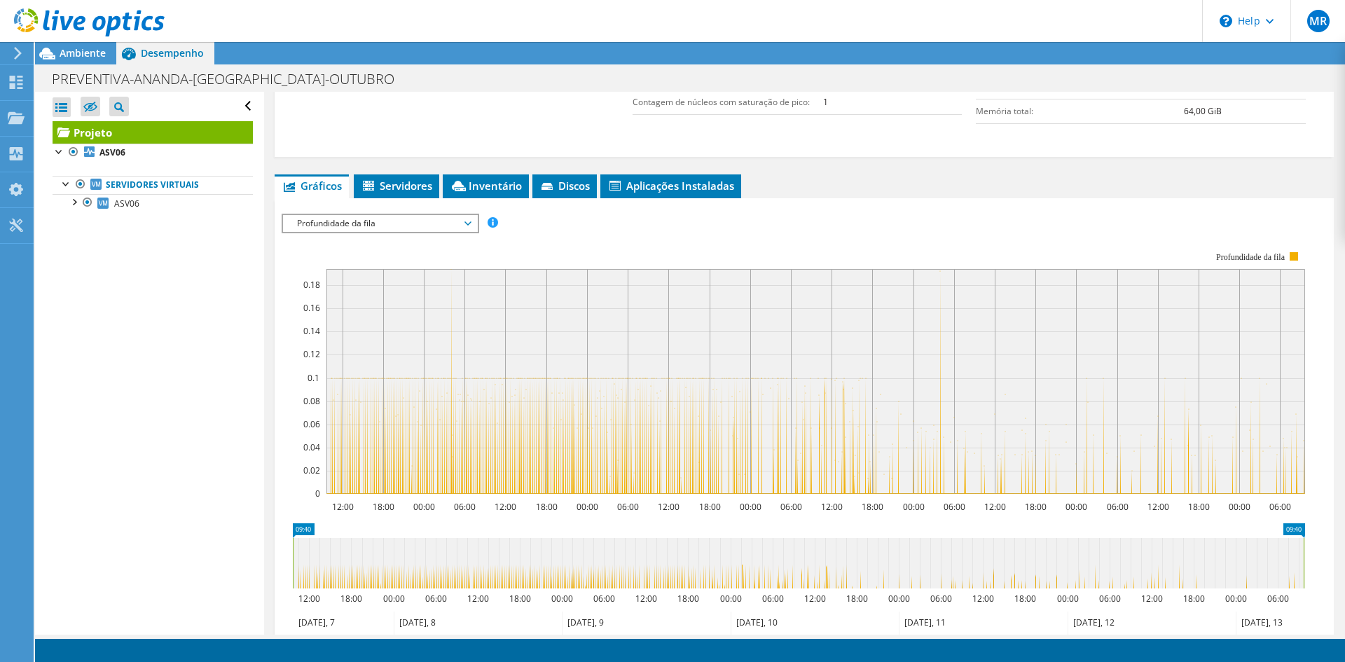
click at [380, 227] on span "Profundidade da fila" at bounding box center [380, 223] width 180 height 17
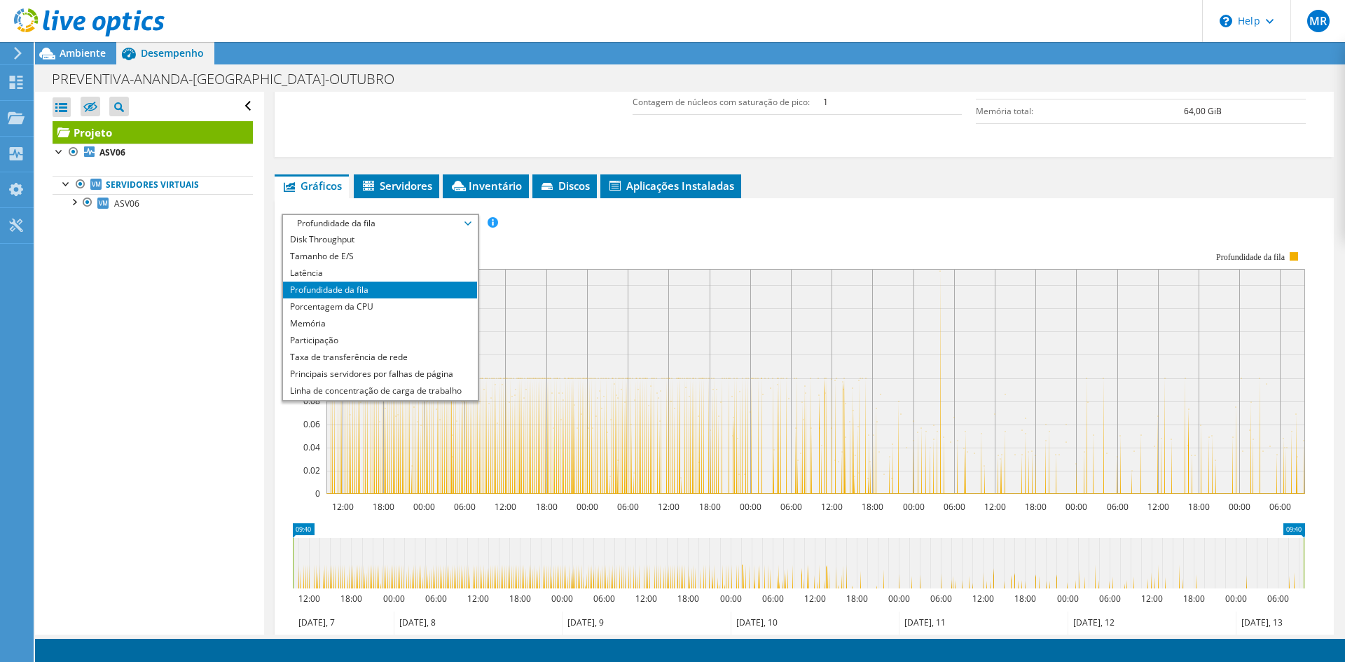
scroll to position [0, 0]
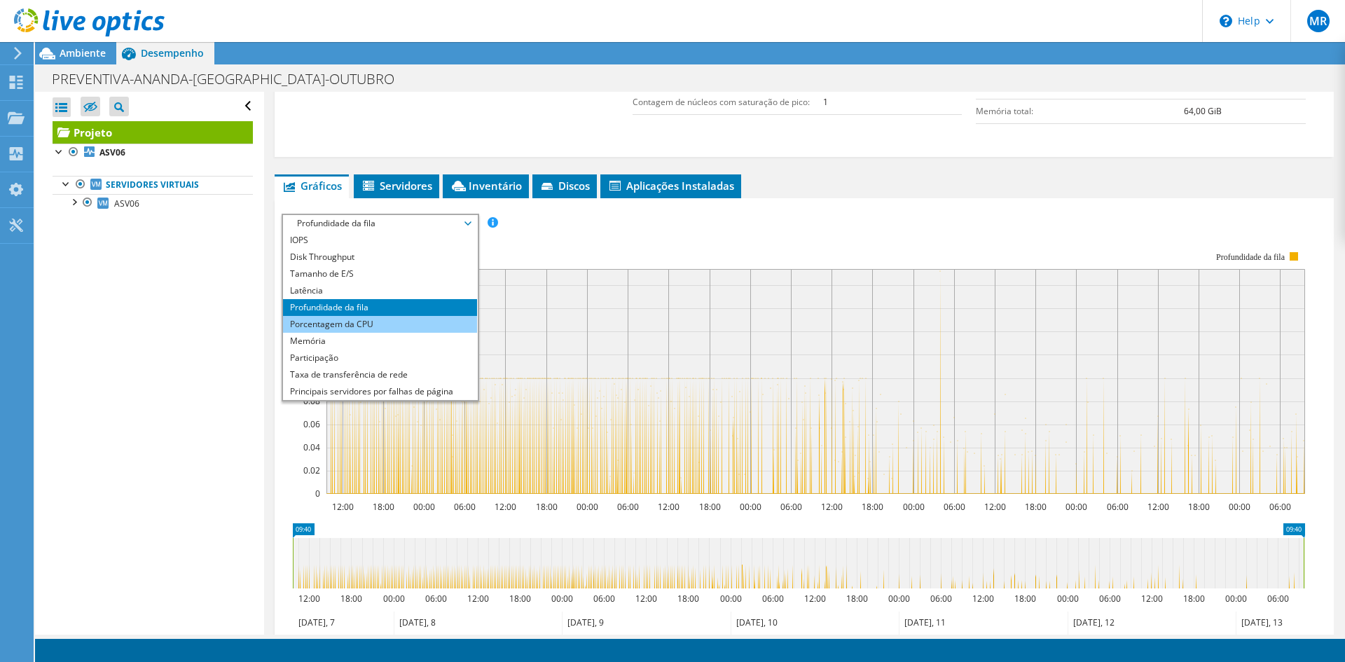
click at [375, 320] on li "Porcentagem da CPU" at bounding box center [380, 324] width 194 height 17
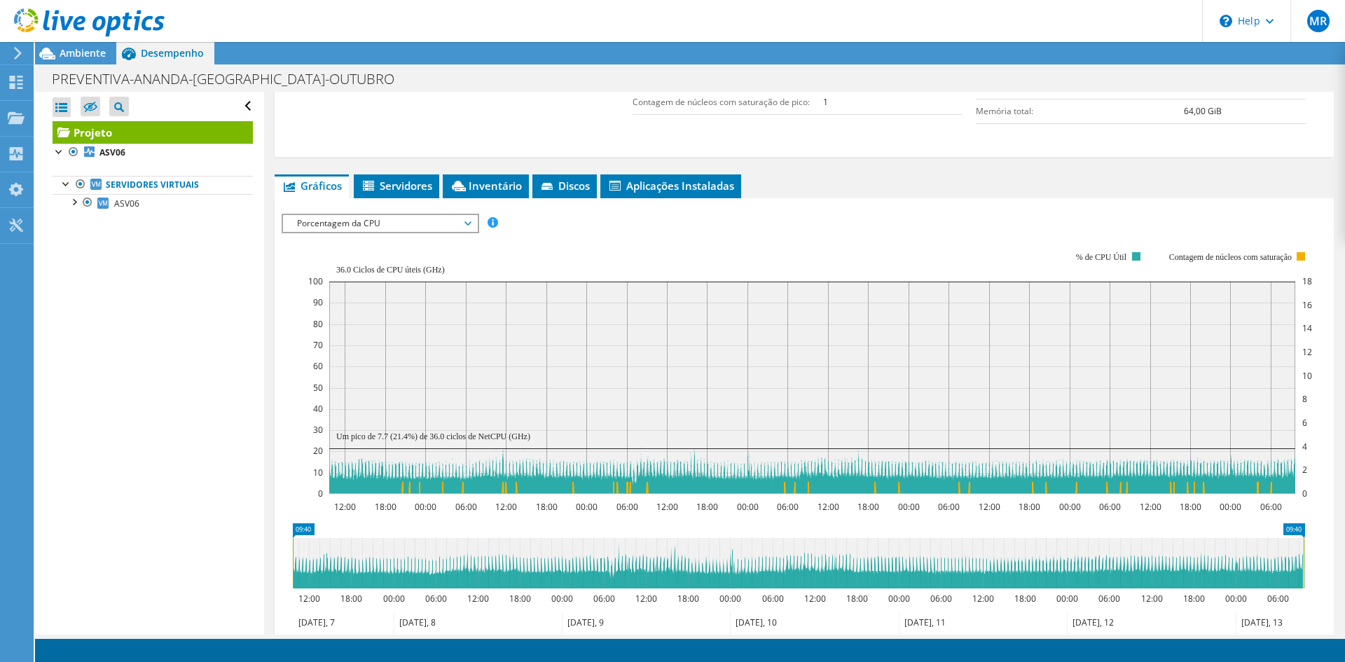
click at [100, 19] on use at bounding box center [89, 22] width 151 height 28
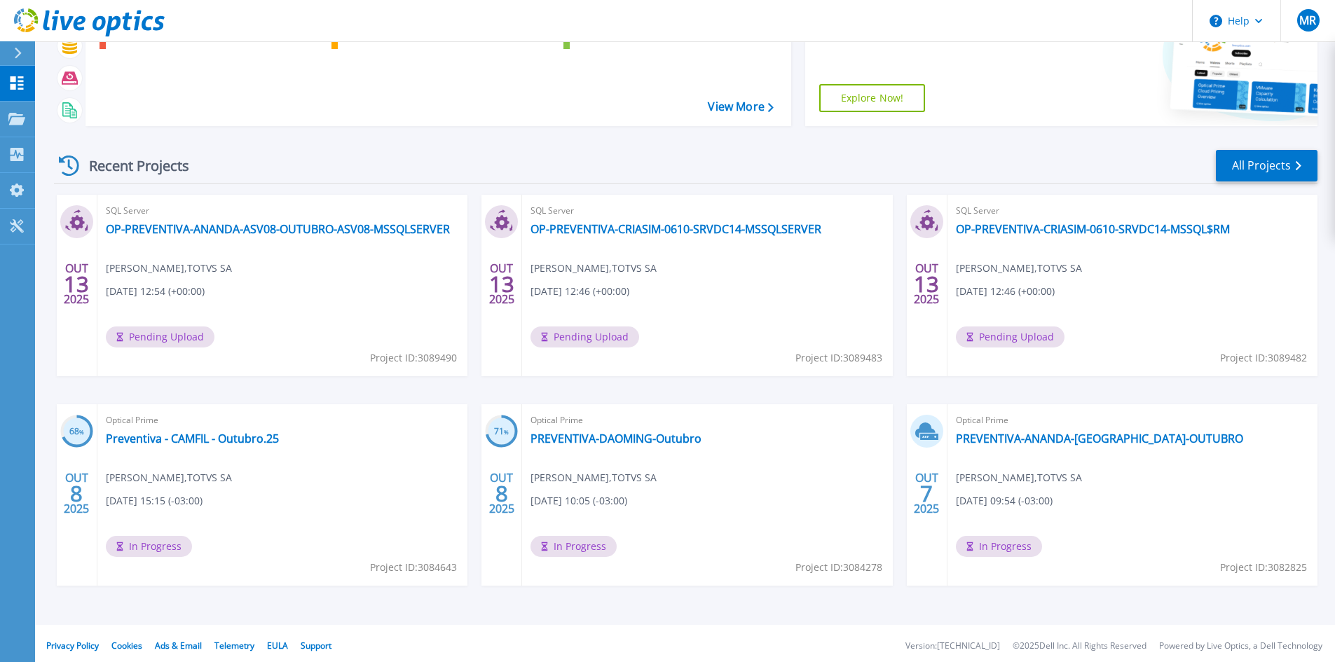
scroll to position [114, 0]
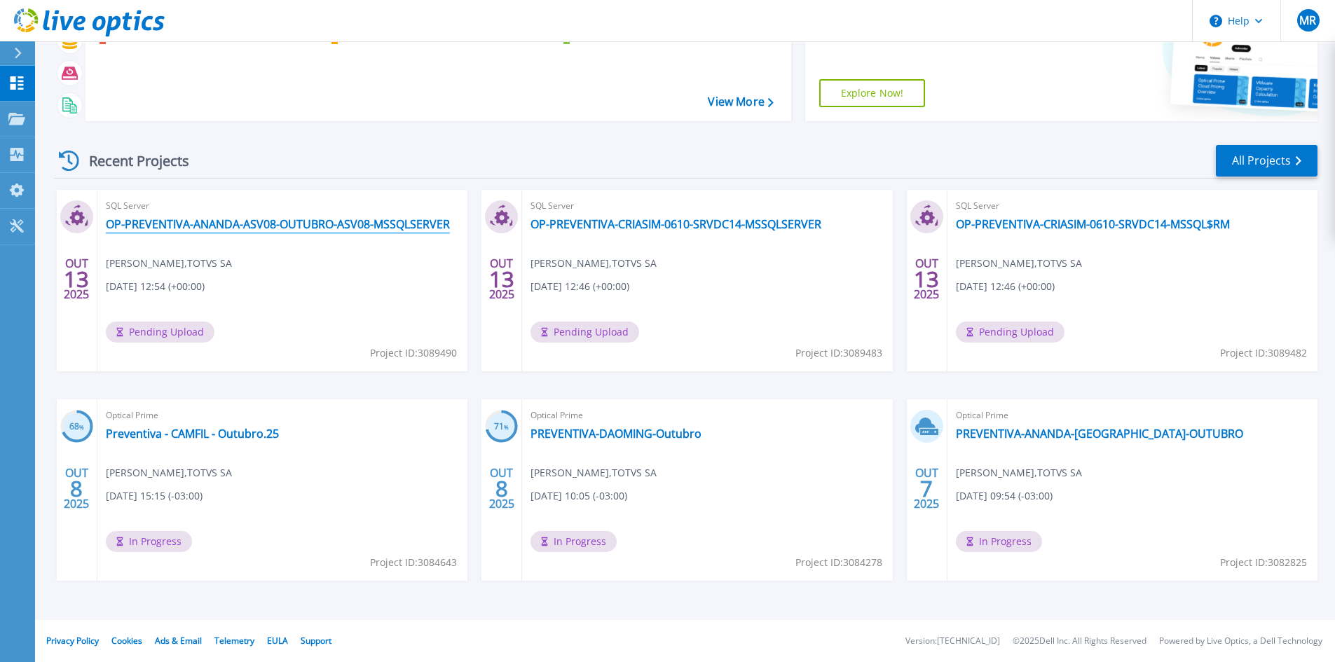
click at [276, 228] on link "OP-PREVENTIVA-ANANDA-ASV08-OUTUBRO-ASV08-MSSQLSERVER" at bounding box center [278, 224] width 344 height 14
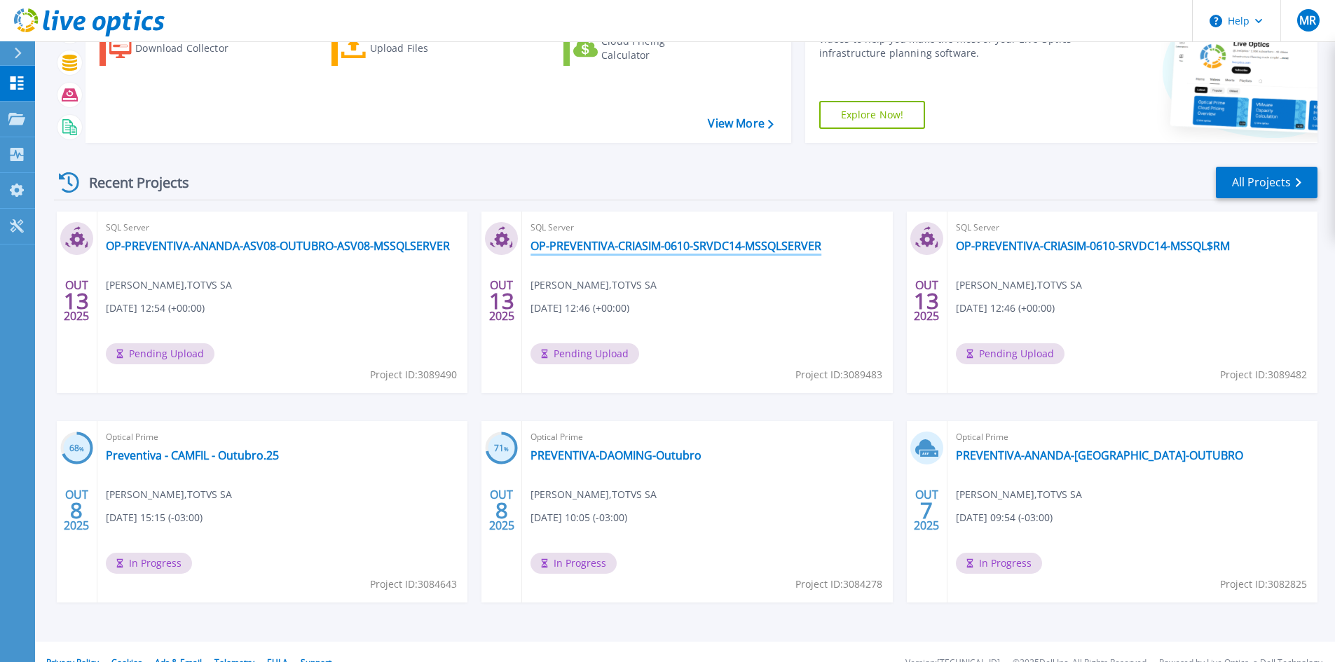
scroll to position [114, 0]
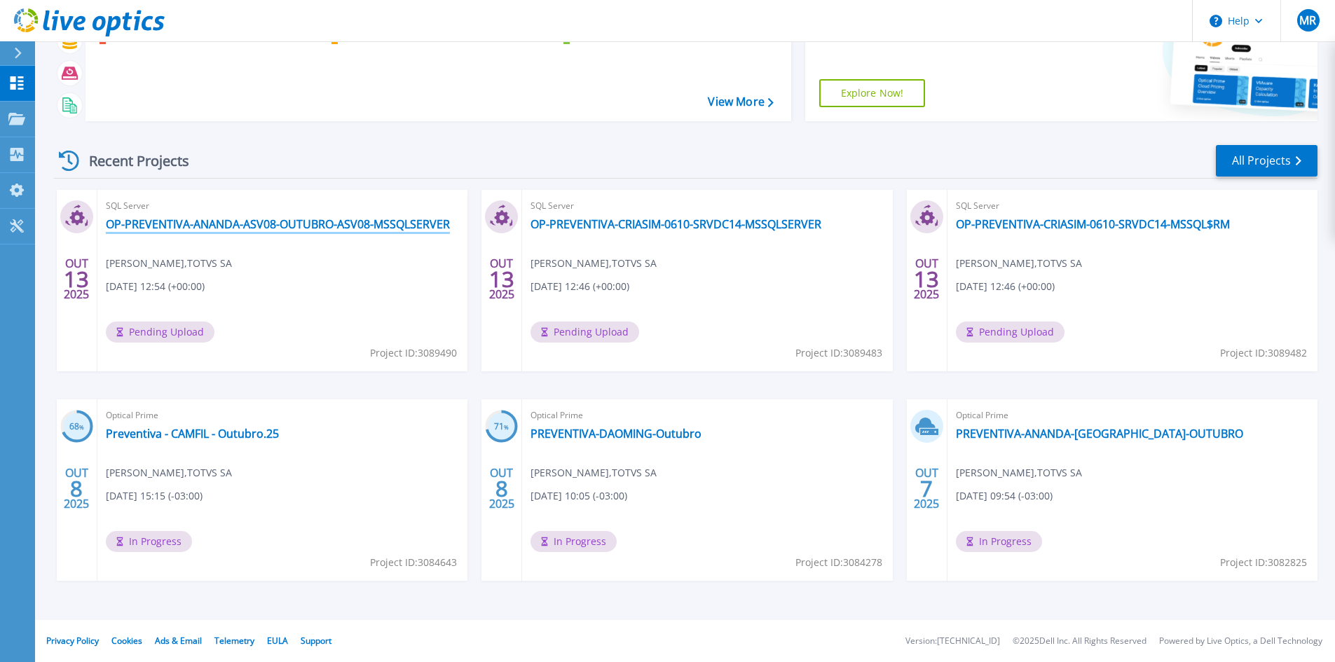
click at [157, 221] on link "OP-PREVENTIVA-ANANDA-ASV08-OUTUBRO-ASV08-MSSQLSERVER" at bounding box center [278, 224] width 344 height 14
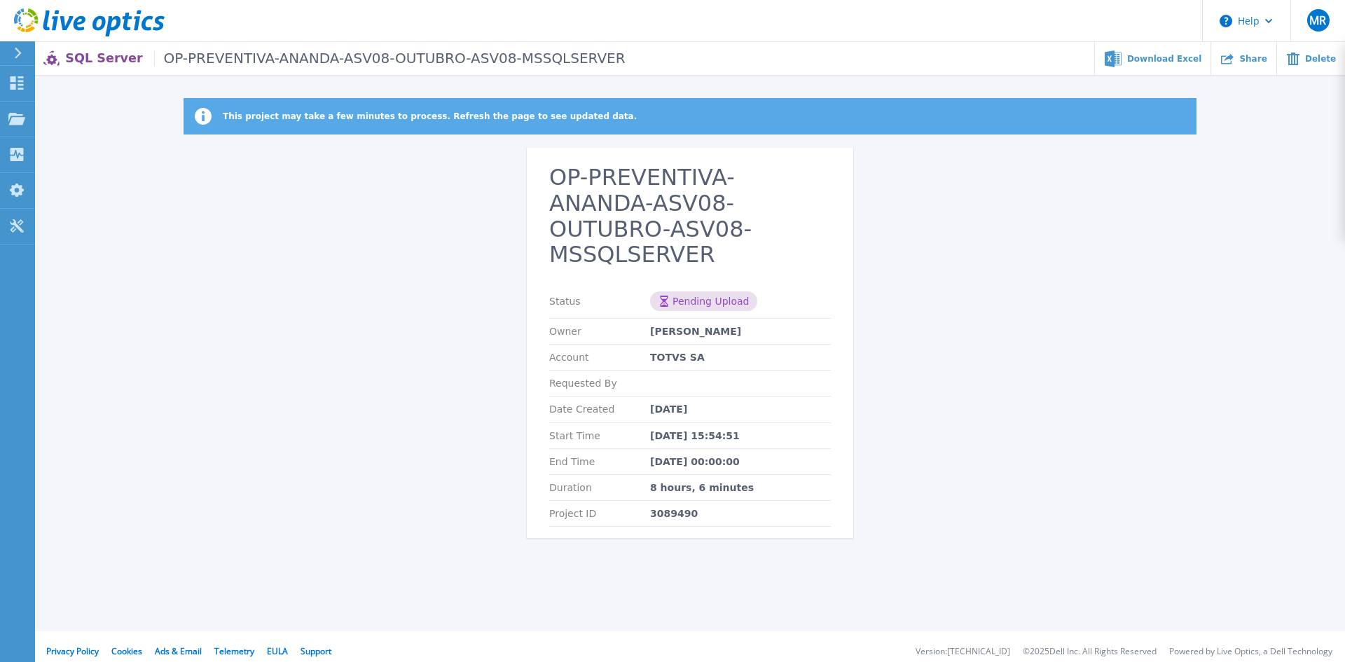
click at [71, 24] on icon at bounding box center [89, 22] width 151 height 29
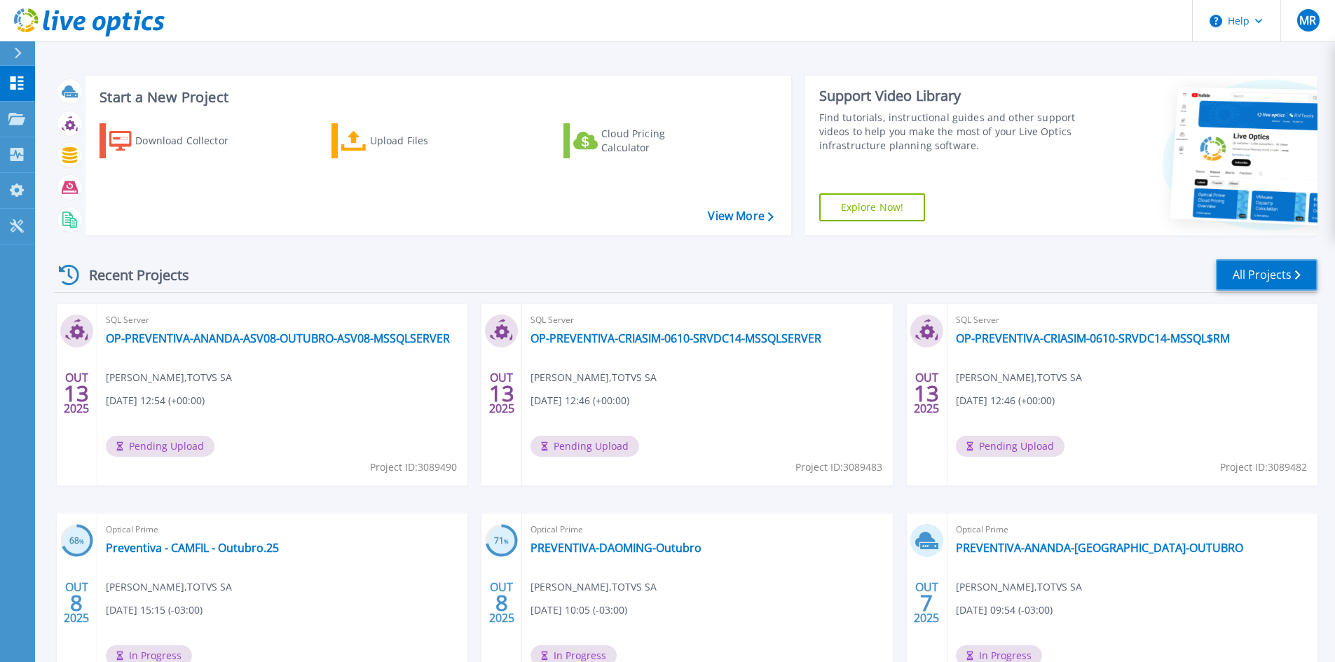
click at [1263, 277] on link "All Projects" at bounding box center [1267, 275] width 102 height 32
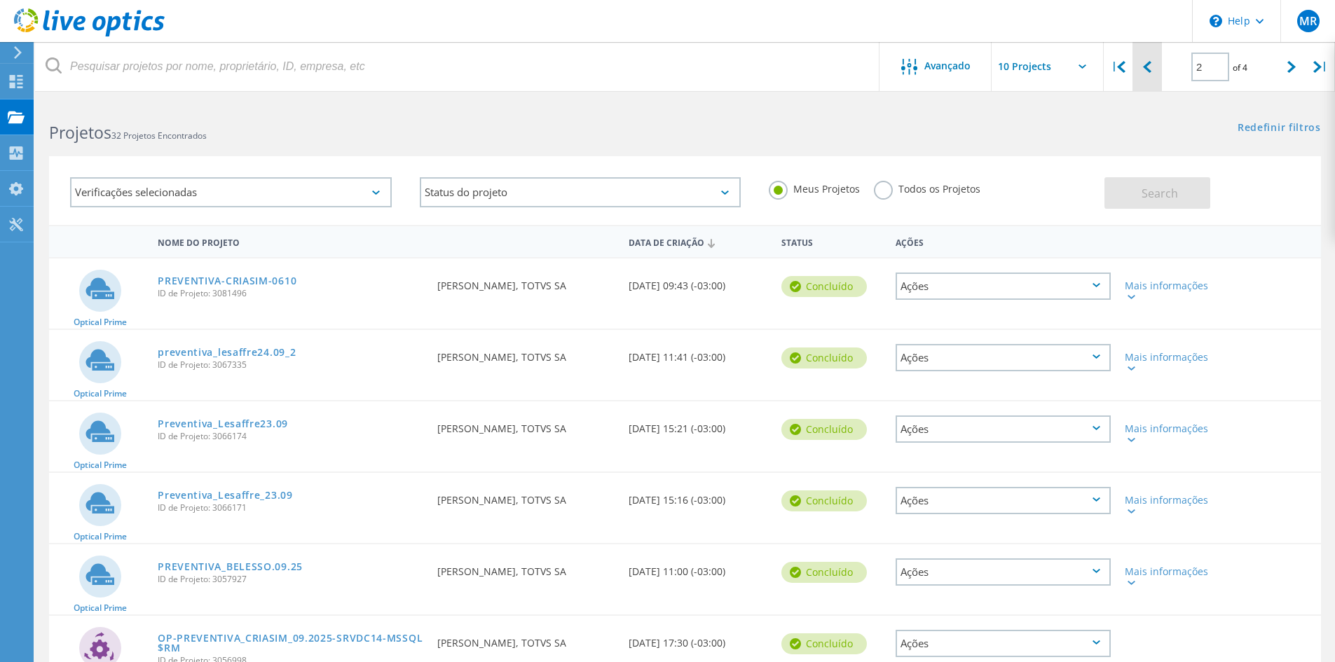
click at [1149, 65] on icon at bounding box center [1147, 67] width 8 height 12
type input "1"
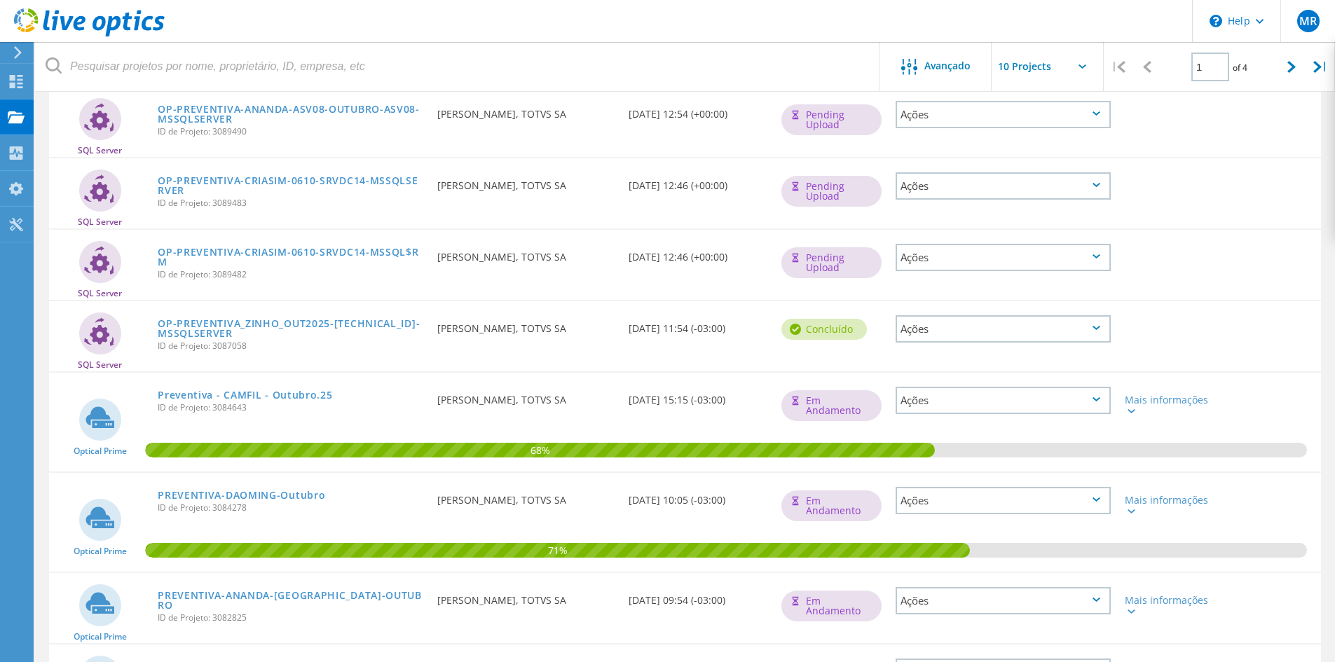
scroll to position [242, 0]
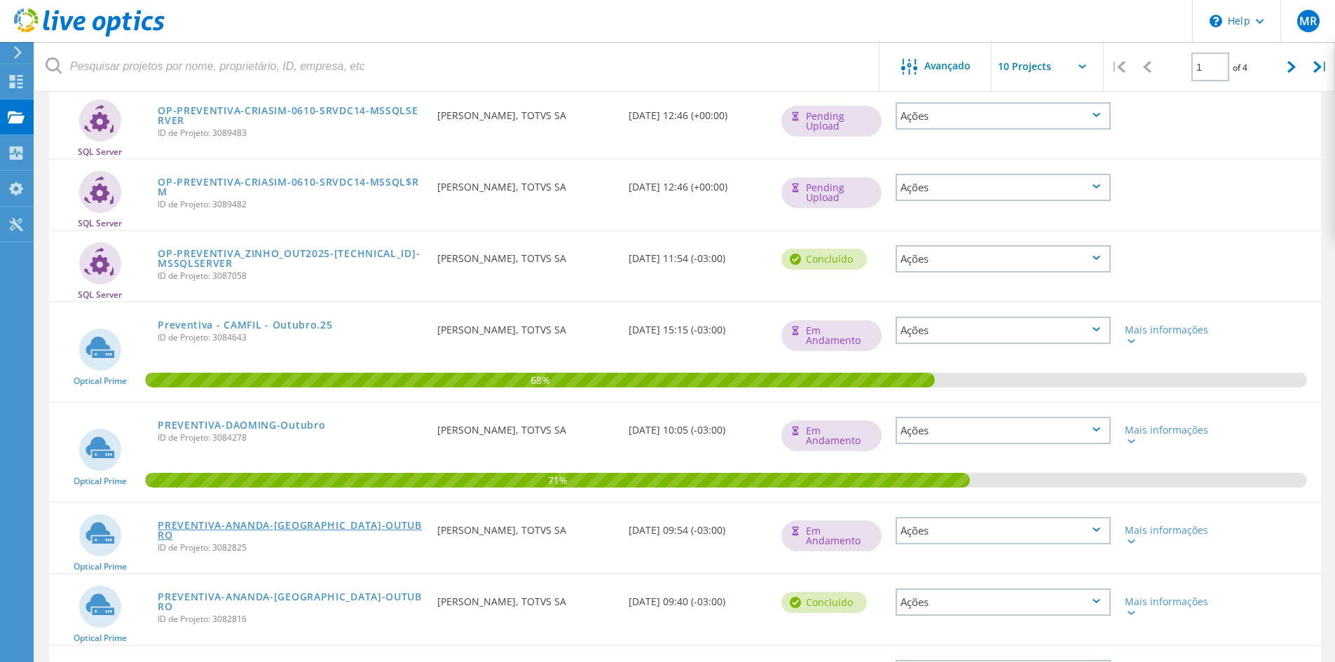
click at [307, 527] on link "PREVENTIVA-ANANDA-[GEOGRAPHIC_DATA]-OUTUBRO" at bounding box center [291, 531] width 266 height 20
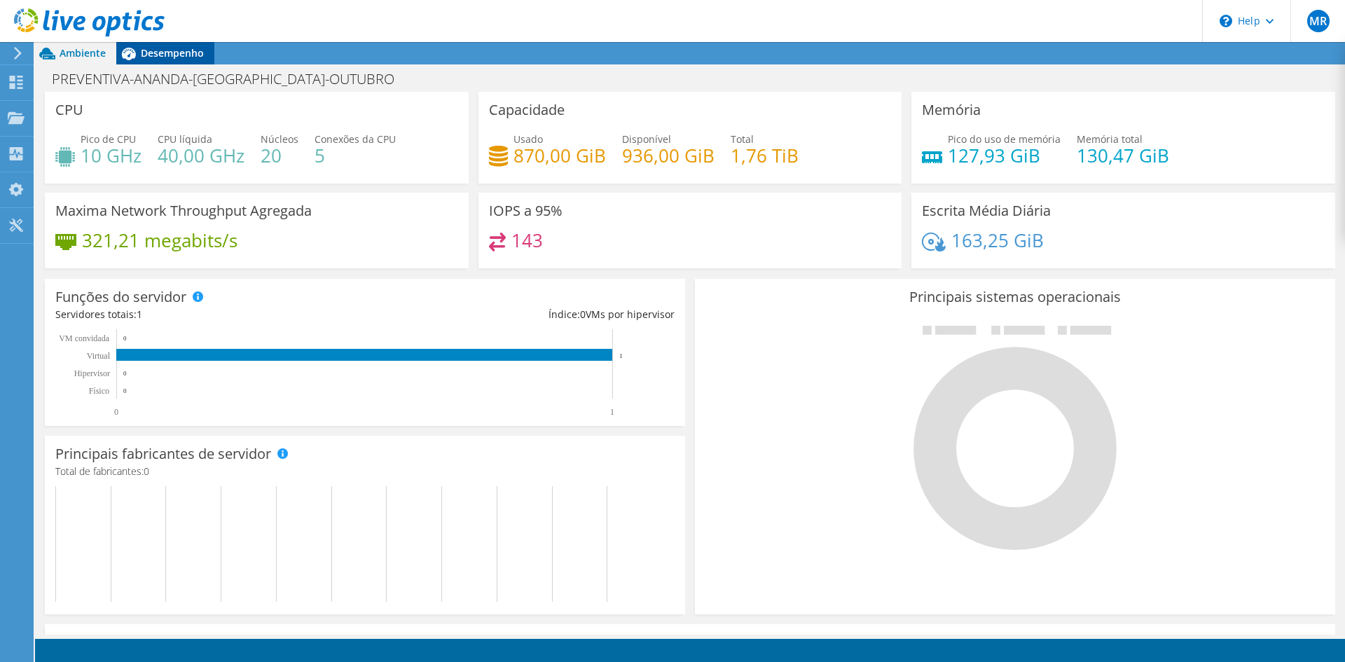
click at [173, 50] on span "Desempenho" at bounding box center [172, 52] width 63 height 13
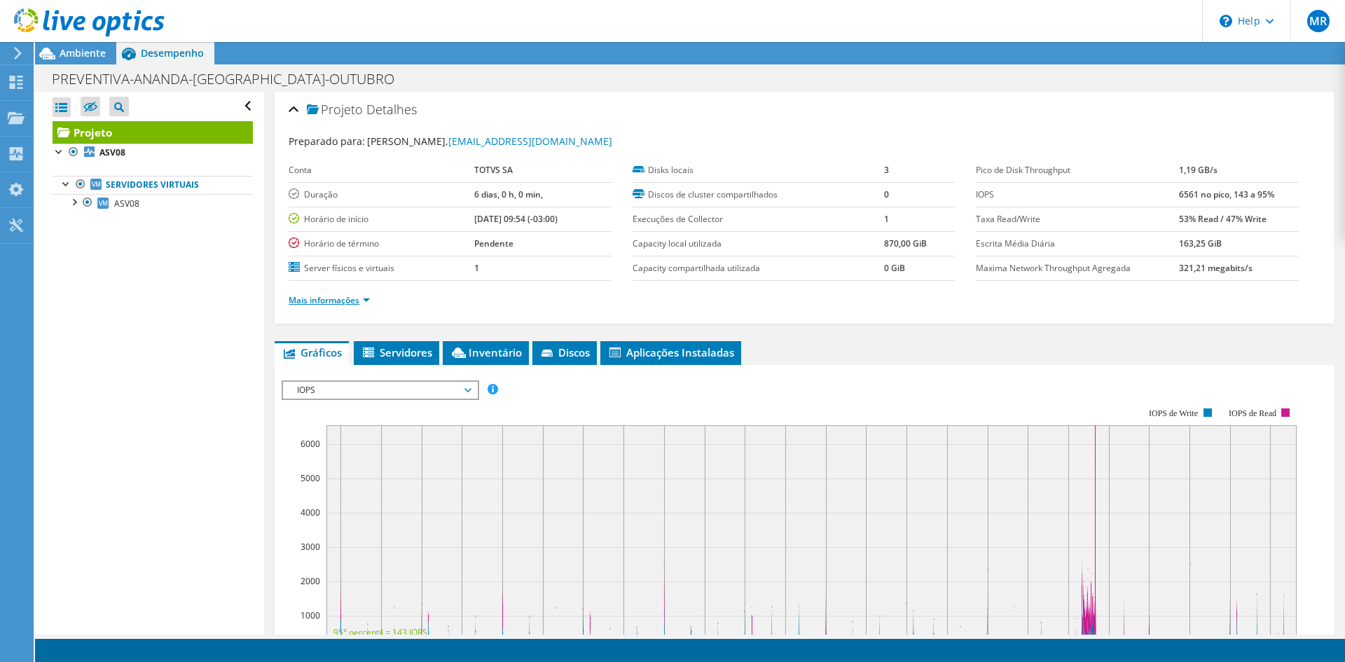
click at [359, 295] on link "Mais informações" at bounding box center [329, 300] width 81 height 12
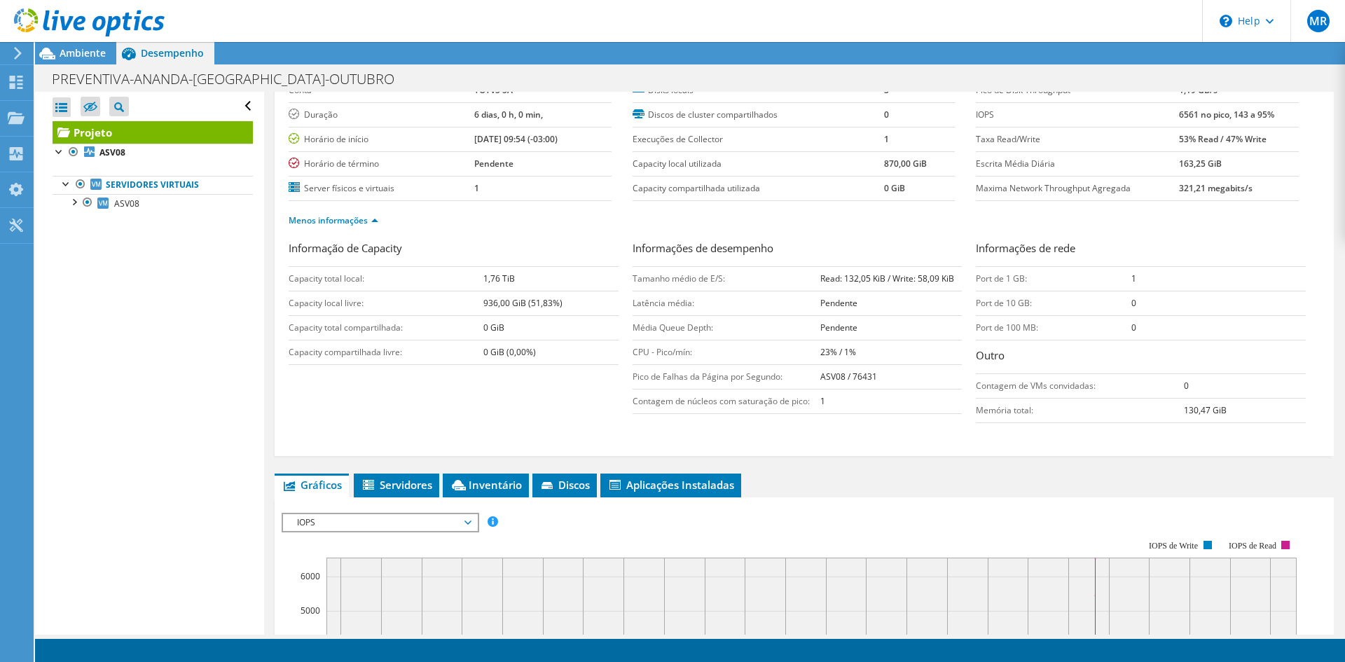
scroll to position [140, 0]
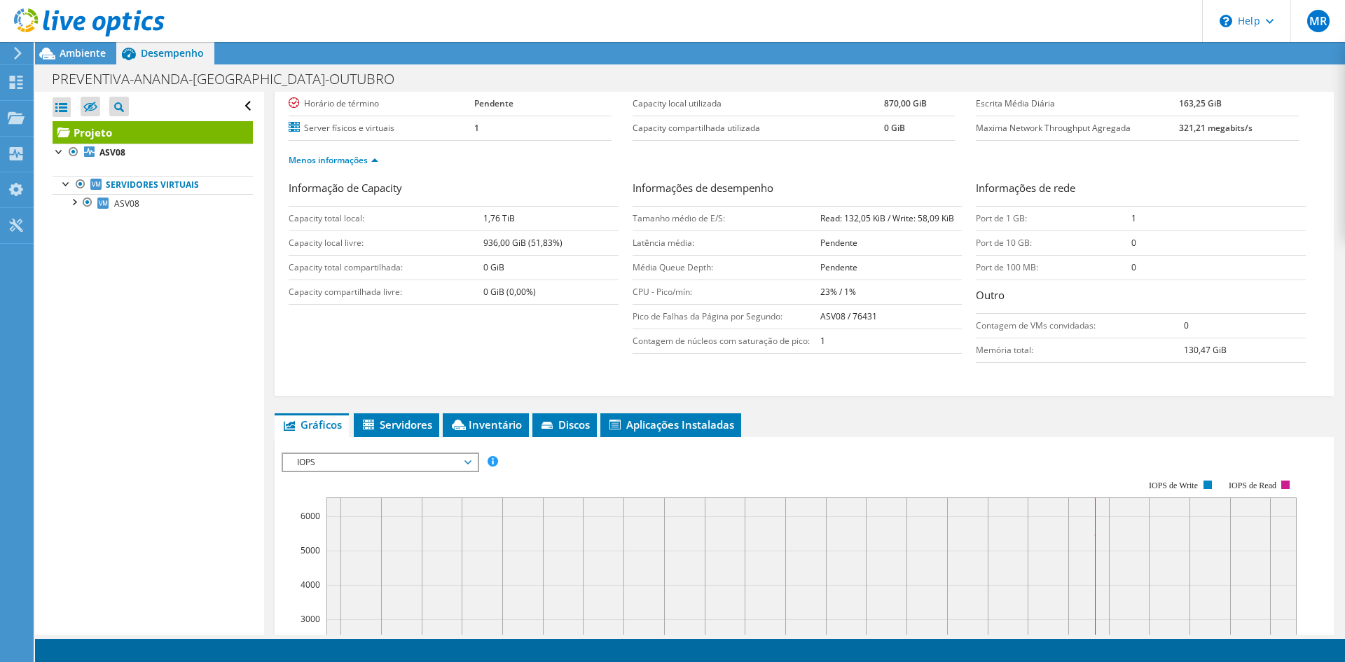
click at [361, 464] on span "IOPS" at bounding box center [380, 462] width 180 height 17
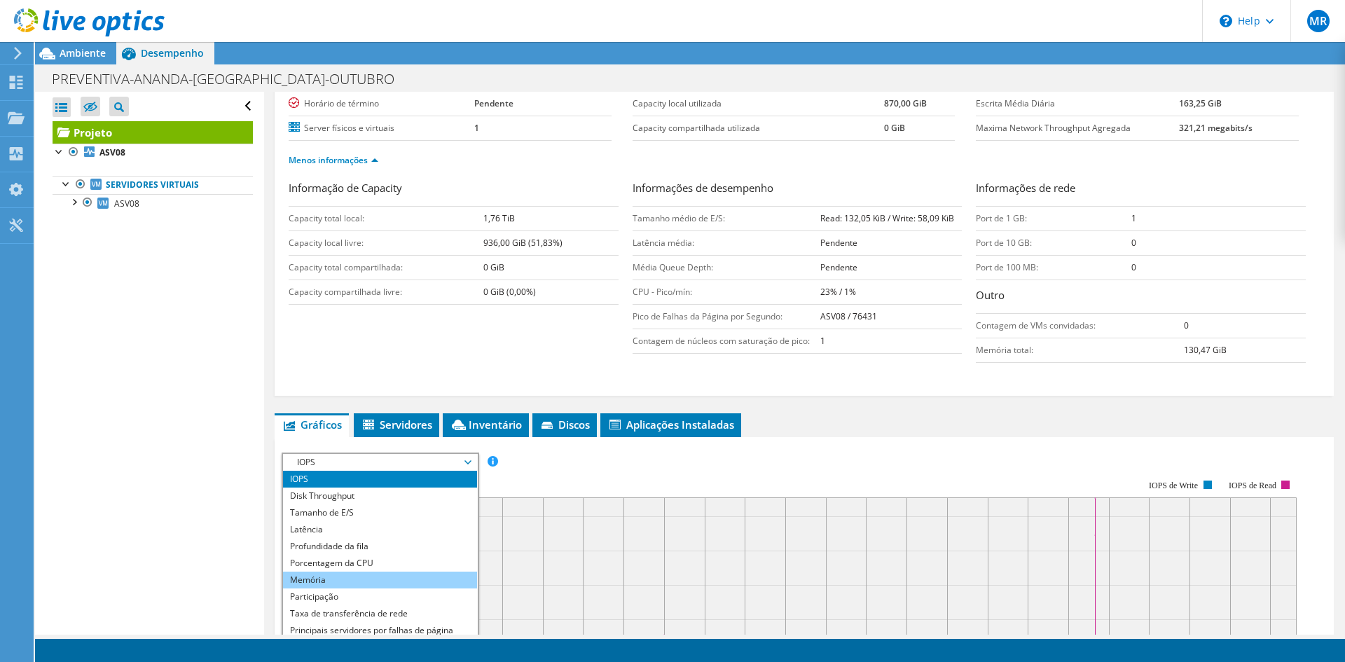
click at [361, 581] on li "Memória" at bounding box center [380, 580] width 194 height 17
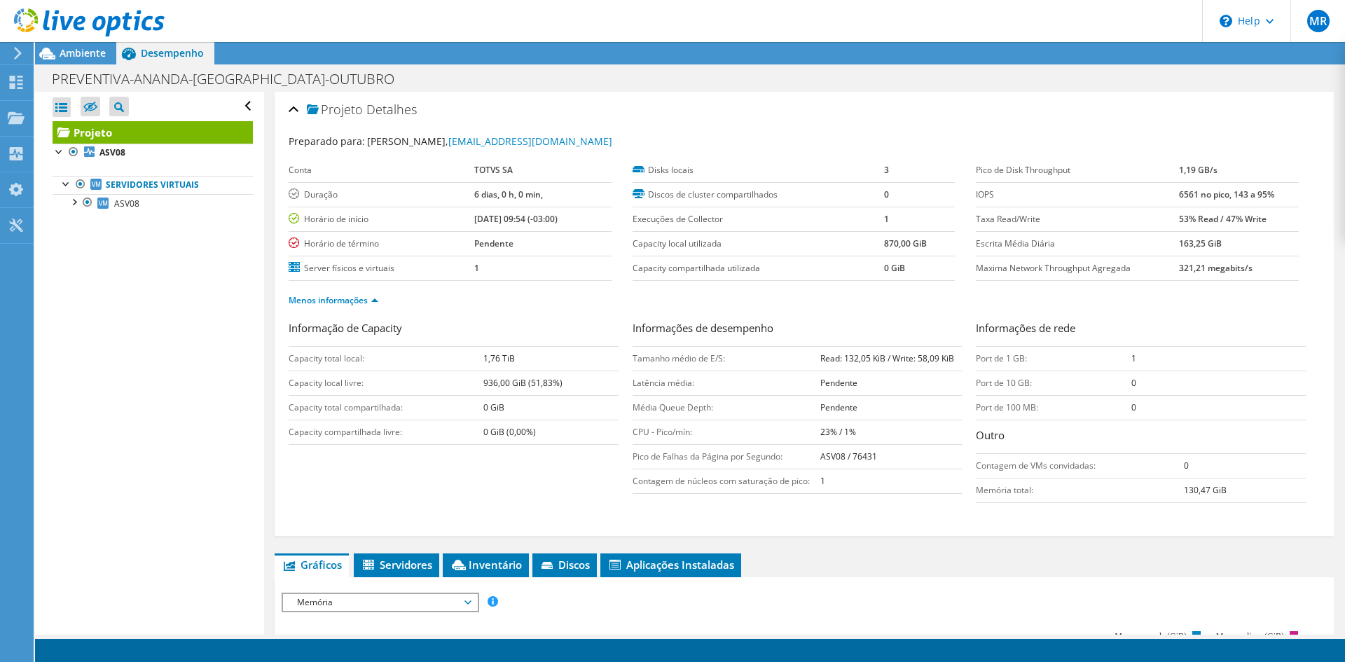
scroll to position [70, 0]
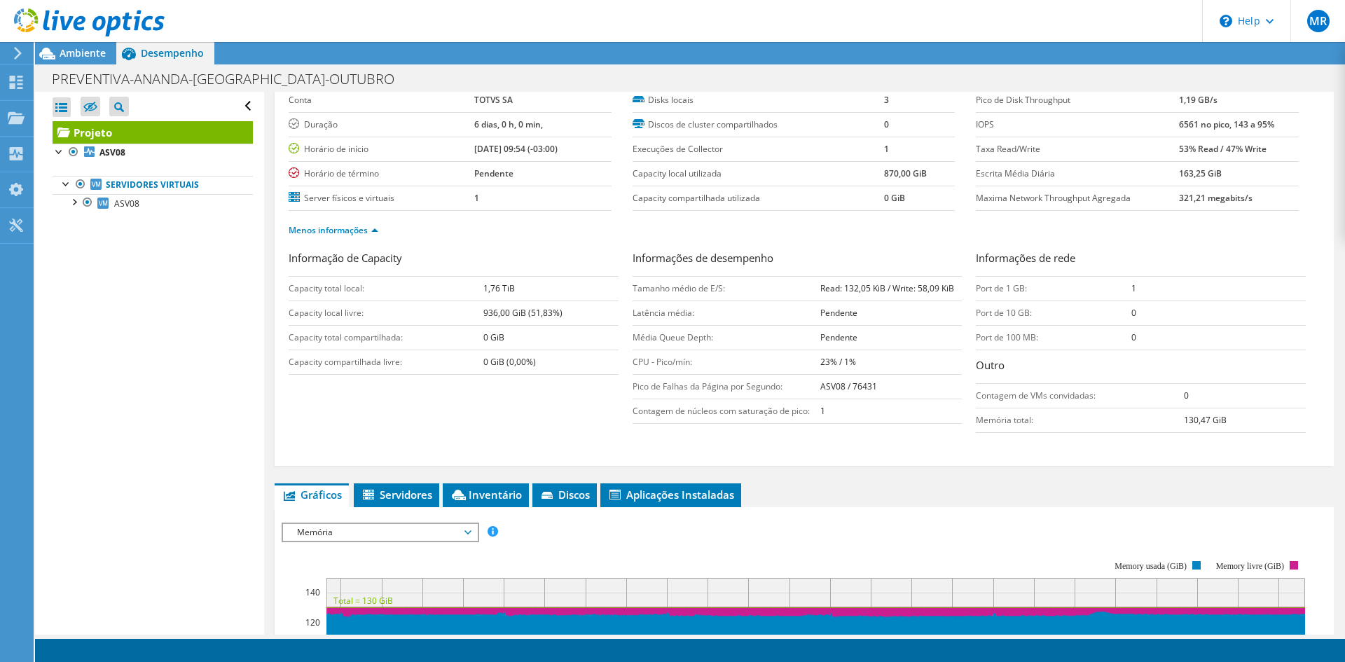
click at [387, 537] on span "Memória" at bounding box center [380, 532] width 180 height 17
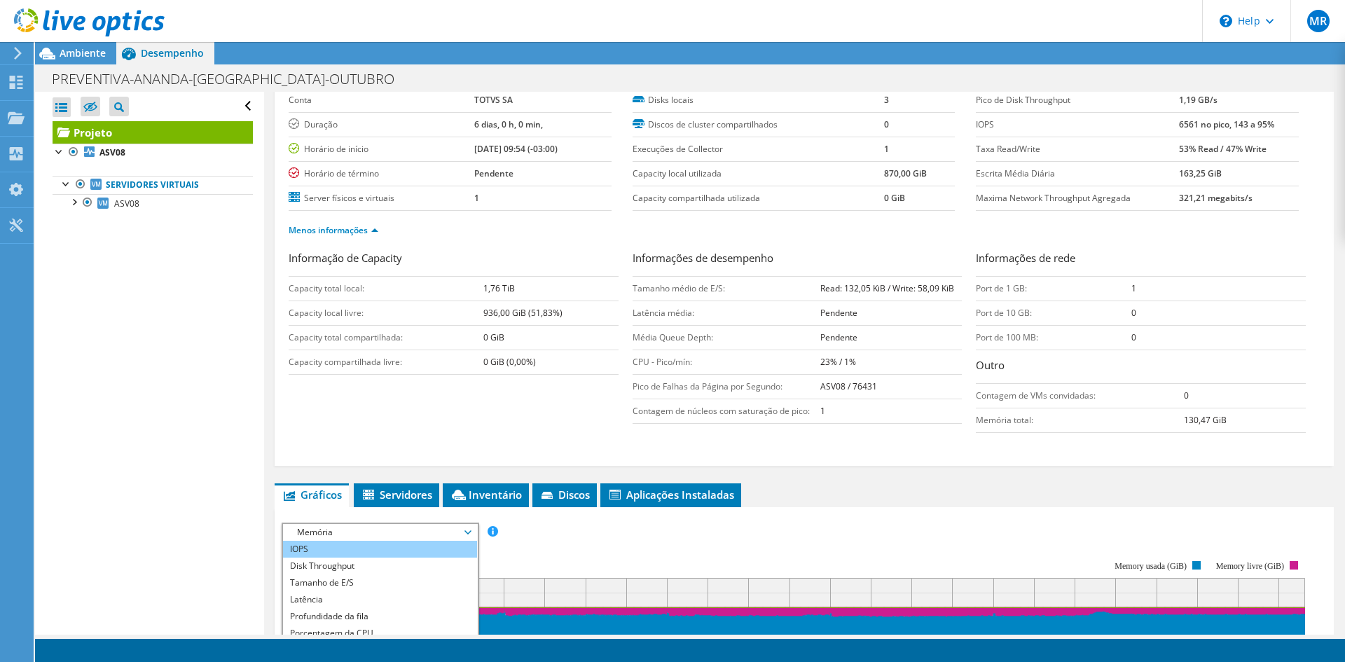
click at [303, 555] on li "IOPS" at bounding box center [380, 549] width 194 height 17
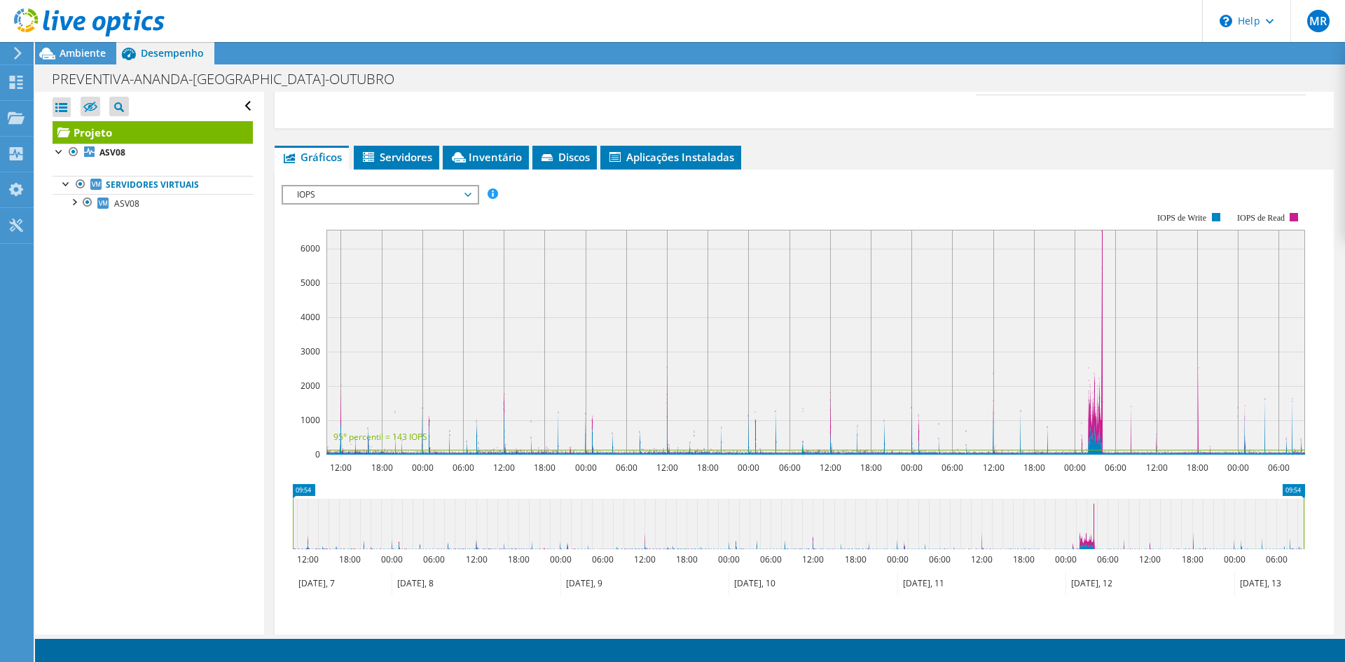
scroll to position [393, 0]
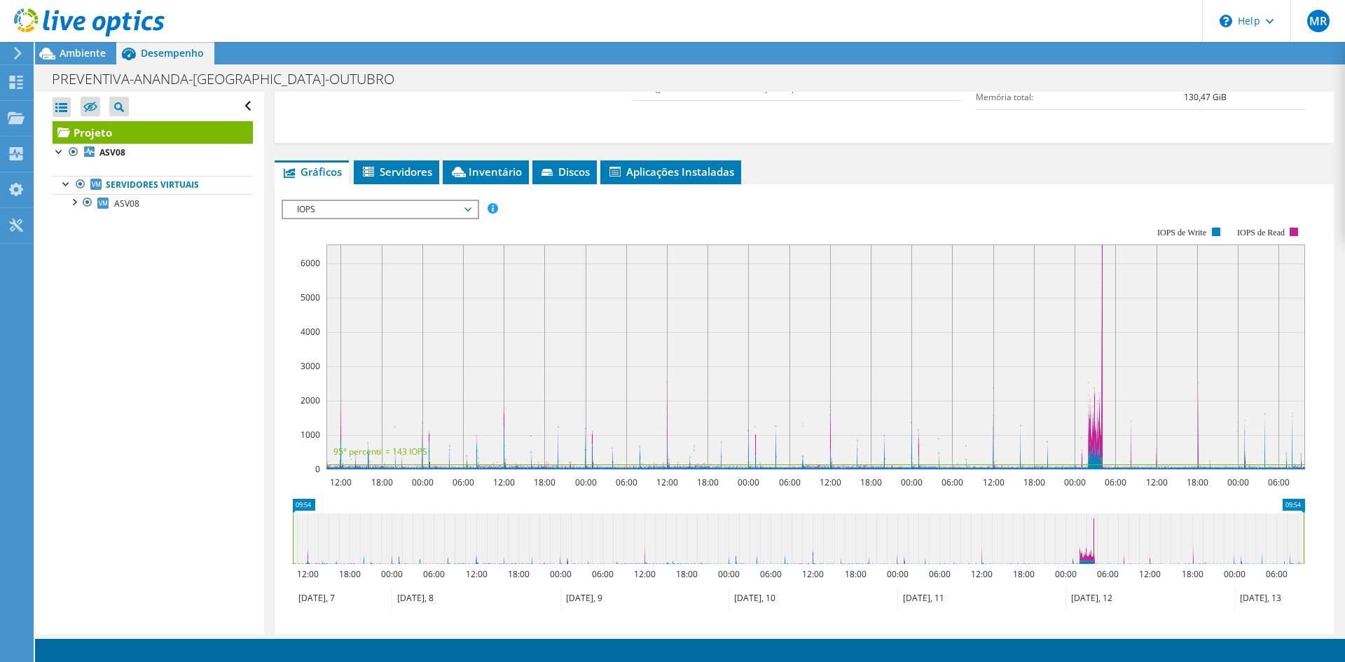
click at [329, 204] on span "IOPS" at bounding box center [380, 209] width 180 height 17
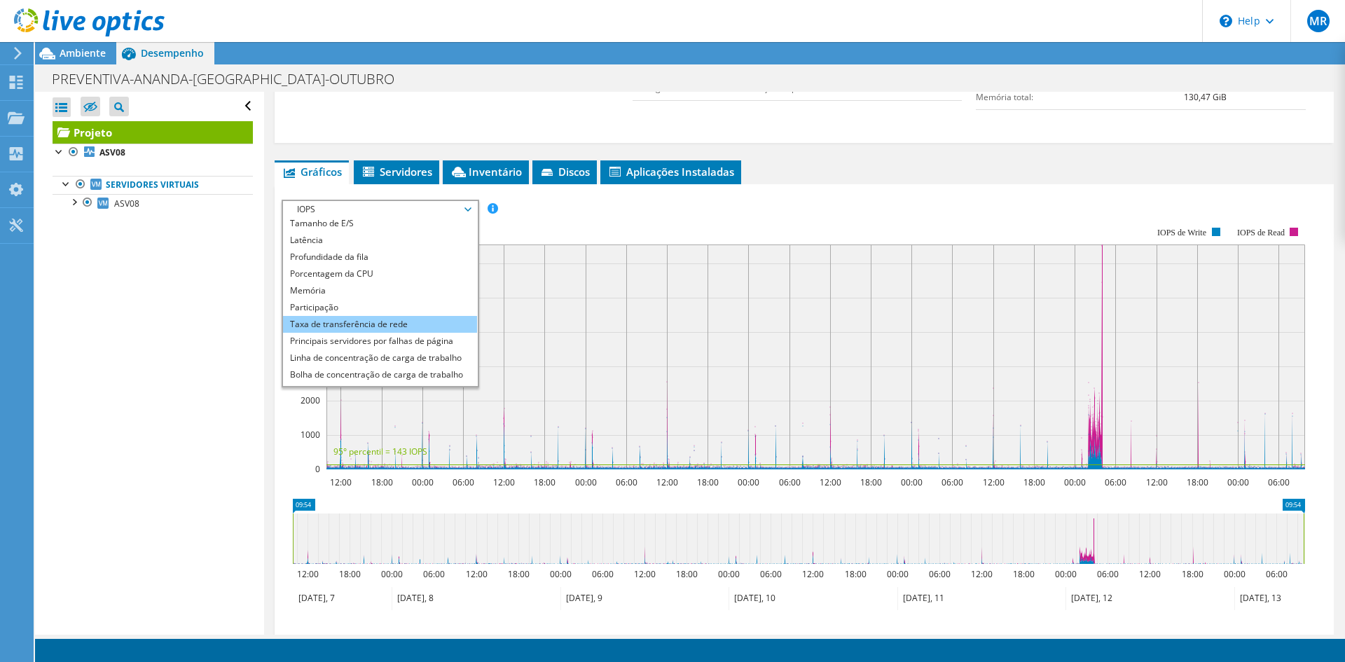
scroll to position [50, 0]
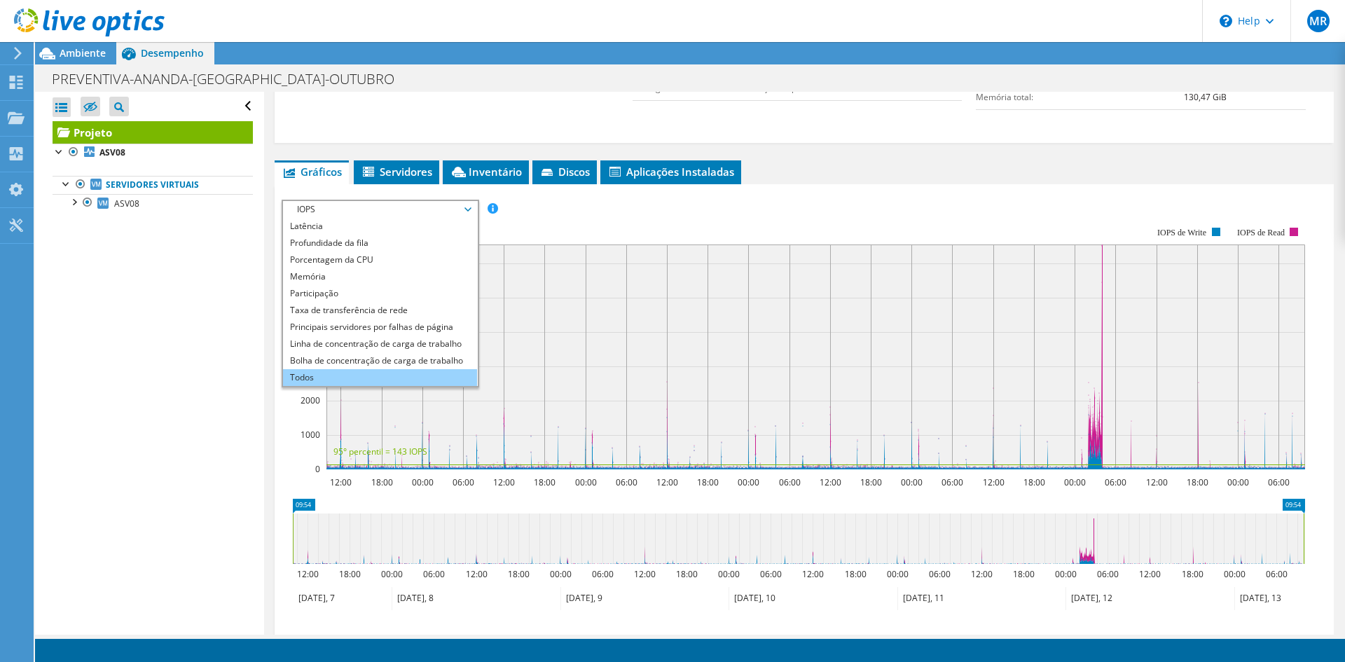
click at [330, 374] on li "Todos" at bounding box center [380, 377] width 194 height 17
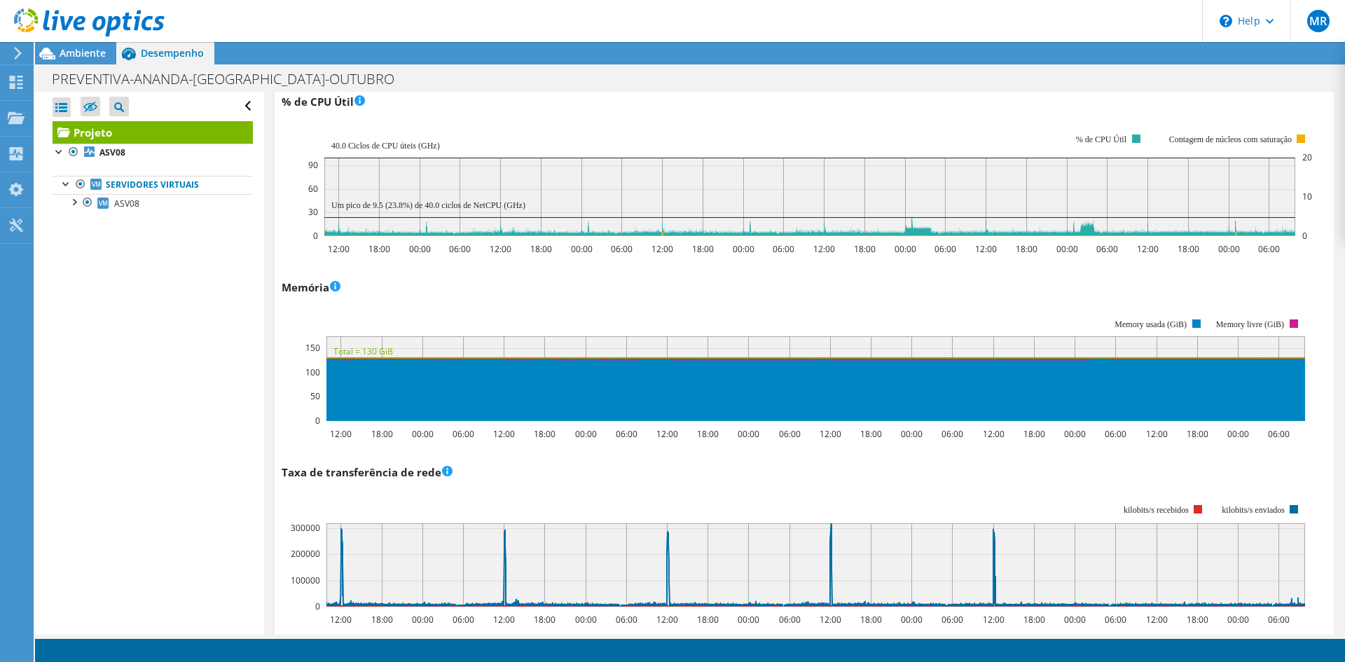
scroll to position [1304, 0]
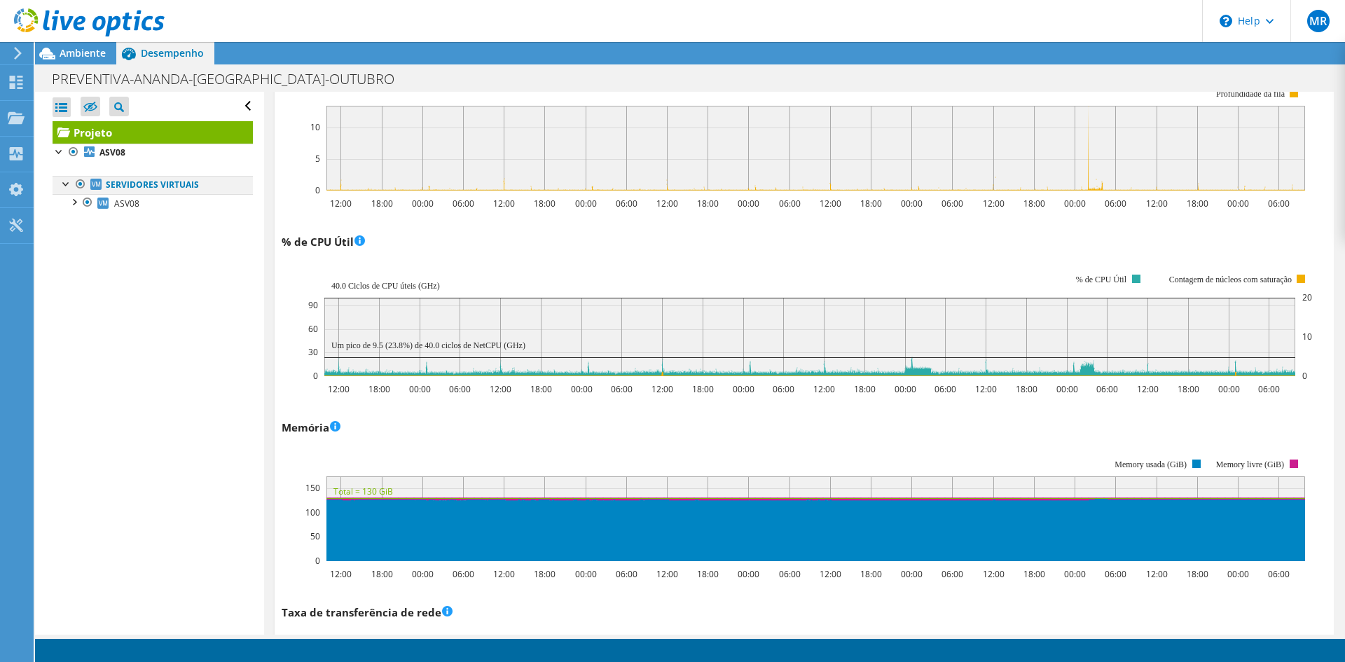
click at [64, 182] on div at bounding box center [67, 183] width 14 height 14
click at [71, 181] on div at bounding box center [67, 183] width 14 height 14
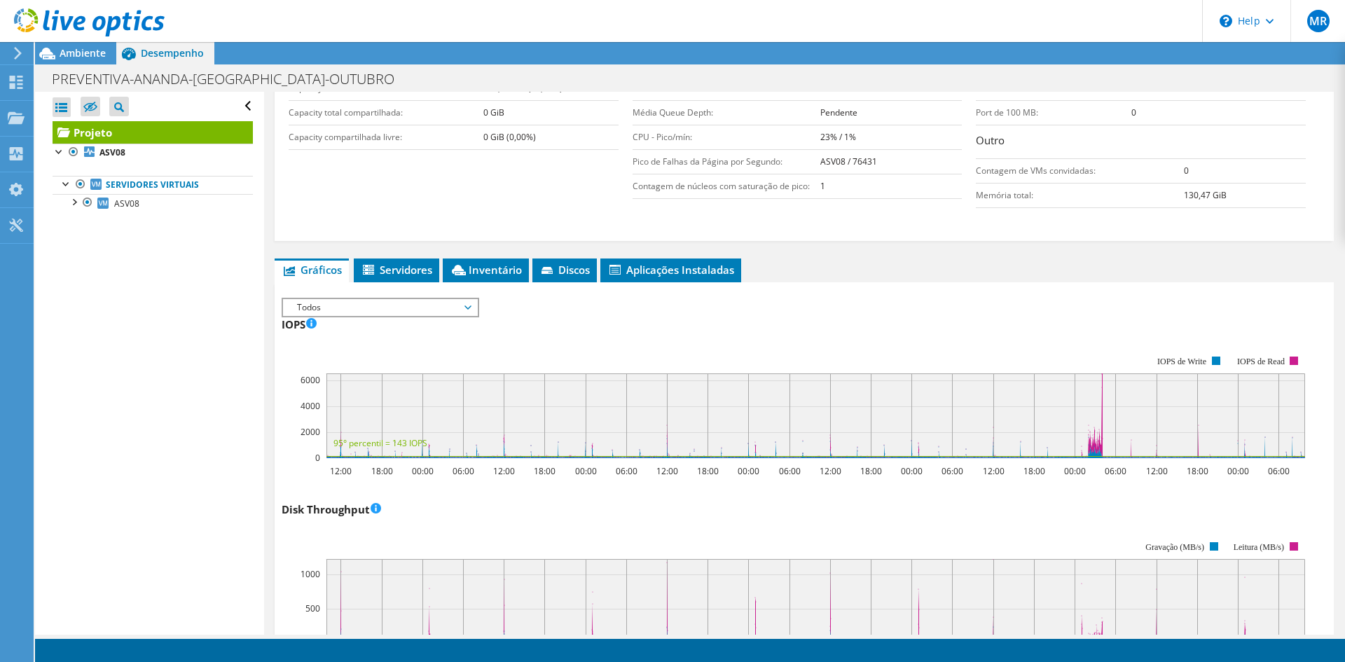
scroll to position [85, 0]
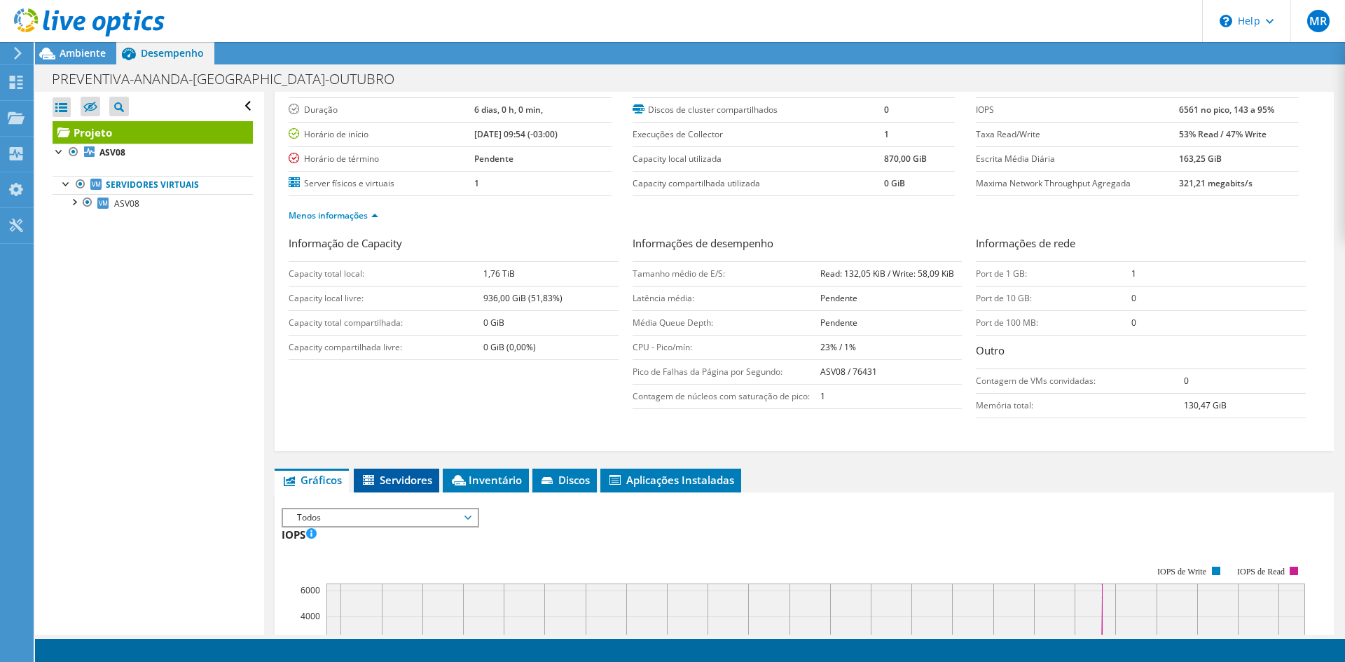
click at [407, 474] on span "Servidores" at bounding box center [396, 480] width 71 height 14
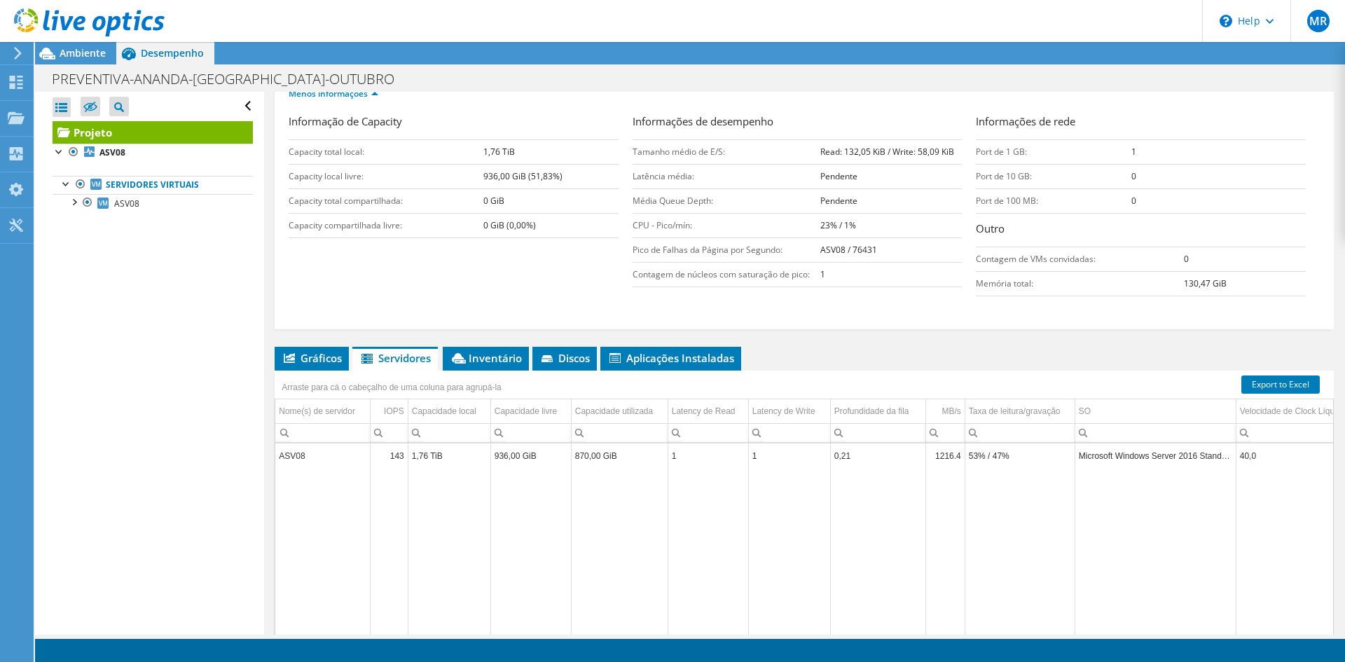
scroll to position [225, 0]
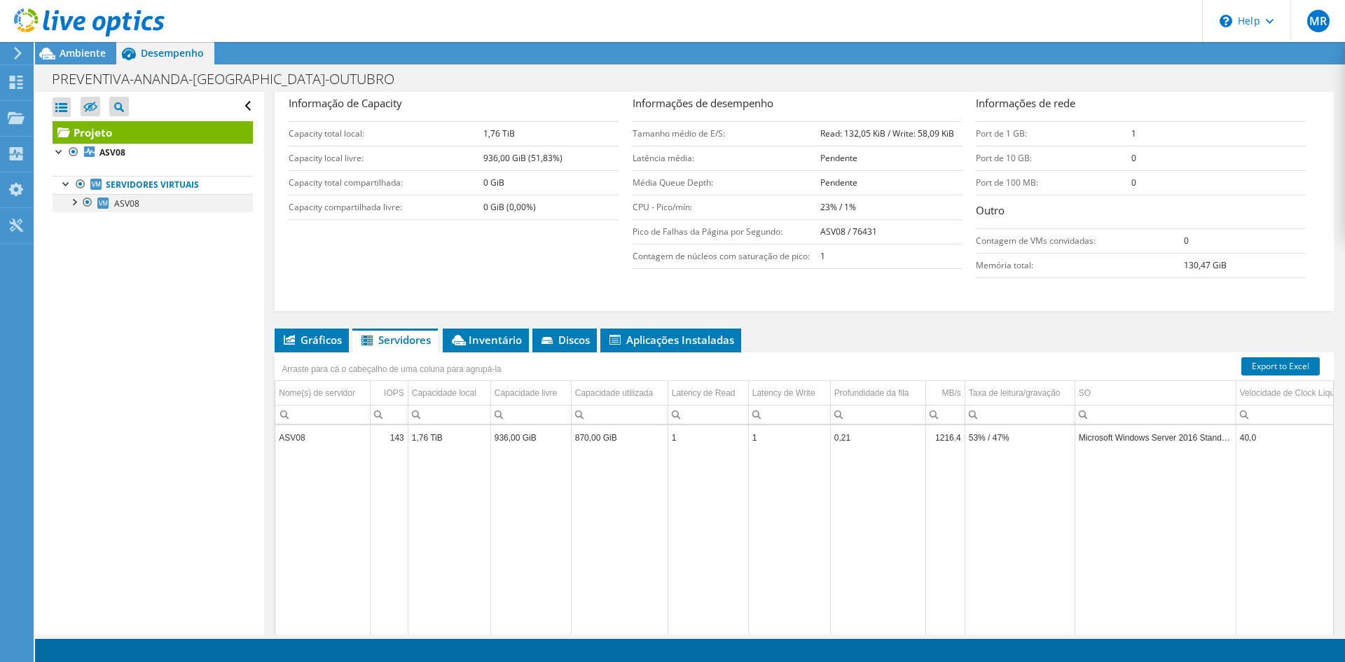
click at [74, 195] on div at bounding box center [74, 201] width 14 height 14
click at [139, 224] on link "0 C:" at bounding box center [153, 221] width 200 height 18
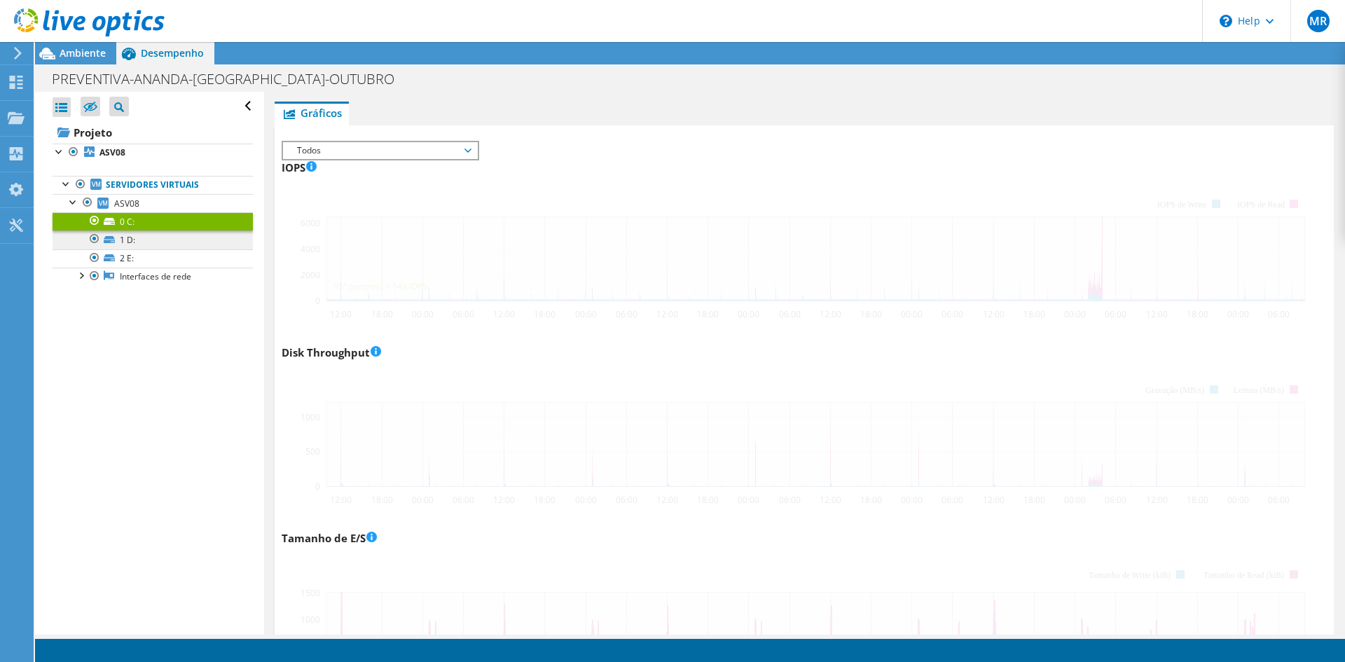
drag, startPoint x: 147, startPoint y: 239, endPoint x: 149, endPoint y: 254, distance: 15.6
click at [147, 239] on link "1 D:" at bounding box center [153, 240] width 200 height 18
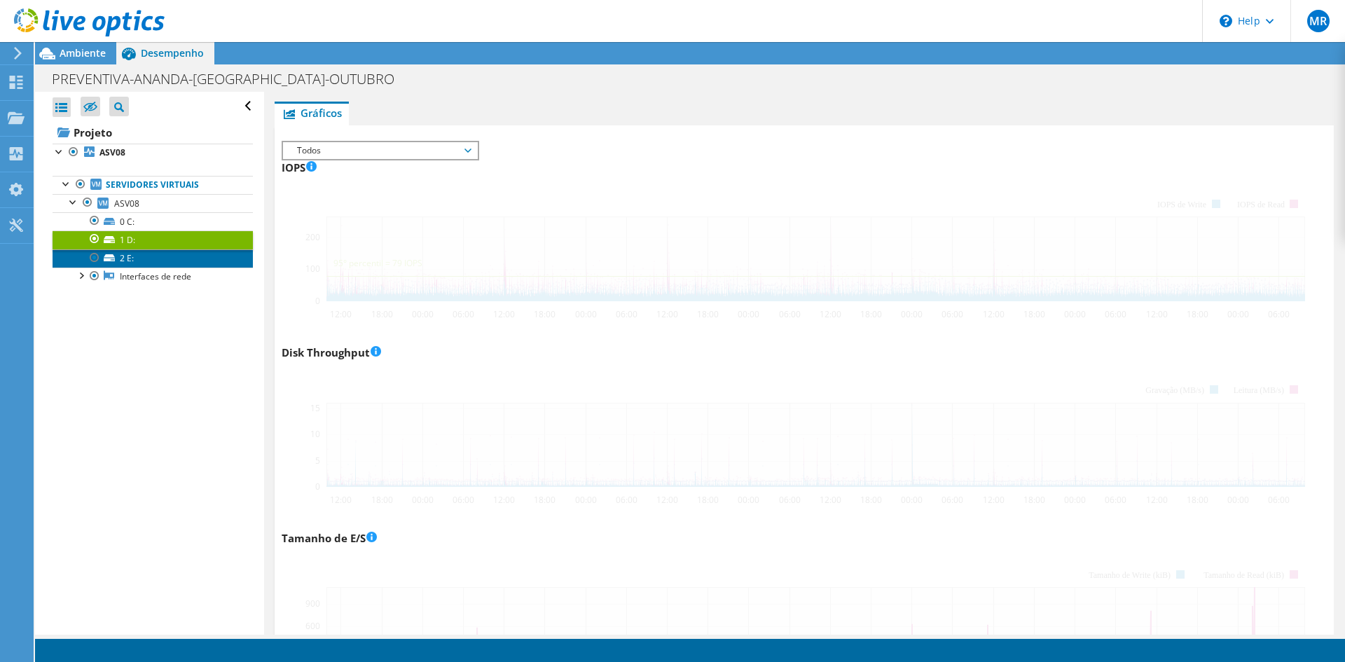
click at [149, 254] on link "2 E:" at bounding box center [153, 258] width 200 height 18
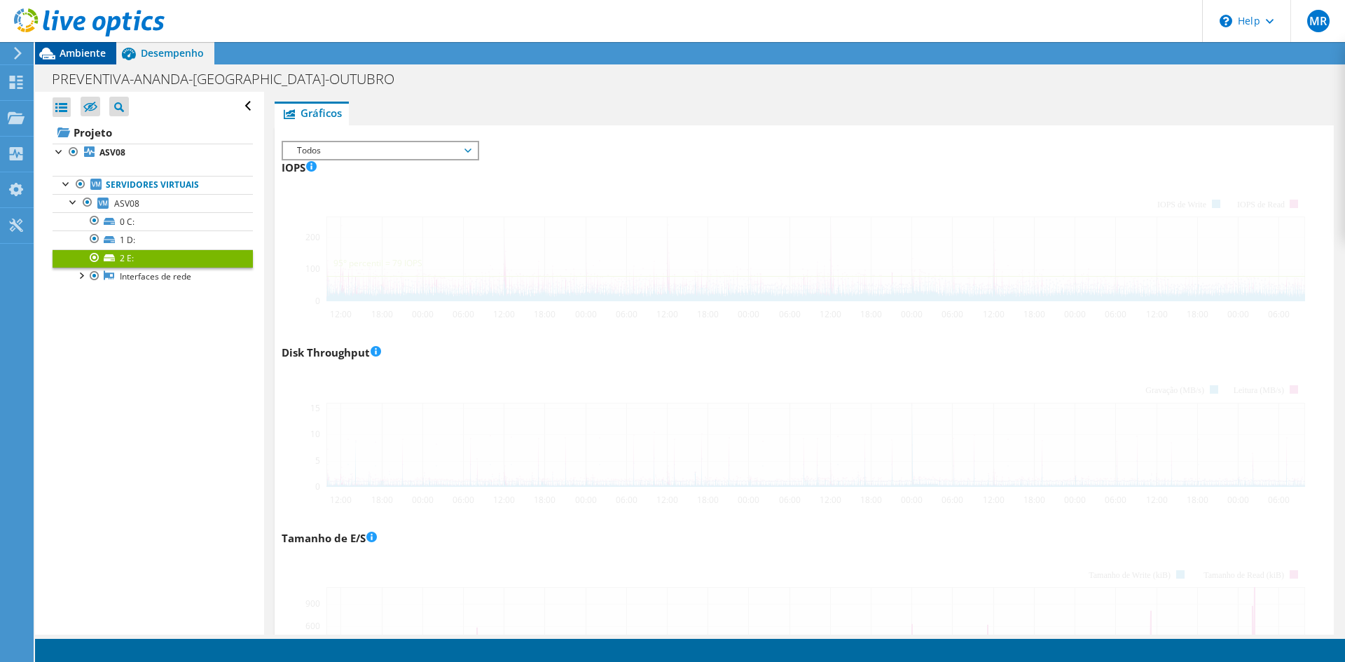
click at [90, 55] on span "Ambiente" at bounding box center [83, 52] width 46 height 13
